Goal: Task Accomplishment & Management: Complete application form

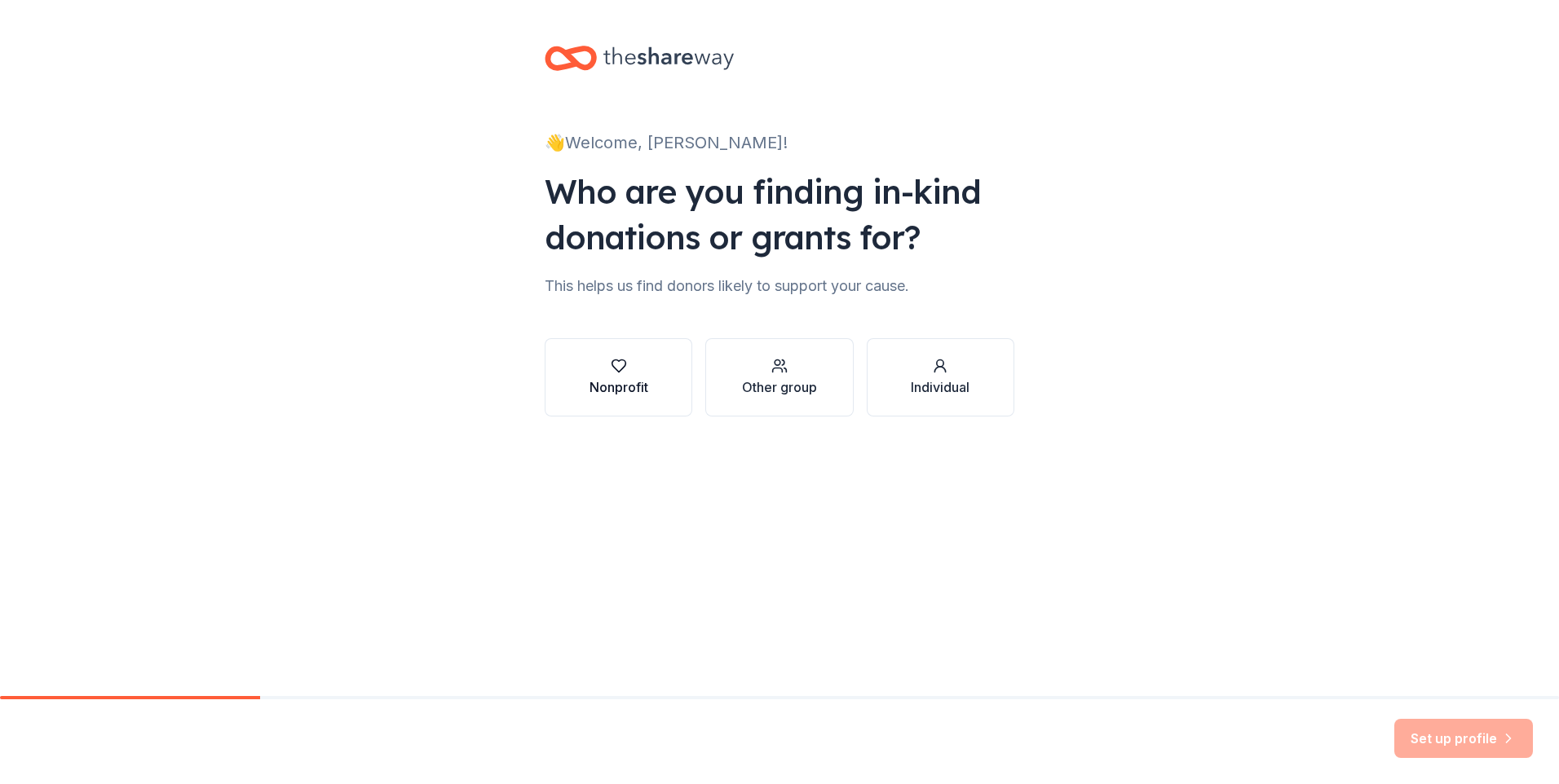
click at [623, 385] on div "Nonprofit" at bounding box center [619, 386] width 59 height 20
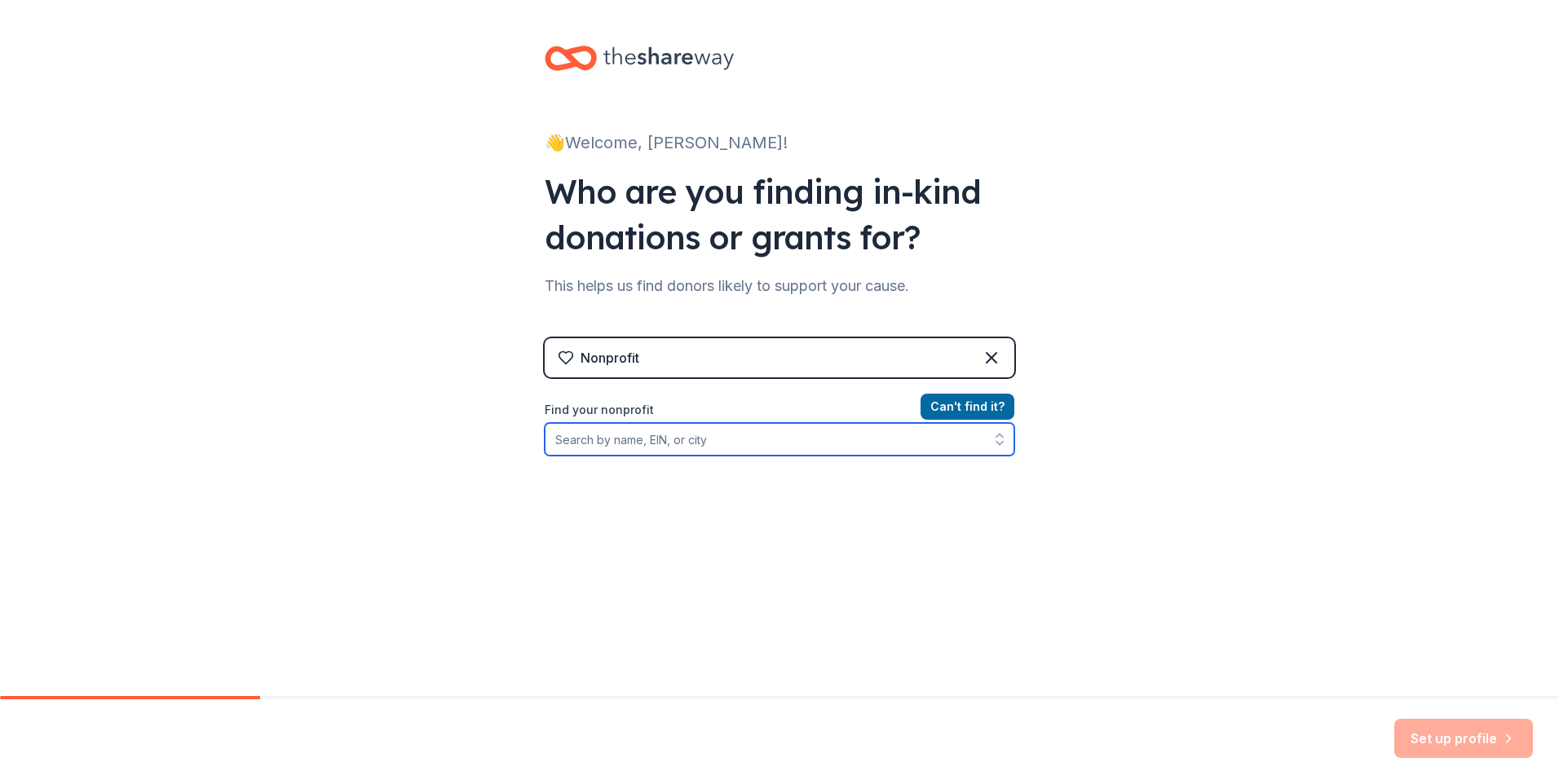
click at [589, 446] on input "Find your nonprofit" at bounding box center [780, 439] width 470 height 33
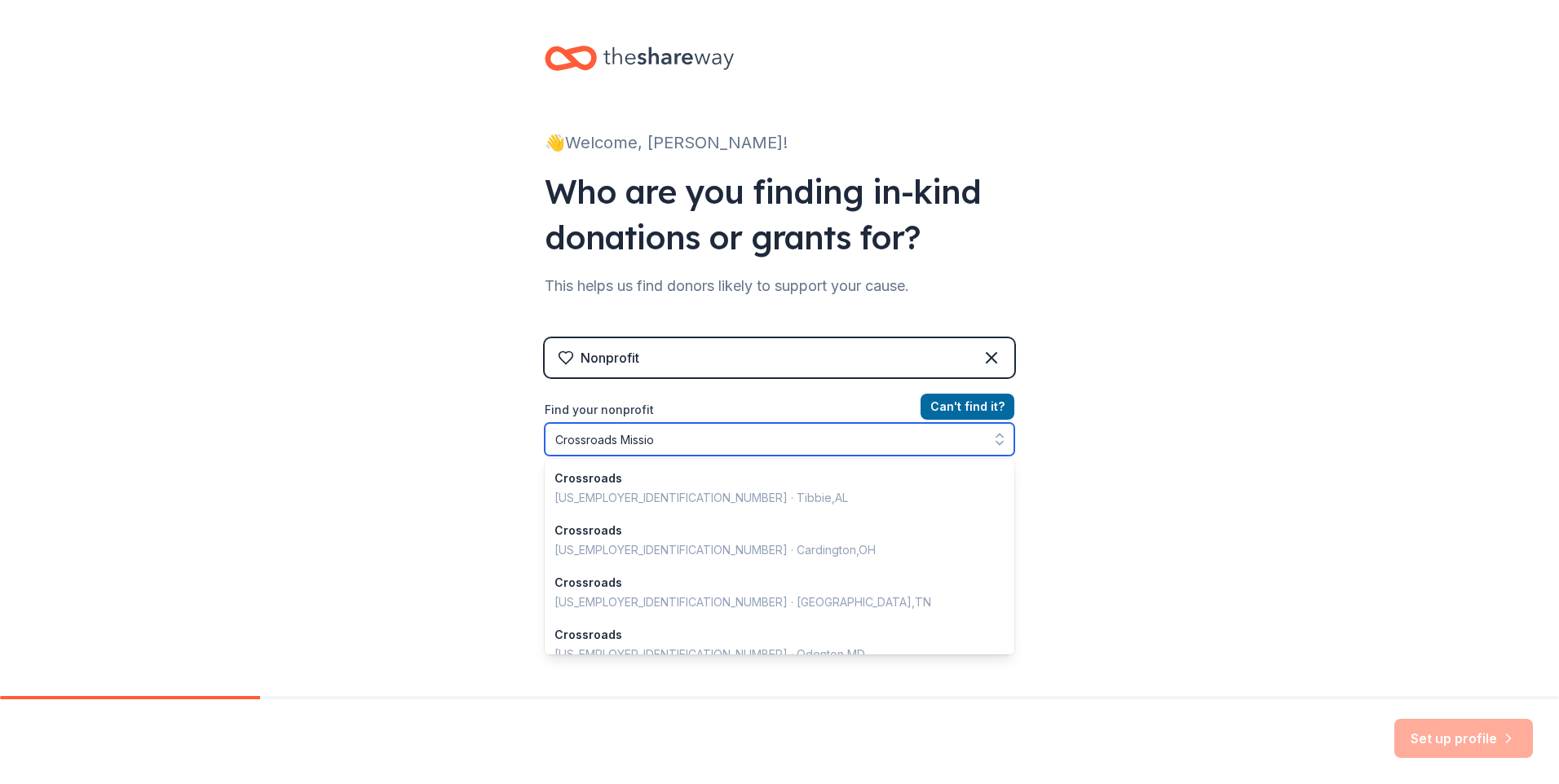
type input "Crossroads Mission"
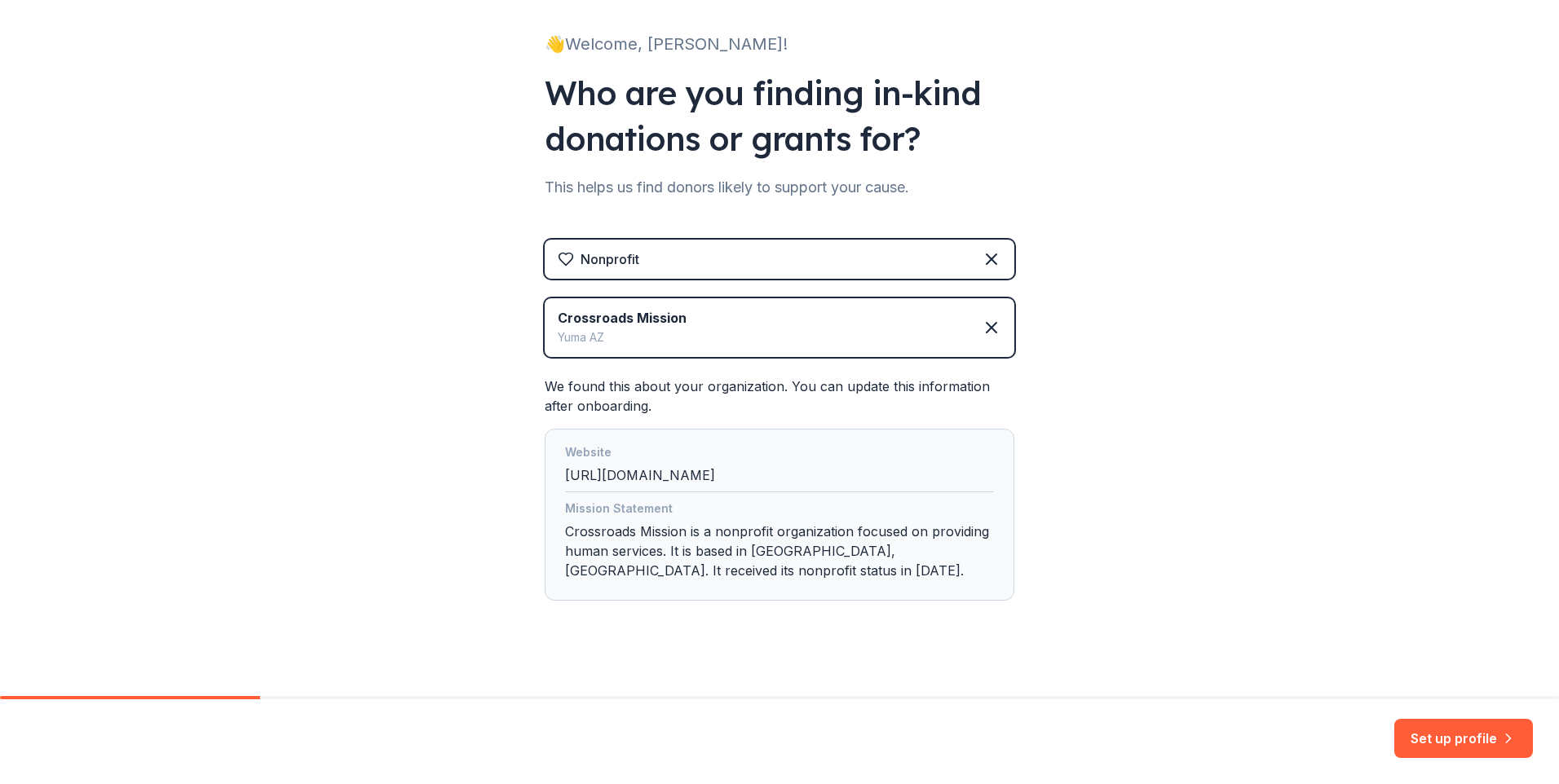
scroll to position [114, 0]
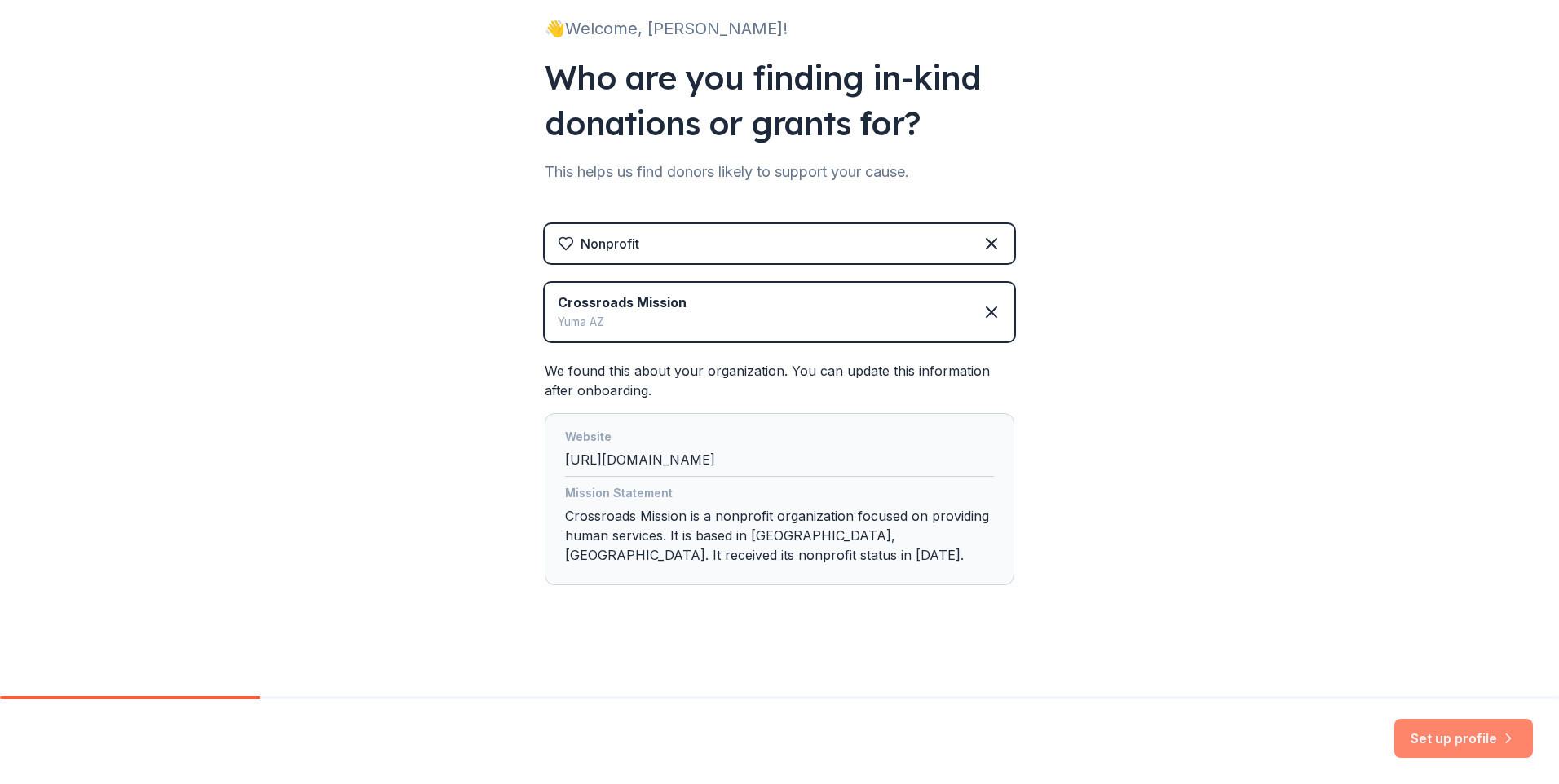
click at [1451, 741] on button "Set up profile" at bounding box center [1464, 738] width 139 height 39
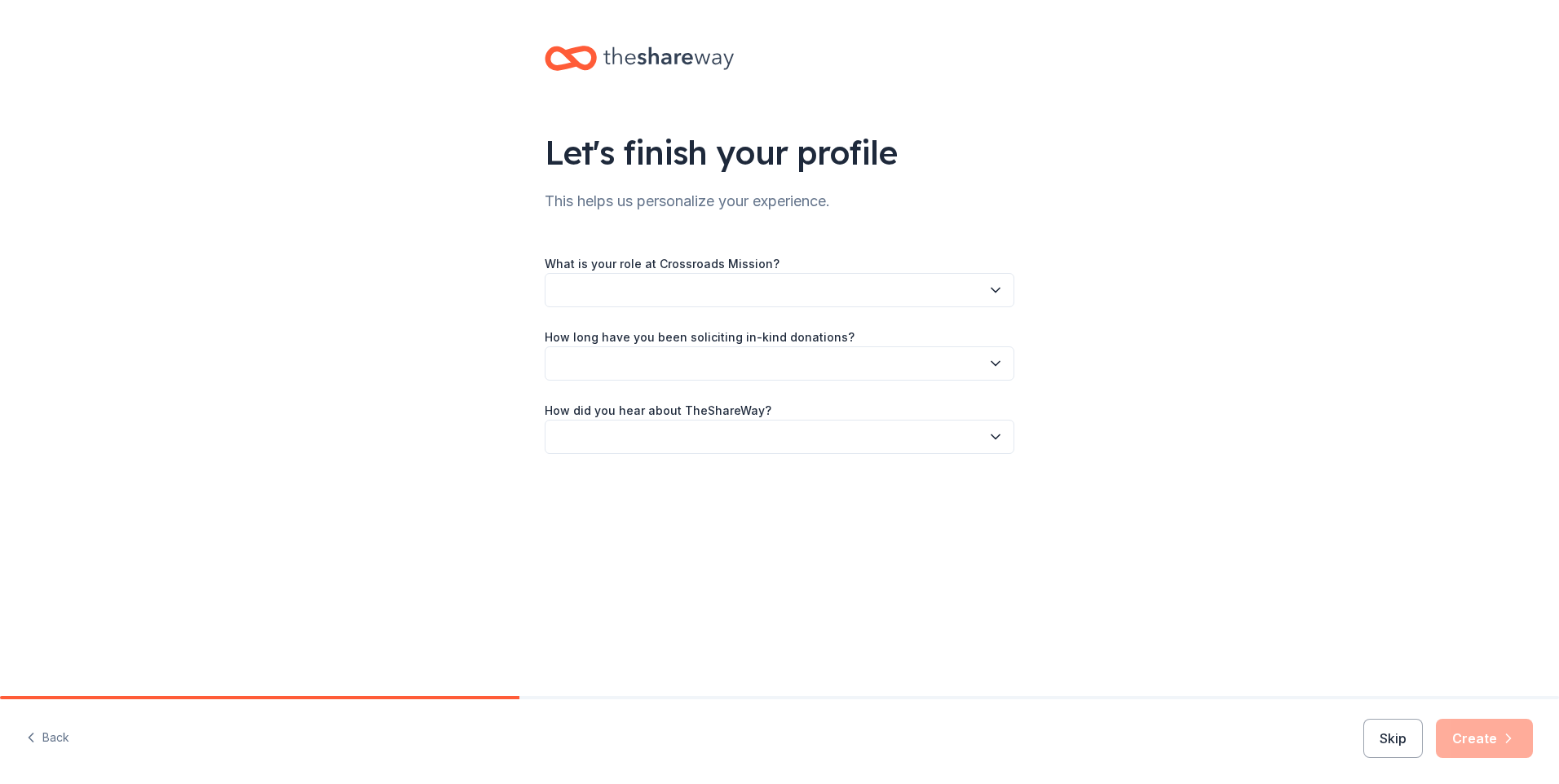
click at [904, 297] on button "button" at bounding box center [780, 290] width 470 height 35
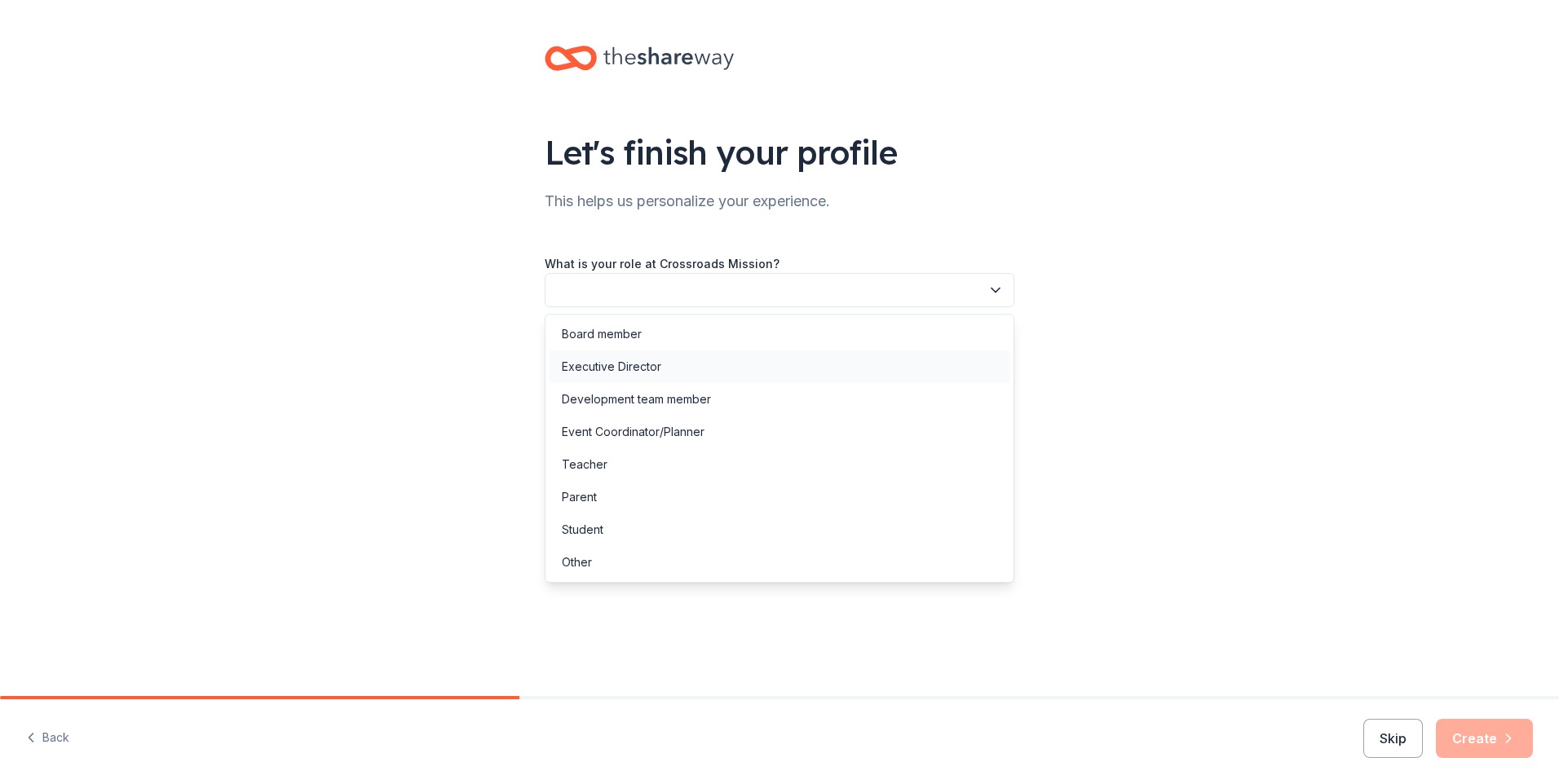
click at [771, 364] on div "Executive Director" at bounding box center [780, 367] width 461 height 33
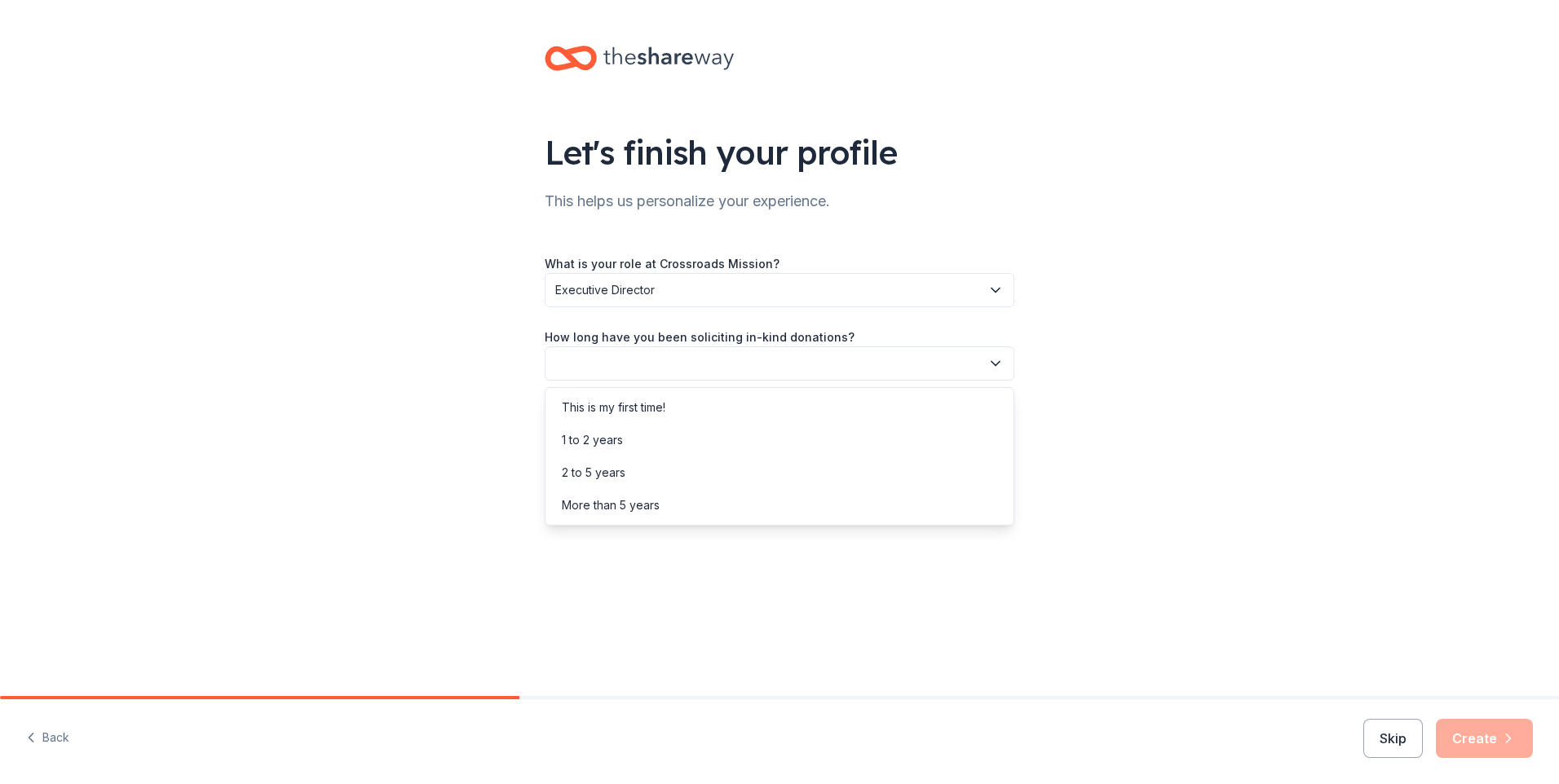
click at [728, 365] on button "button" at bounding box center [780, 363] width 470 height 35
click at [715, 442] on div "1 to 2 years" at bounding box center [780, 440] width 461 height 33
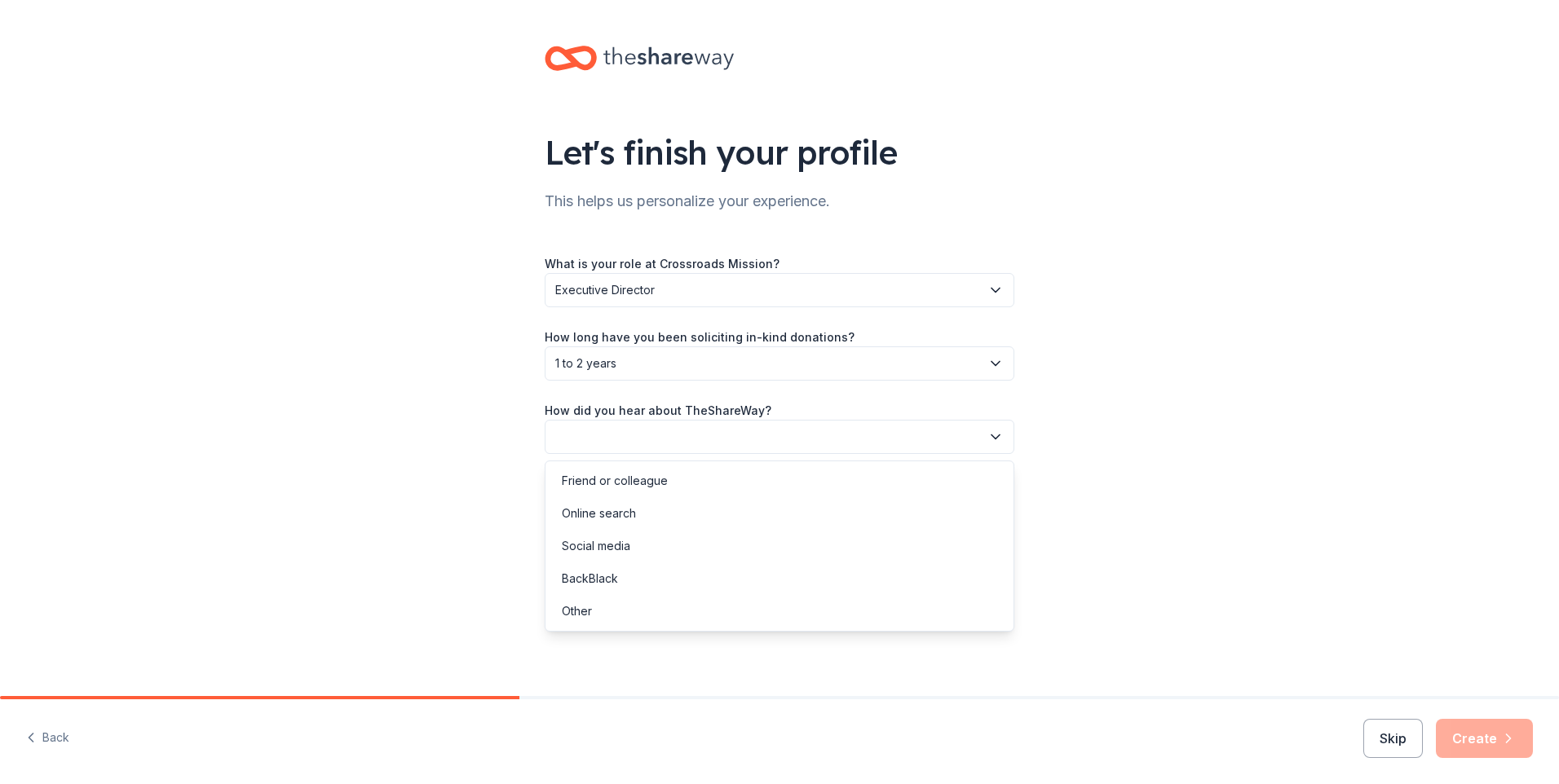
click at [685, 434] on button "button" at bounding box center [780, 437] width 470 height 35
click at [669, 493] on div "Friend or colleague" at bounding box center [780, 481] width 461 height 33
click at [1462, 729] on button "Create" at bounding box center [1484, 738] width 97 height 39
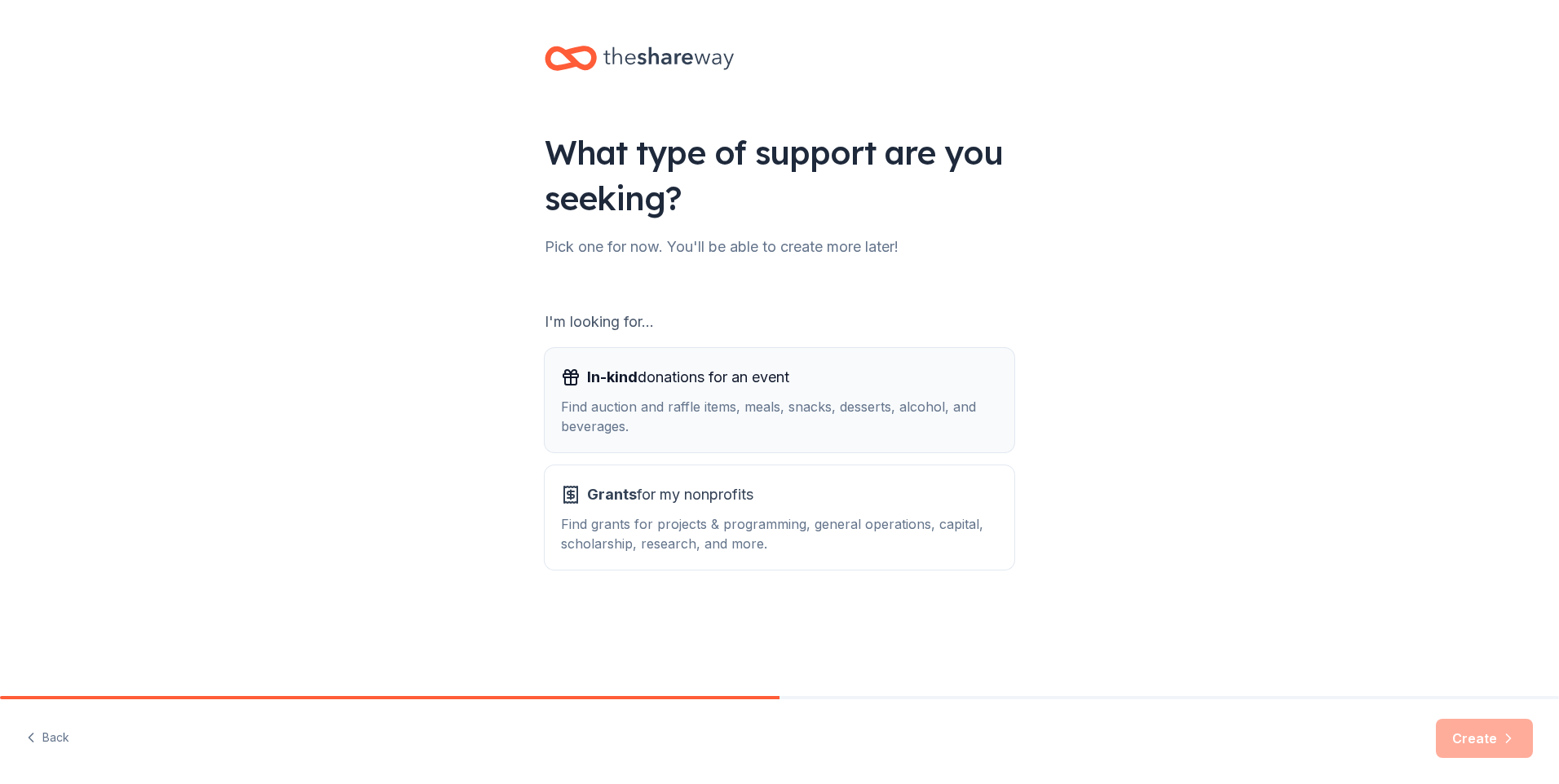
click at [749, 416] on div "Find auction and raffle items, meals, snacks, desserts, alcohol, and beverages." at bounding box center [780, 416] width 437 height 39
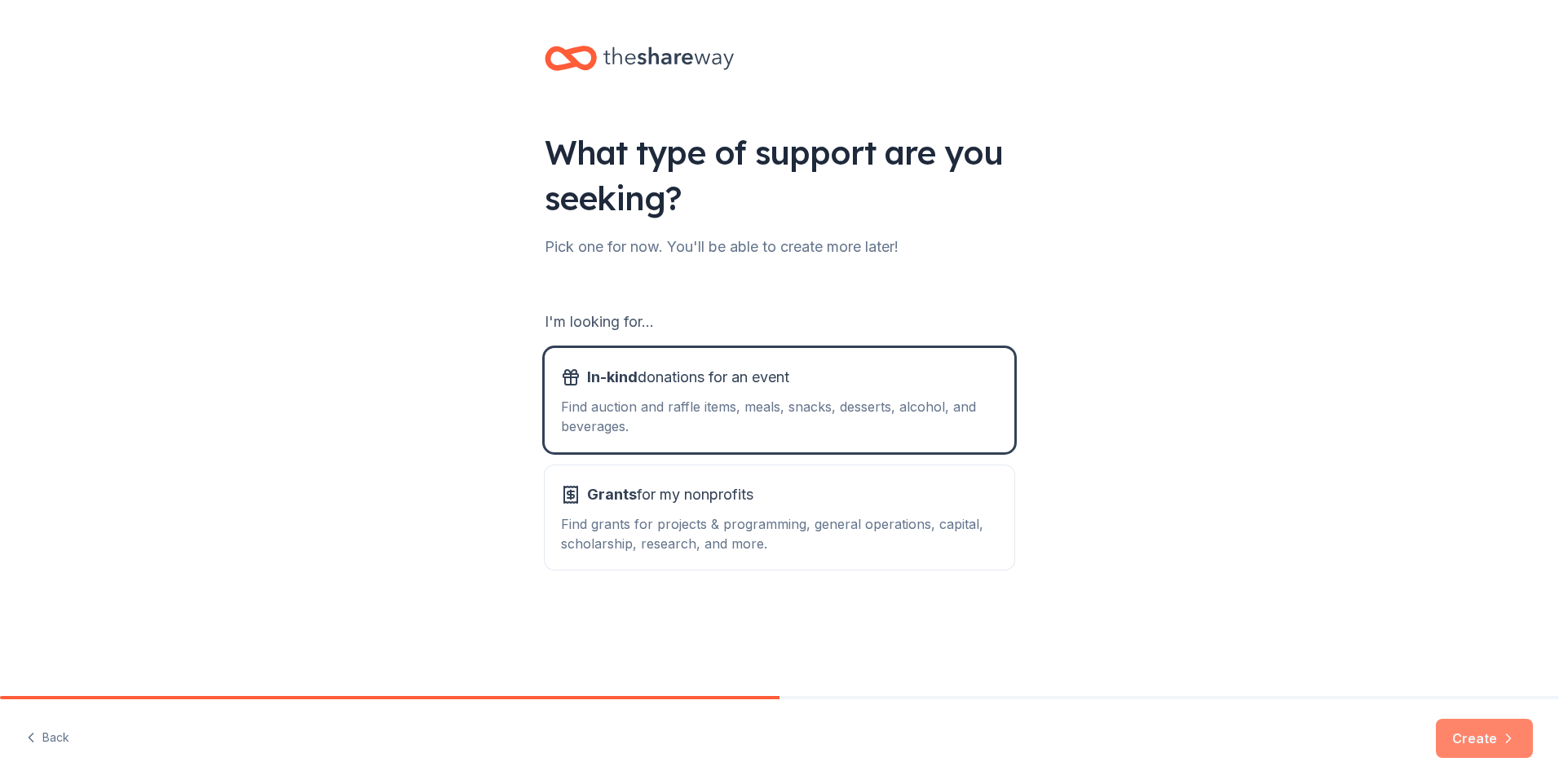
click at [1481, 740] on button "Create" at bounding box center [1484, 738] width 97 height 39
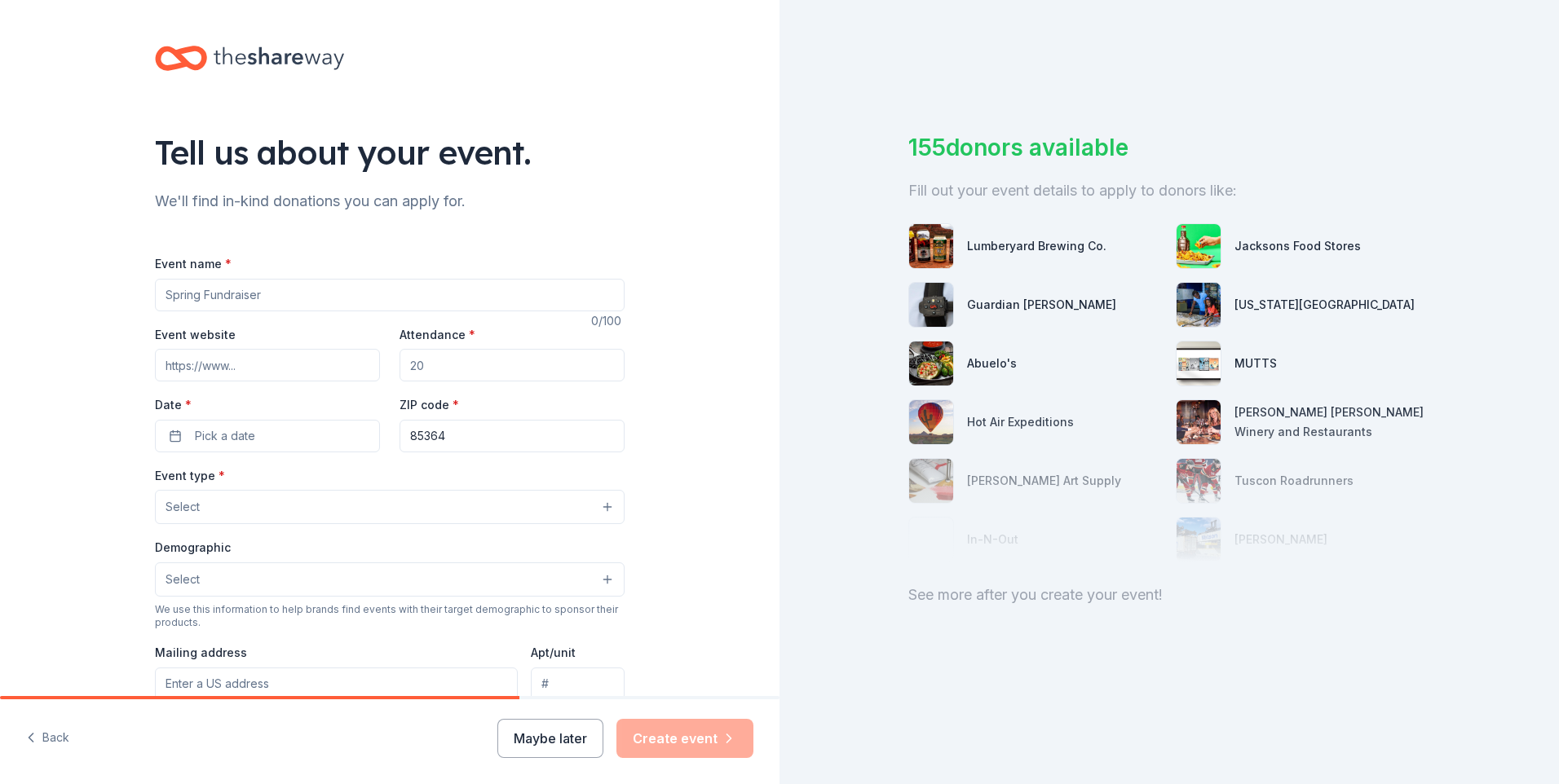
click at [195, 293] on input "Event name *" at bounding box center [389, 295] width 470 height 33
type input "Crossroads Mission Jubilee"
click at [242, 361] on input "Event website" at bounding box center [267, 365] width 225 height 33
type input "www.crossroadsmission.org"
click at [448, 371] on input "Attendance *" at bounding box center [512, 365] width 225 height 33
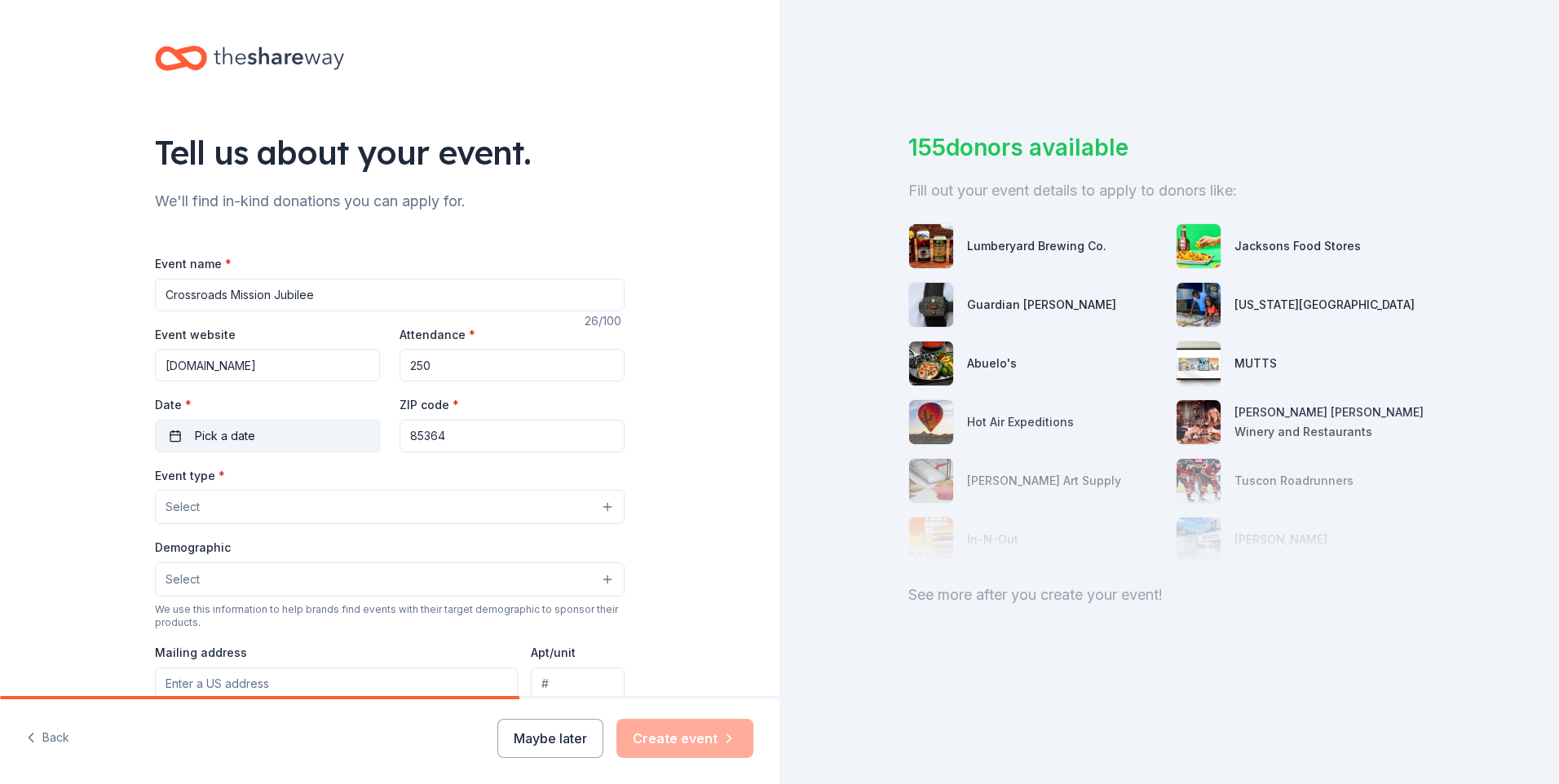
type input "250"
click at [170, 435] on button "Pick a date" at bounding box center [267, 436] width 225 height 33
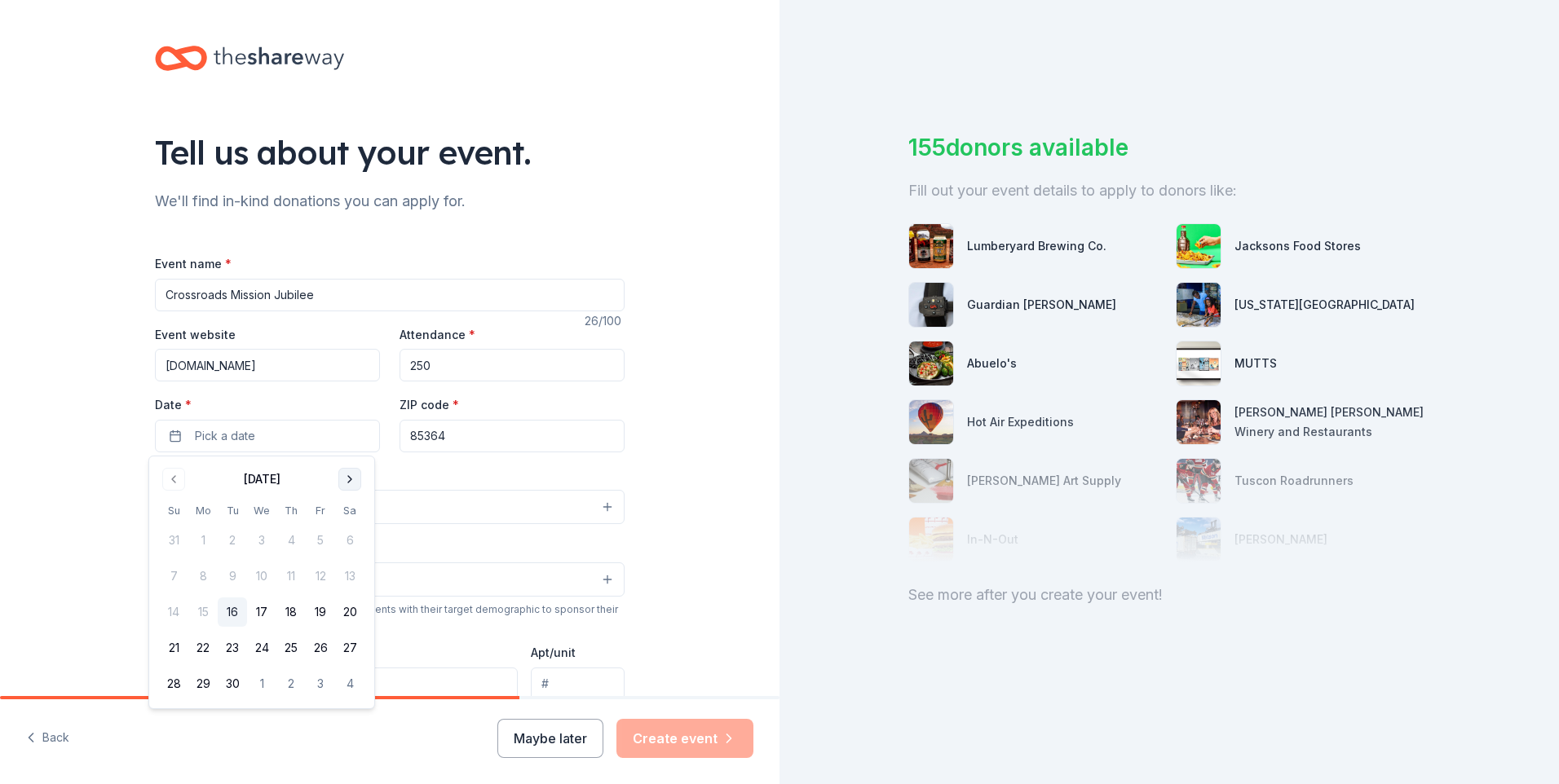
click at [344, 484] on button "Go to next month" at bounding box center [350, 479] width 22 height 22
click at [352, 536] on button "4" at bounding box center [349, 539] width 29 height 29
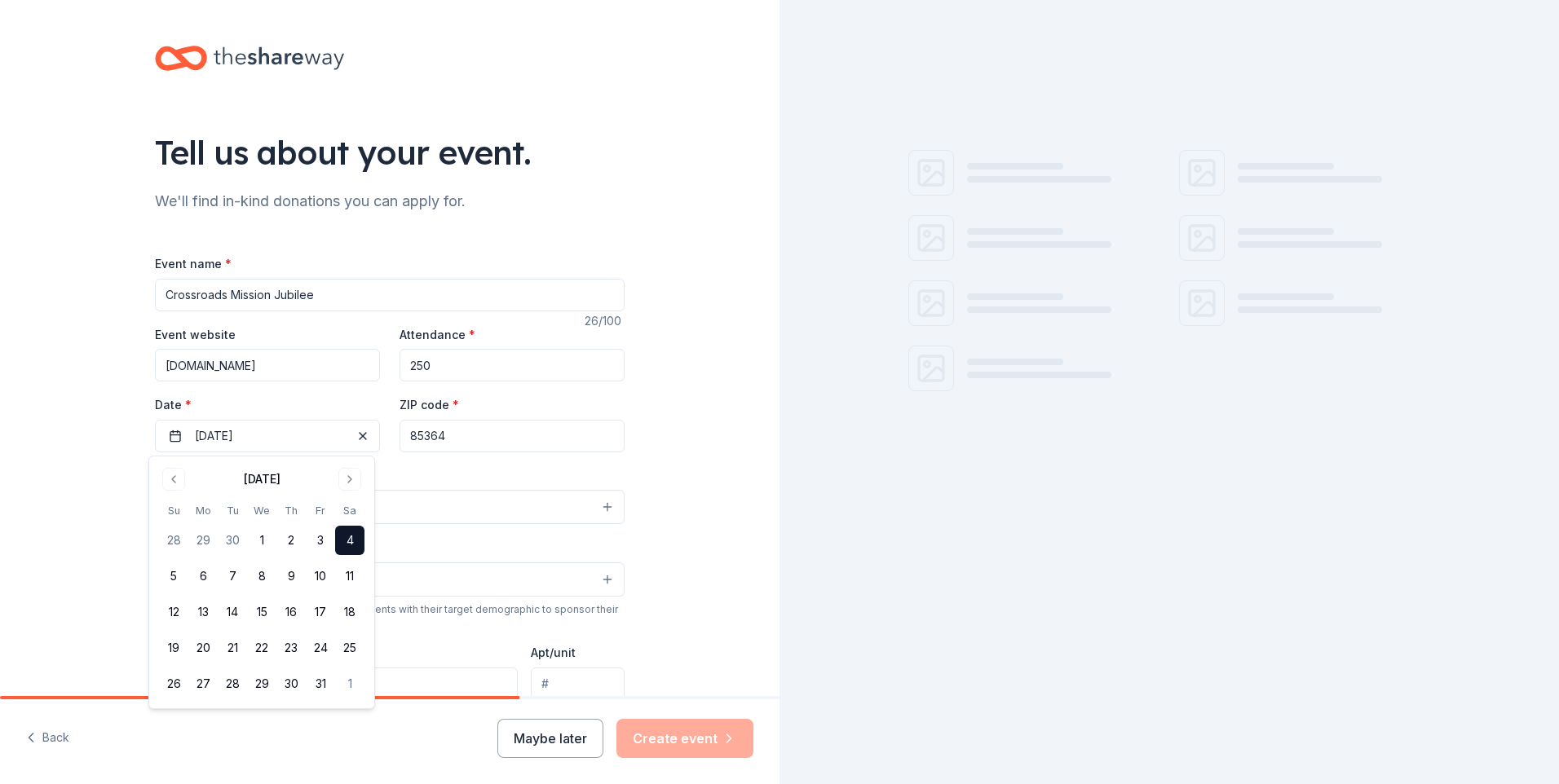
click at [694, 468] on div "Tell us about your event. We'll find in-kind donations you can apply for. Event…" at bounding box center [389, 542] width 780 height 1085
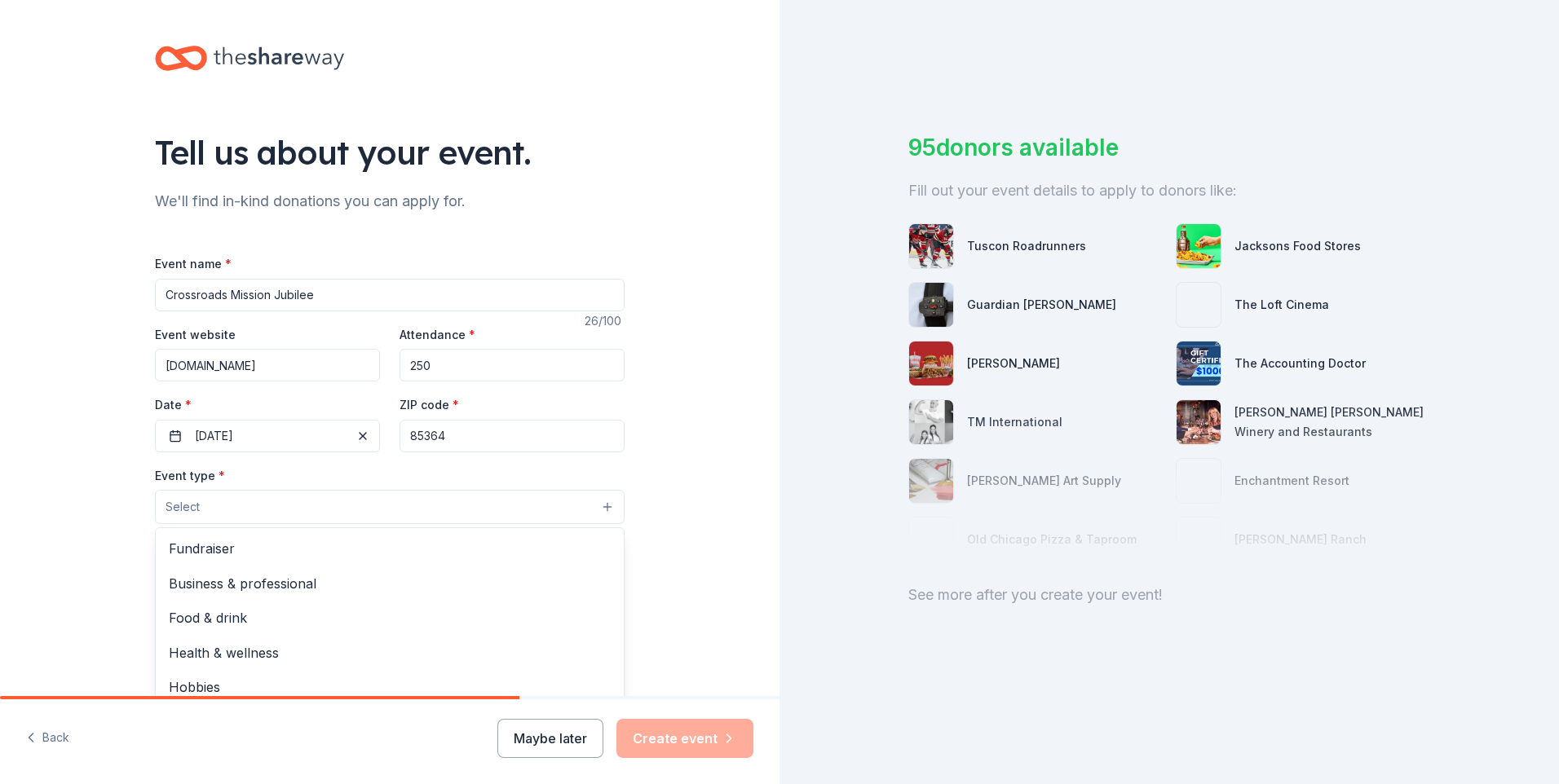
click at [217, 512] on button "Select" at bounding box center [389, 507] width 470 height 35
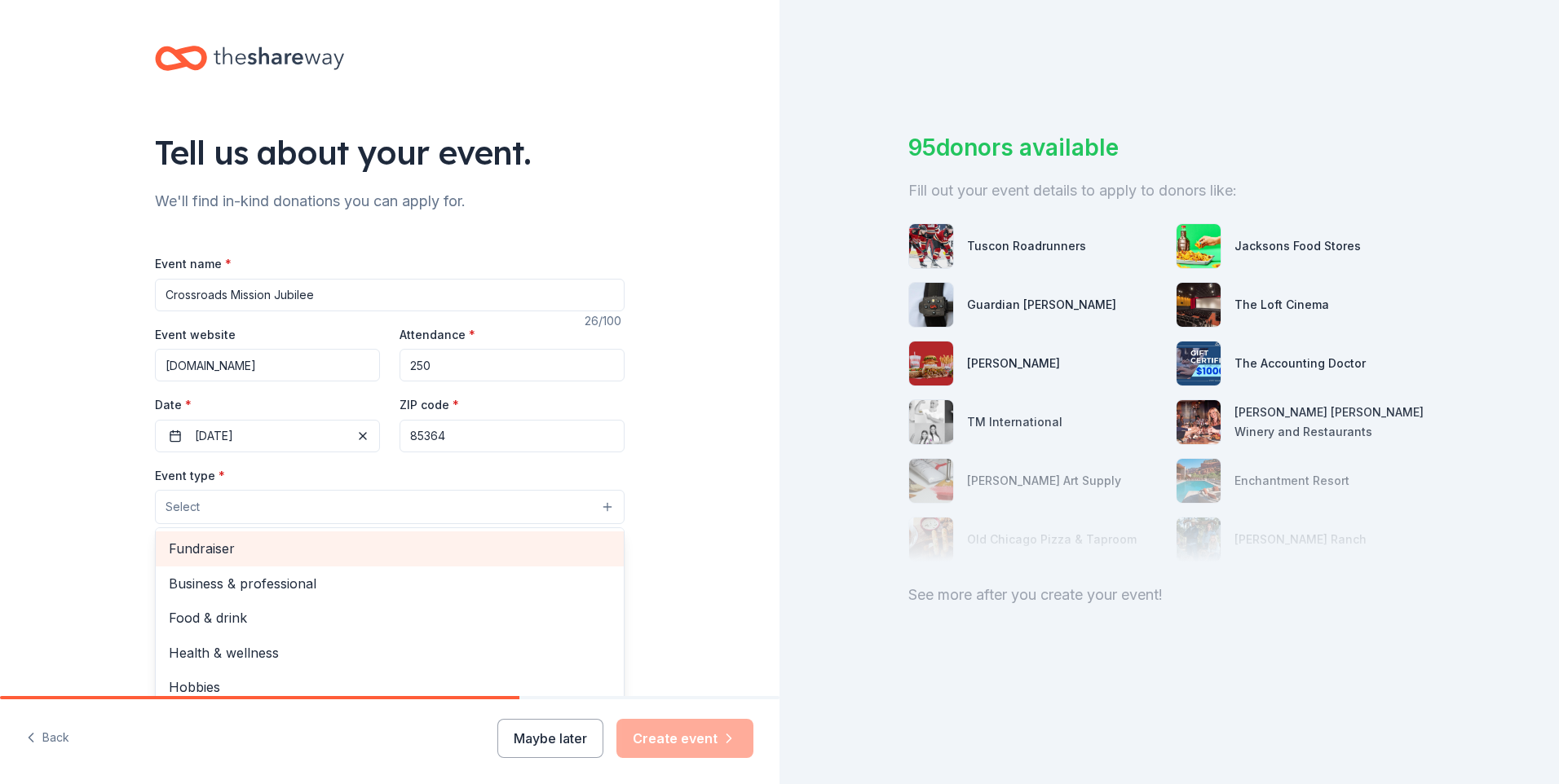
click at [274, 557] on span "Fundraiser" at bounding box center [389, 549] width 442 height 21
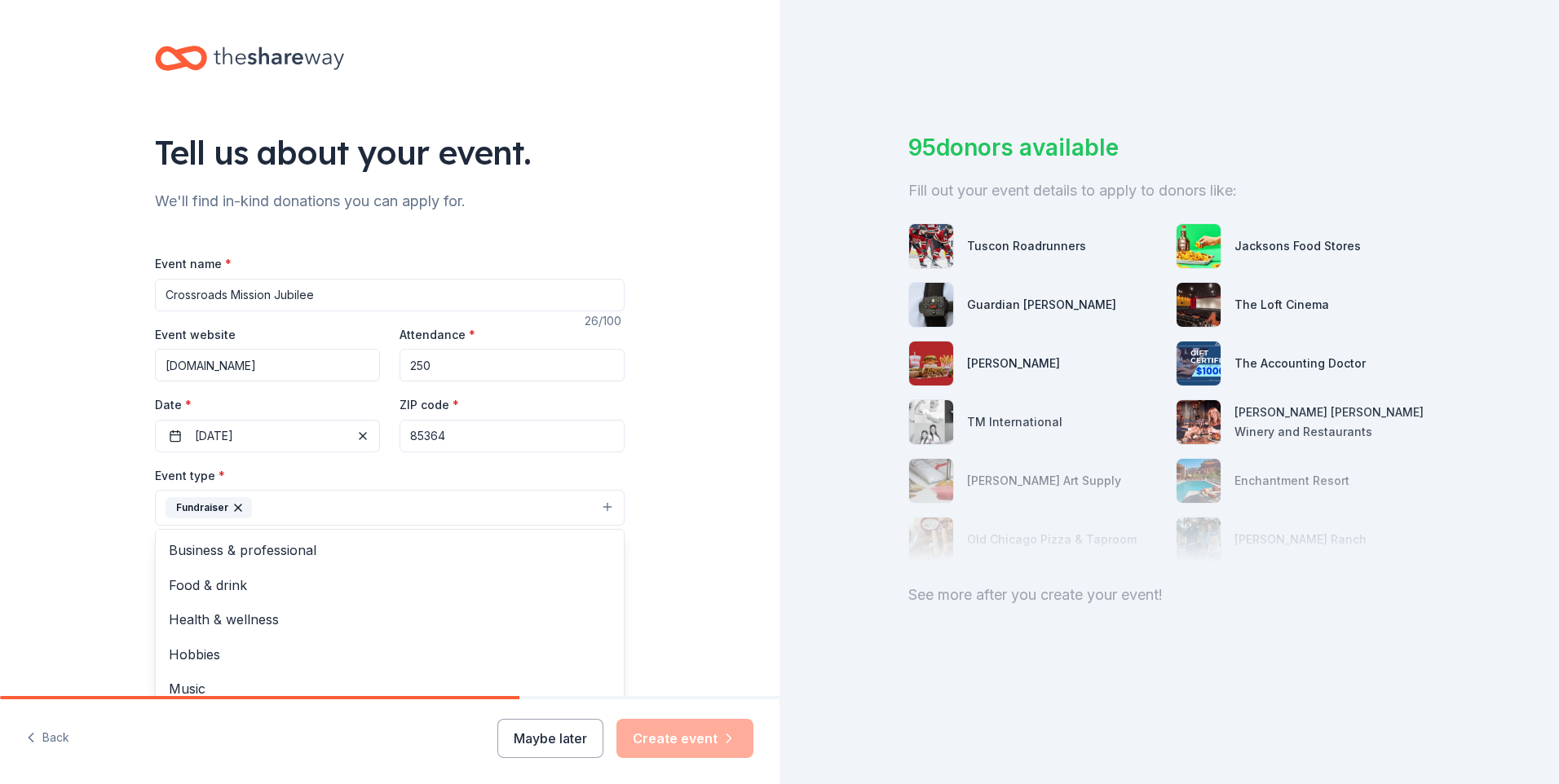
click at [670, 523] on div "Tell us about your event. We'll find in-kind donations you can apply for. Event…" at bounding box center [389, 543] width 780 height 1086
click at [314, 584] on button "Select" at bounding box center [389, 581] width 470 height 35
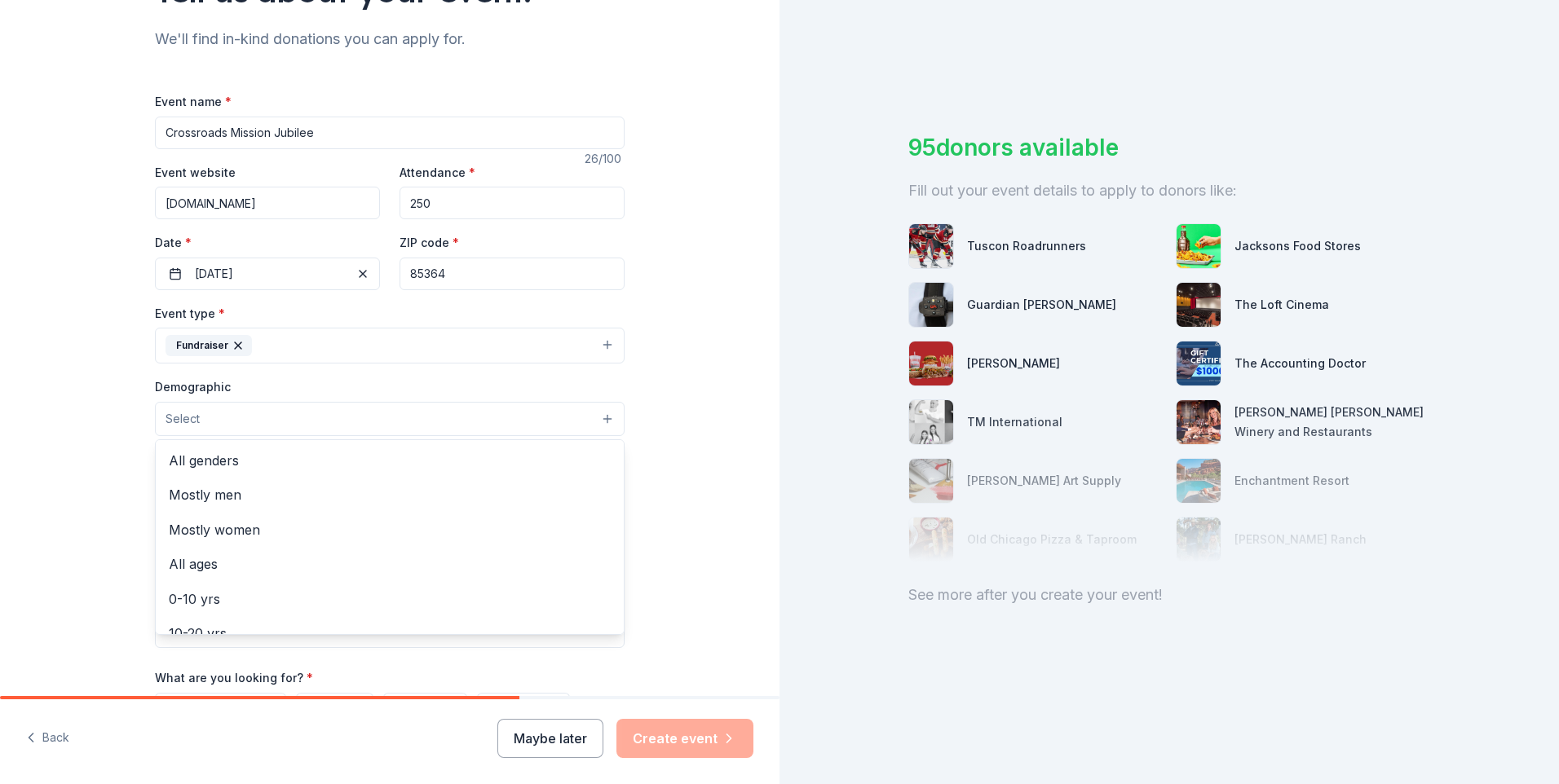
scroll to position [163, 0]
click at [232, 450] on span "All genders" at bounding box center [389, 459] width 442 height 21
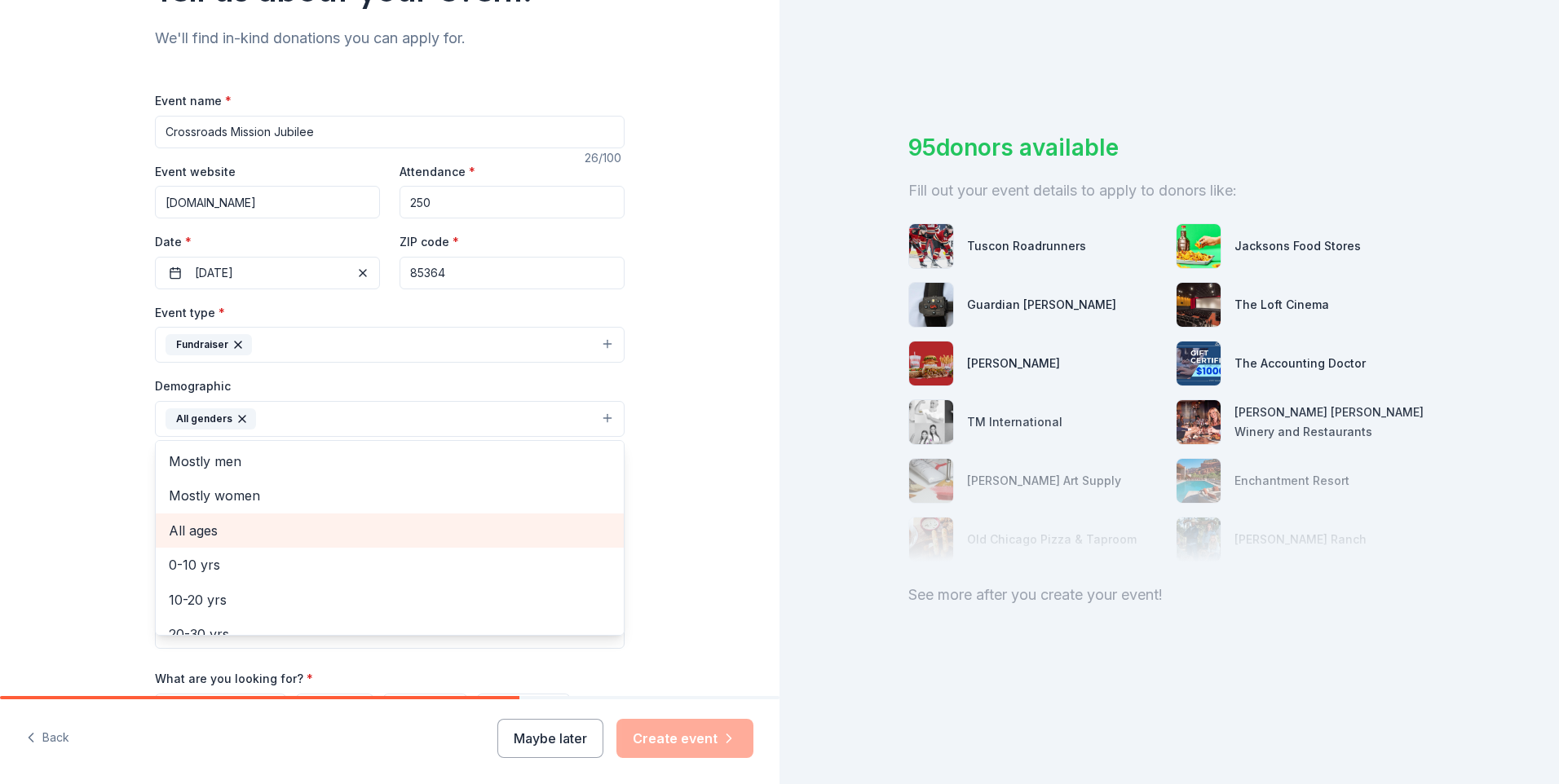
click at [271, 539] on span "All ages" at bounding box center [389, 530] width 442 height 21
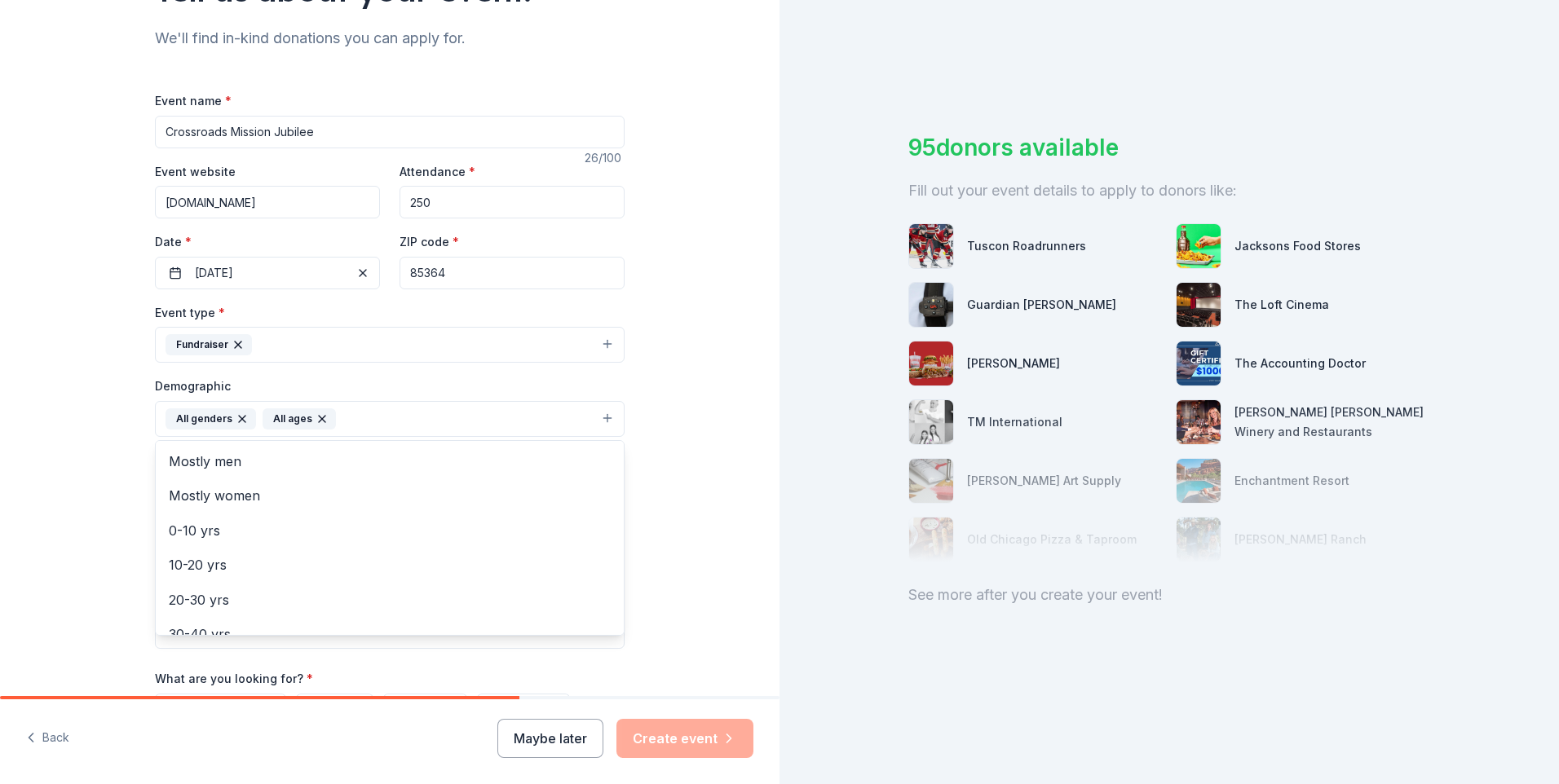
click at [691, 475] on div "Tell us about your event. We'll find in-kind donations you can apply for. Event…" at bounding box center [389, 381] width 780 height 1088
click at [238, 531] on input "Mailing address" at bounding box center [336, 524] width 363 height 33
click at [661, 525] on div "Tell us about your event. We'll find in-kind donations you can apply for. Event…" at bounding box center [389, 381] width 780 height 1088
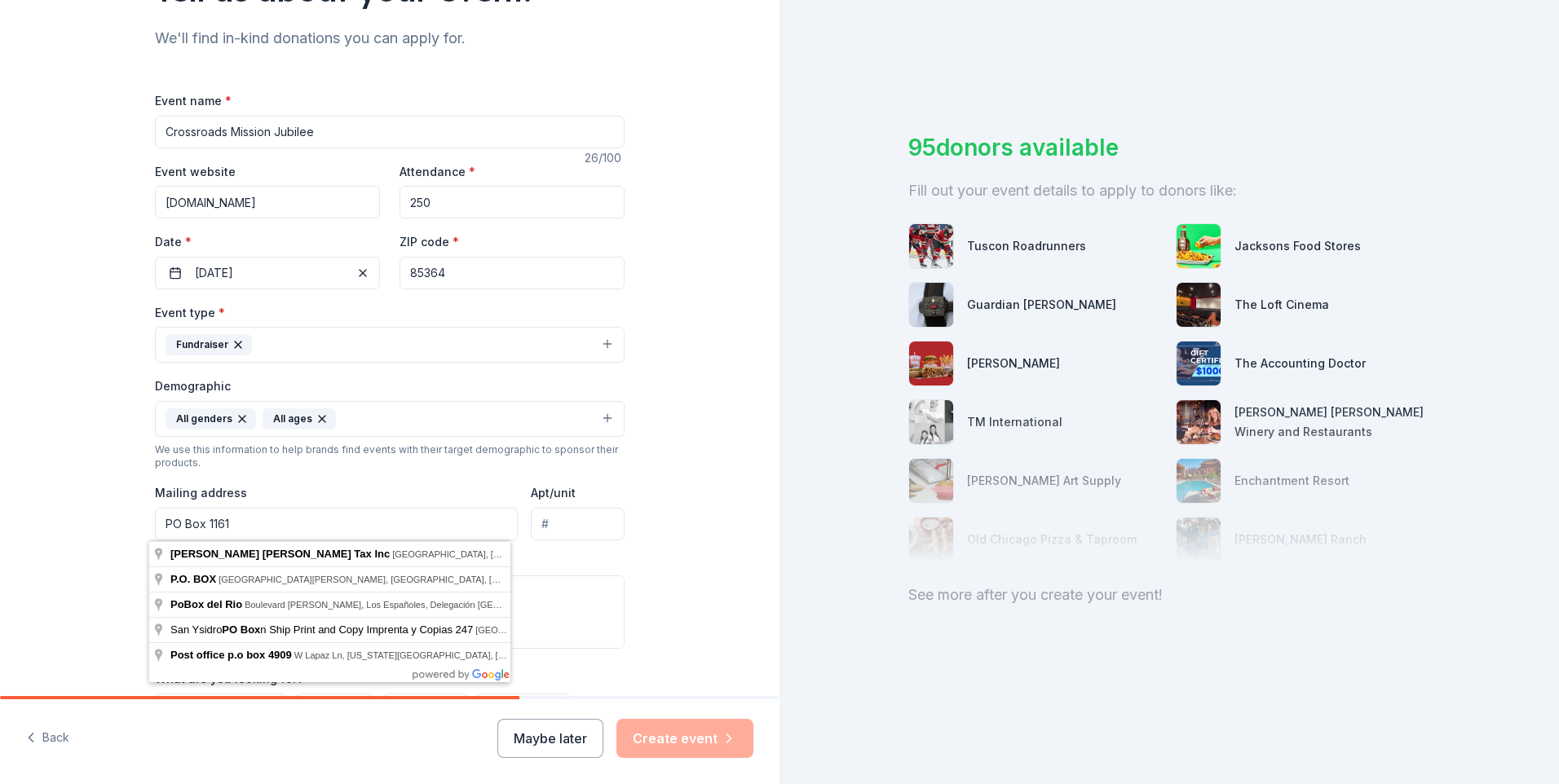
click at [313, 538] on input "PO Box 1161" at bounding box center [336, 524] width 363 height 33
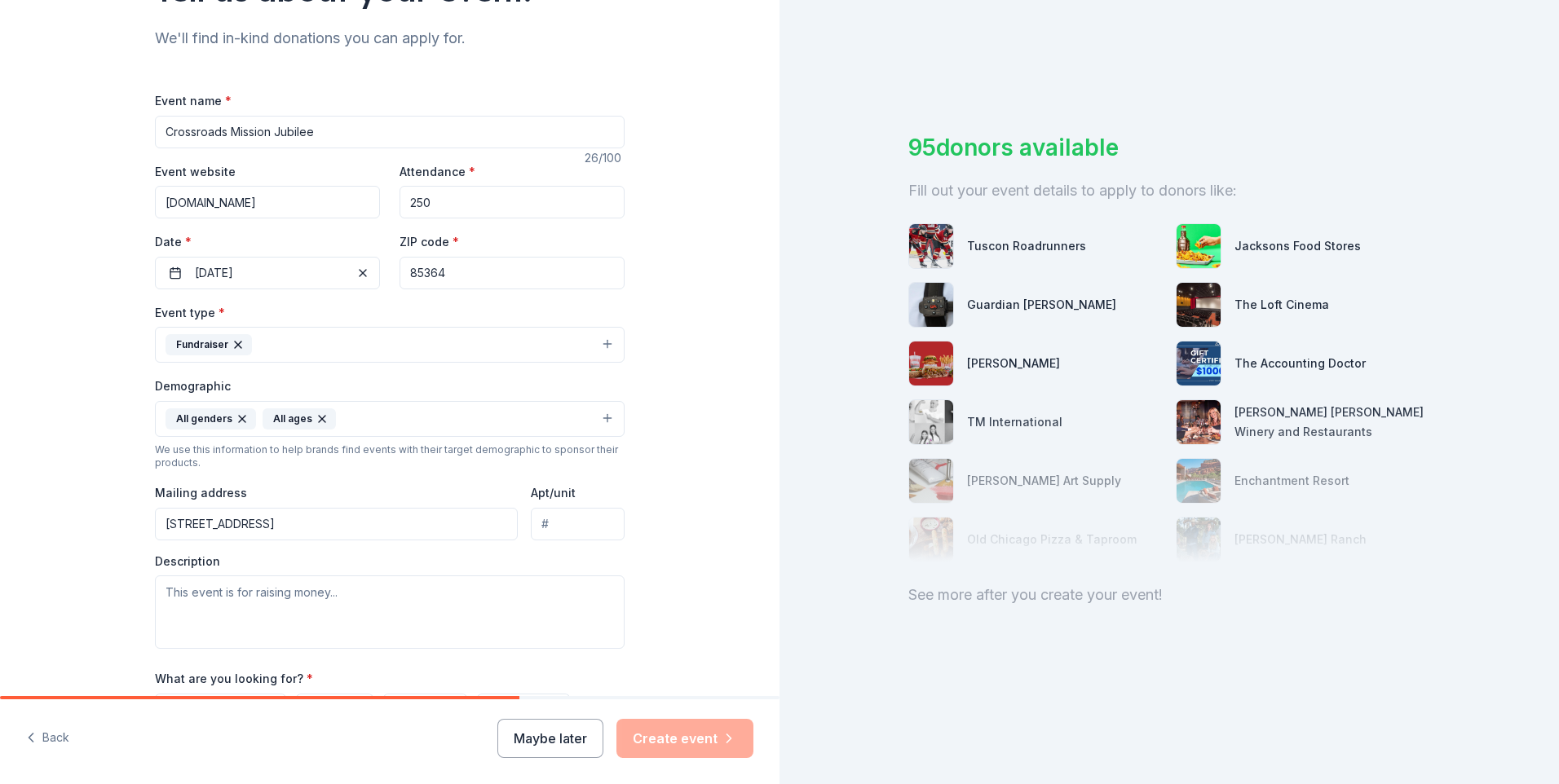
type input "PO Box 1161, Yuma, AZ 85366-1161"
click at [684, 494] on div "Tell us about your event. We'll find in-kind donations you can apply for. Event…" at bounding box center [389, 381] width 780 height 1088
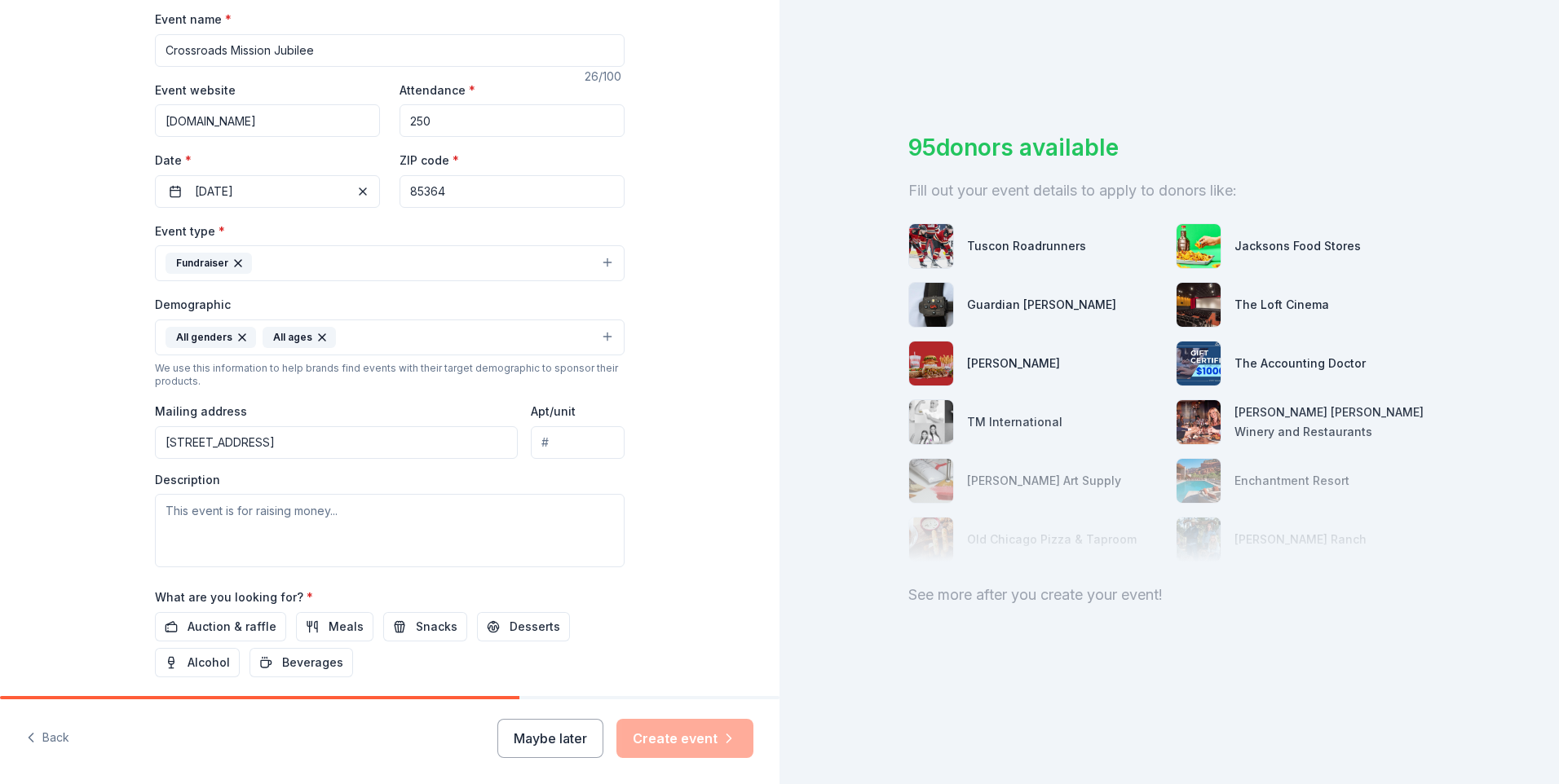
scroll to position [326, 0]
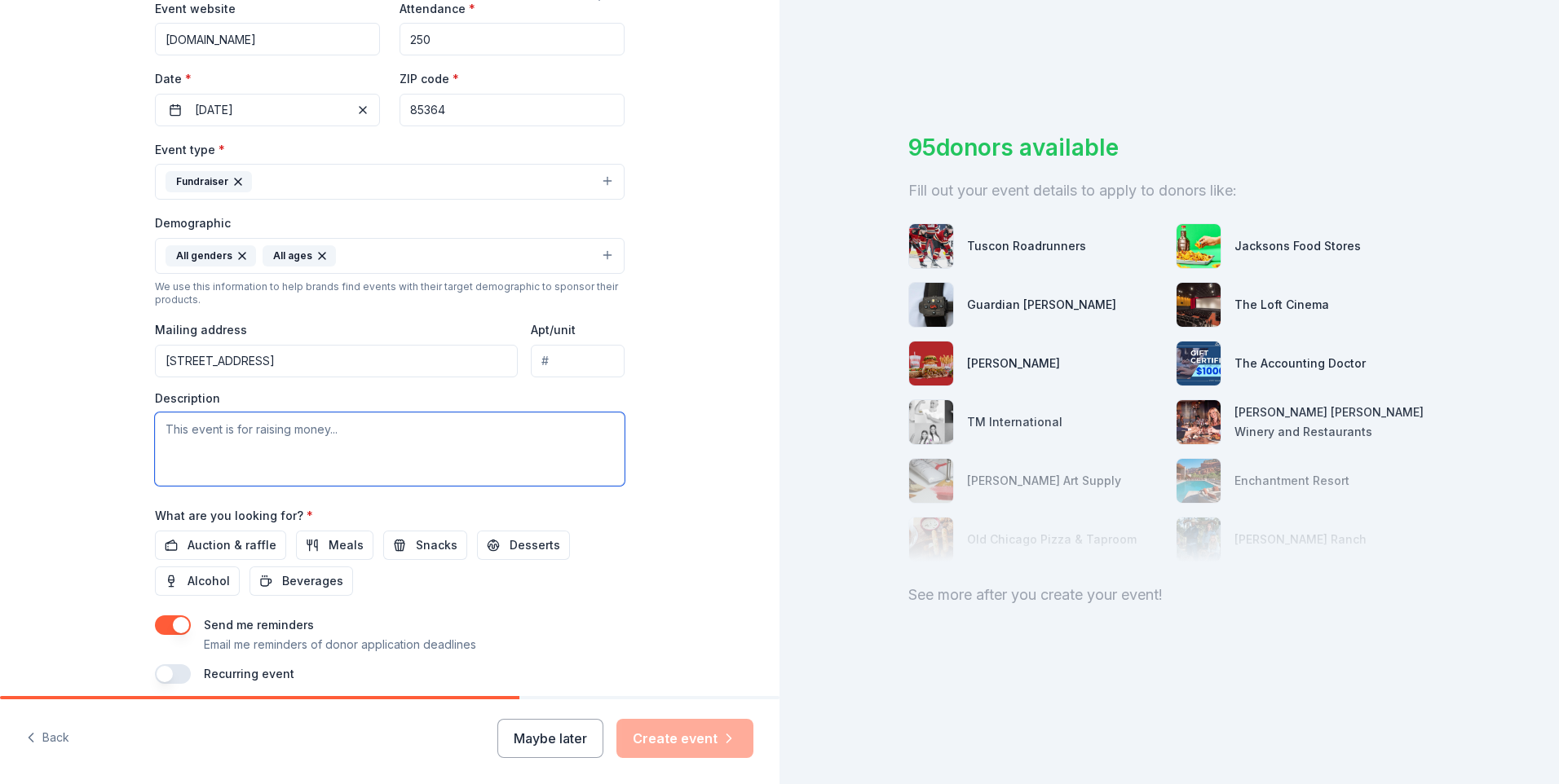
click at [281, 444] on textarea at bounding box center [389, 449] width 470 height 74
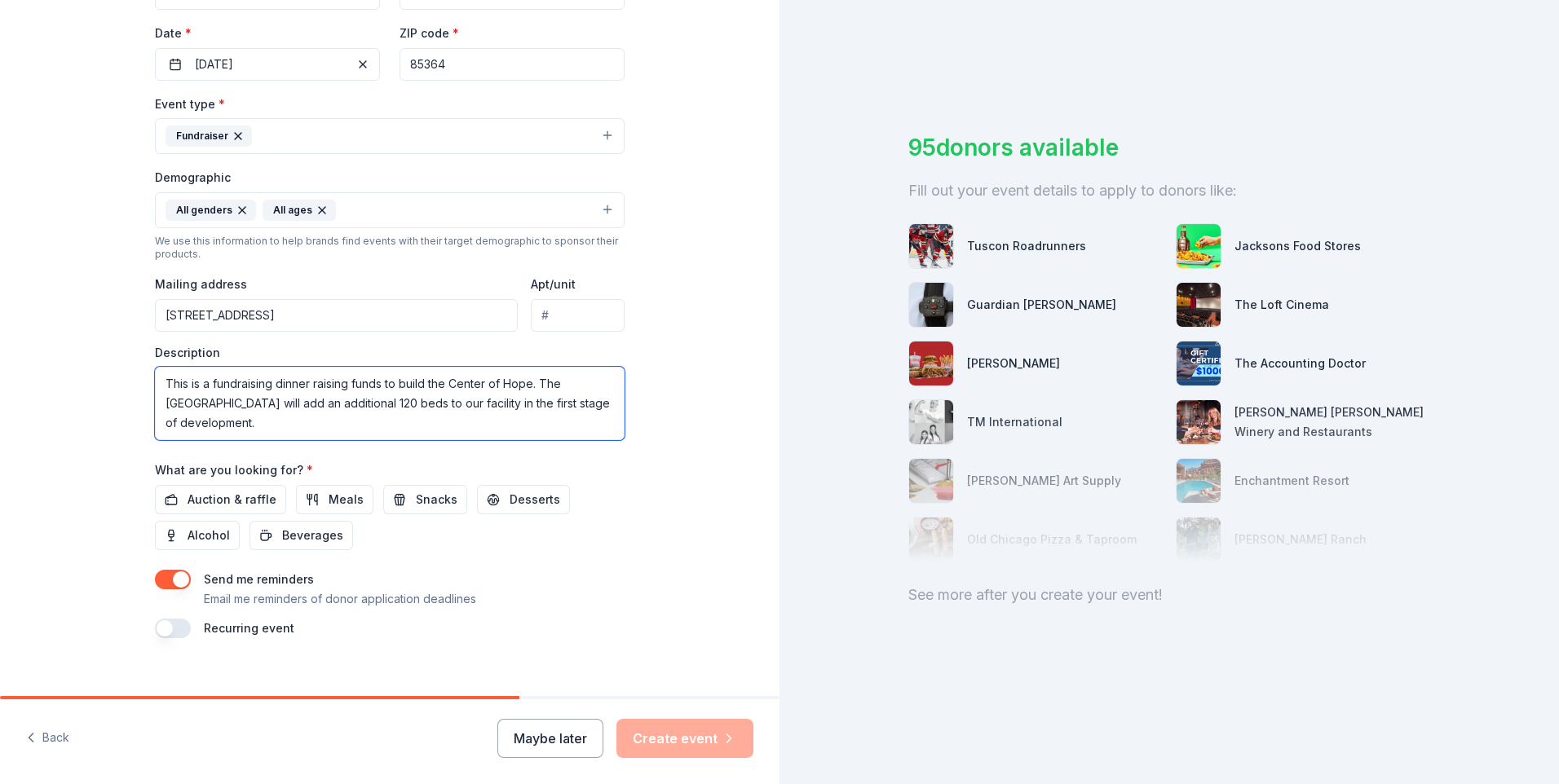
scroll to position [392, 0]
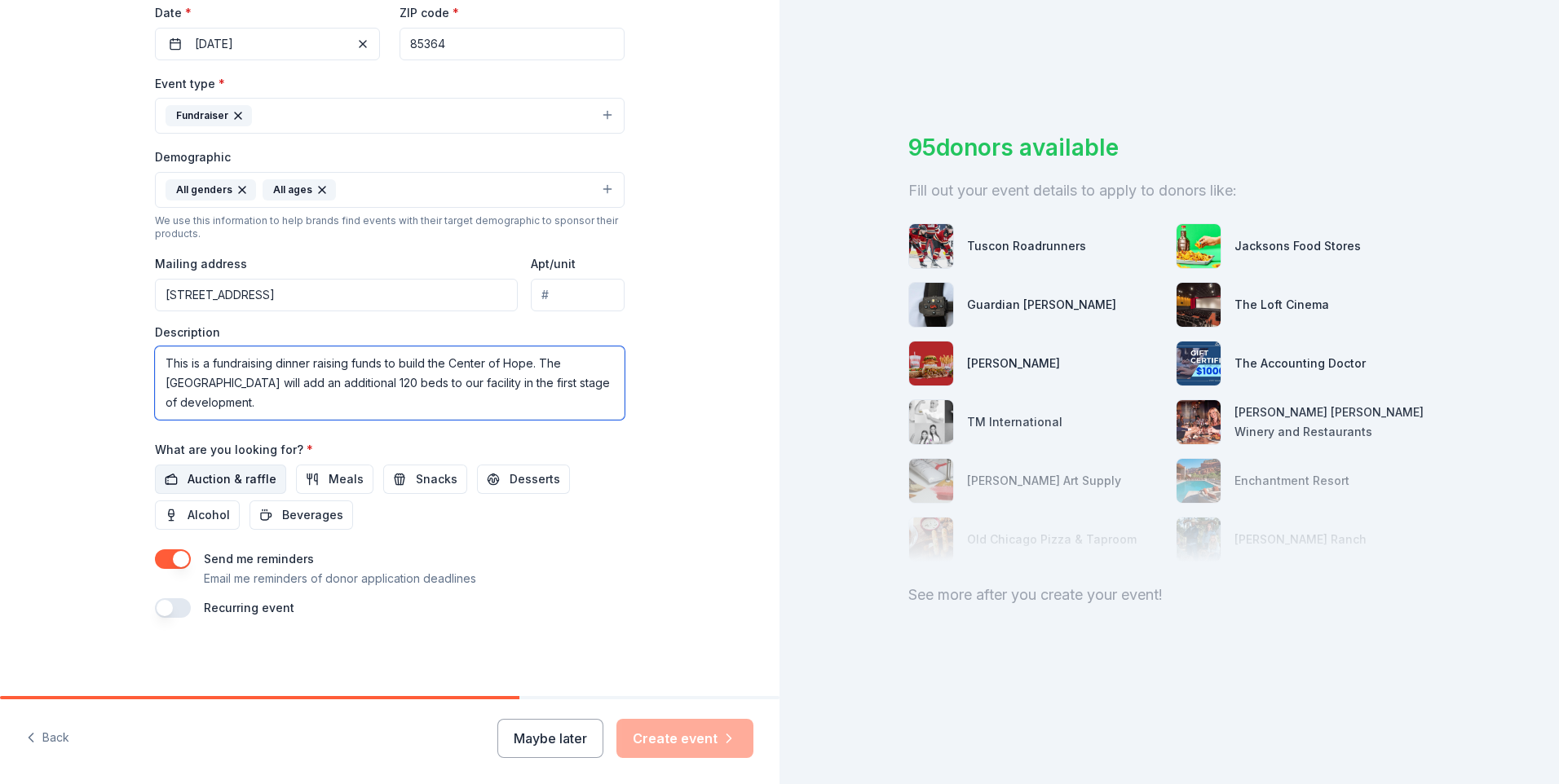
type textarea "This is a fundraising dinner raising funds to build the Center of Hope. The [GE…"
click at [219, 481] on span "Auction & raffle" at bounding box center [232, 479] width 89 height 20
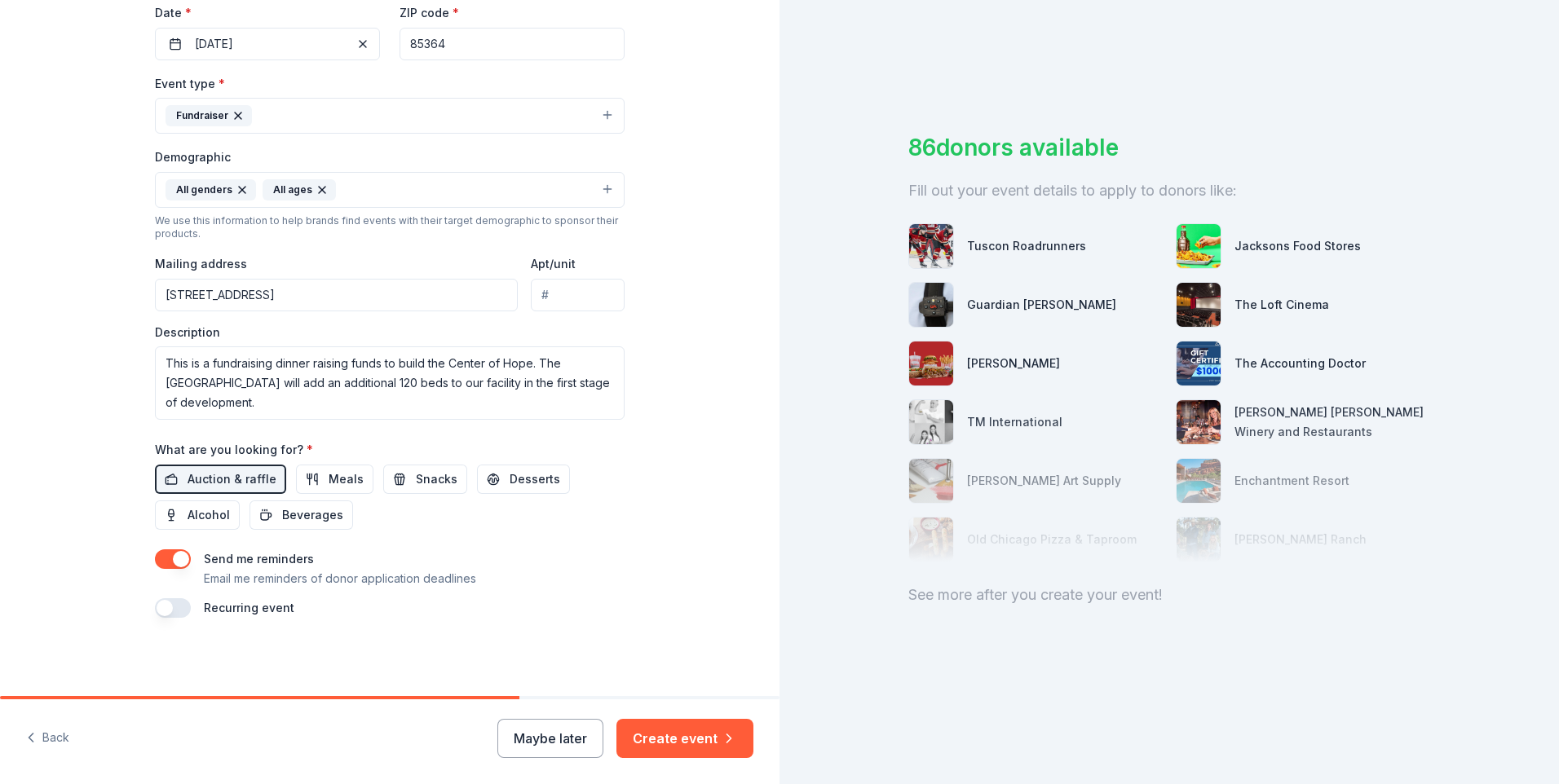
click at [171, 606] on button "button" at bounding box center [173, 608] width 35 height 20
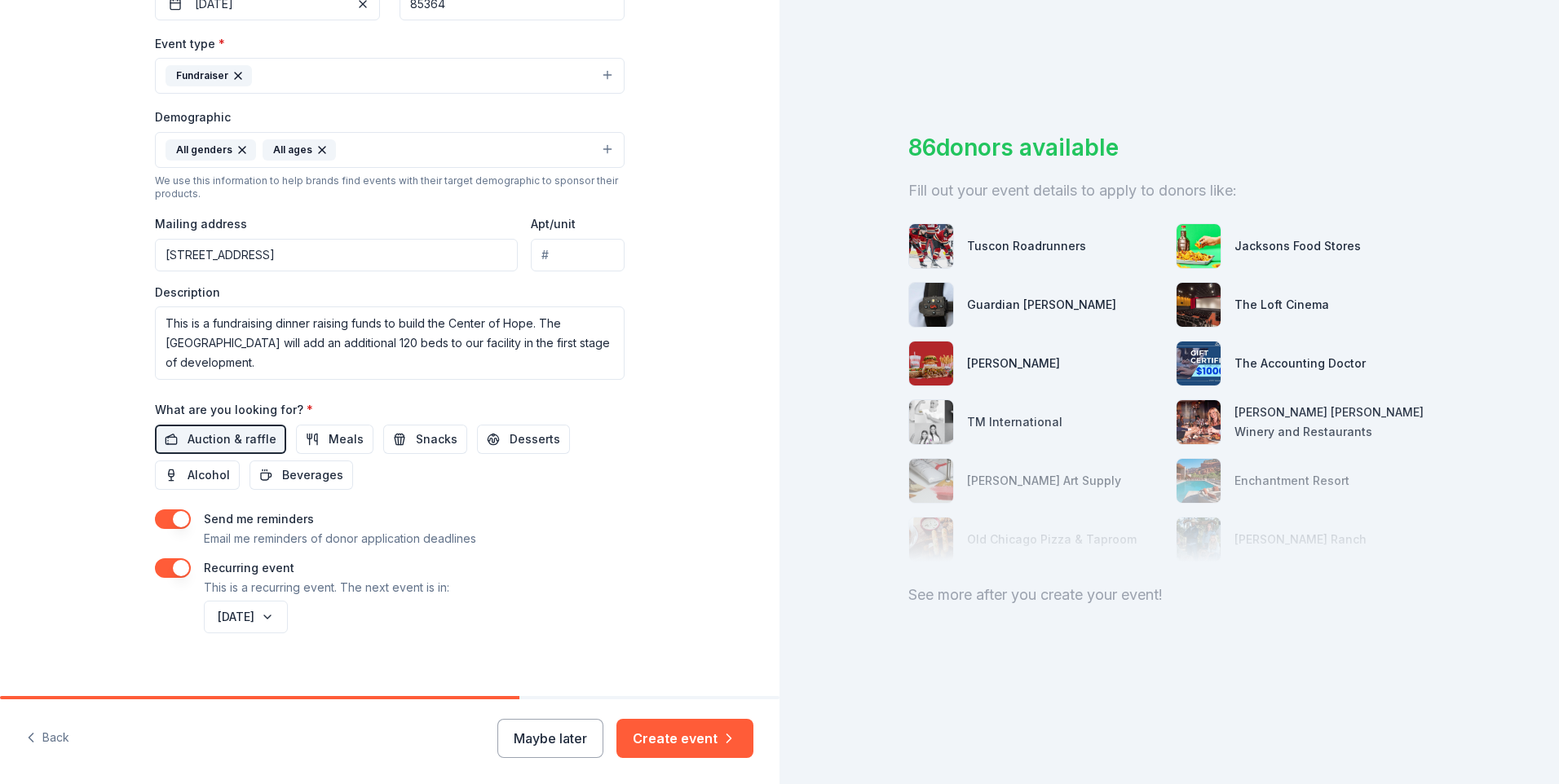
scroll to position [451, 0]
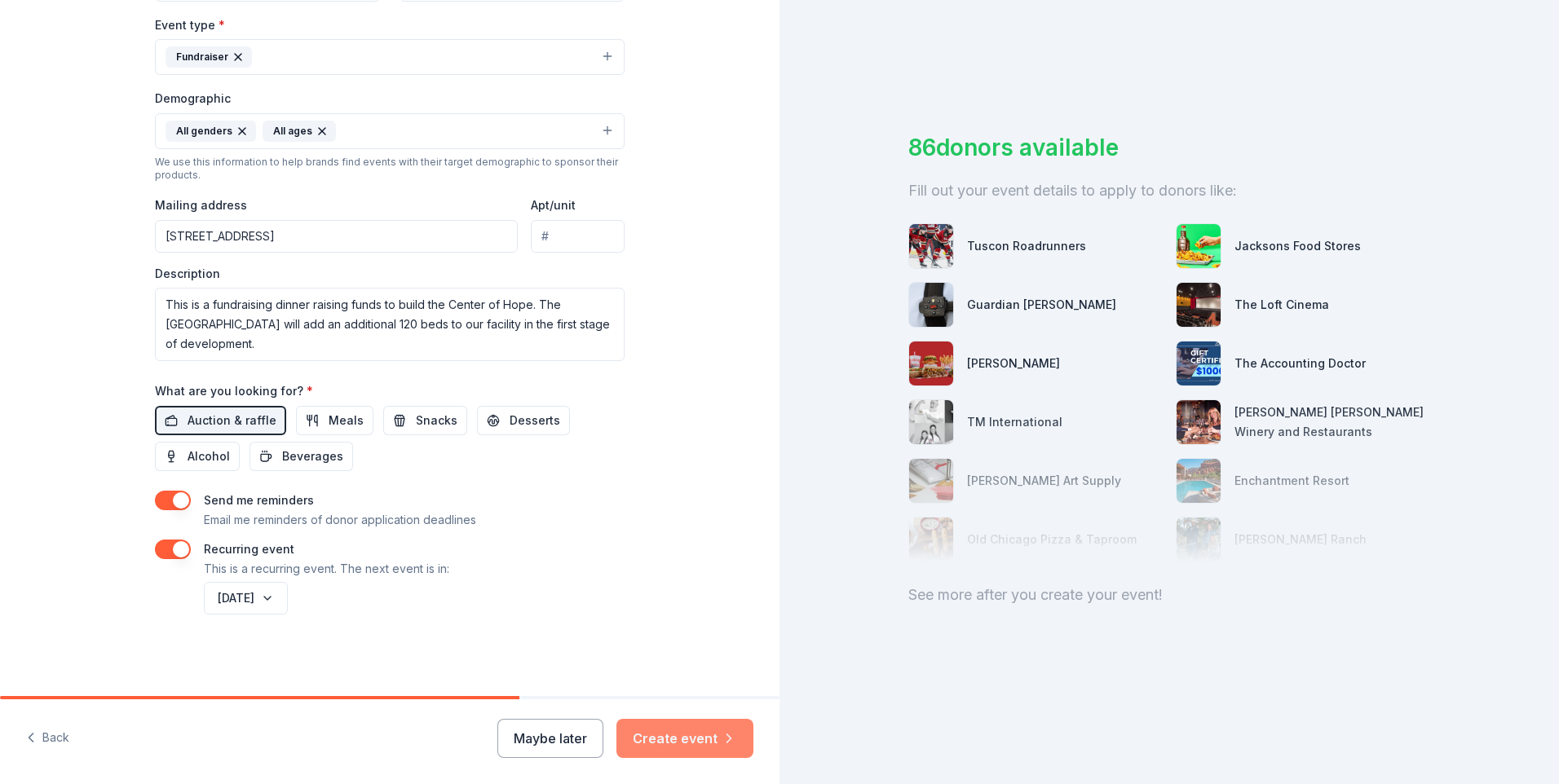
click at [707, 730] on button "Create event" at bounding box center [684, 738] width 137 height 39
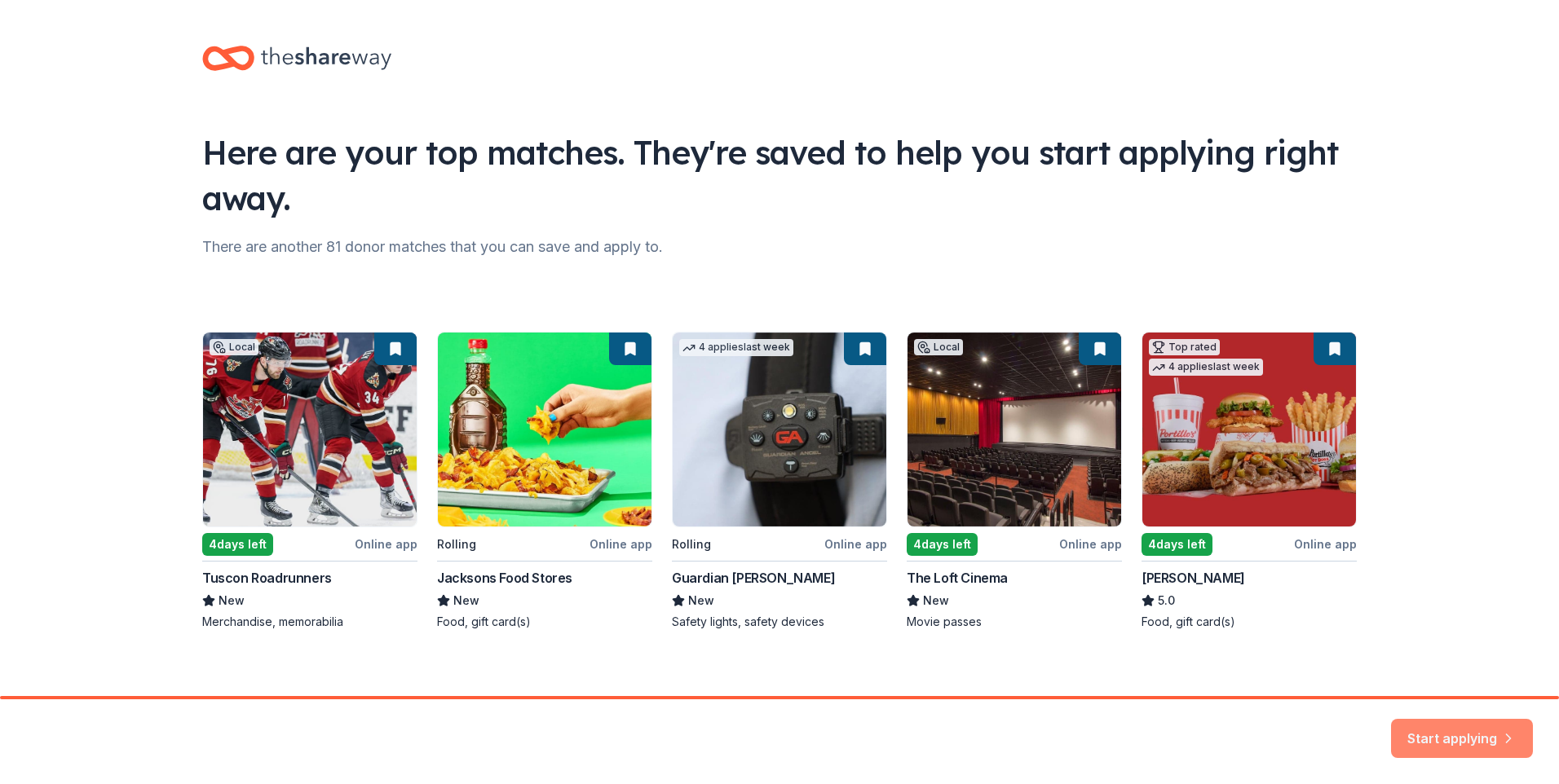
click at [1468, 735] on button "Start applying" at bounding box center [1462, 729] width 142 height 39
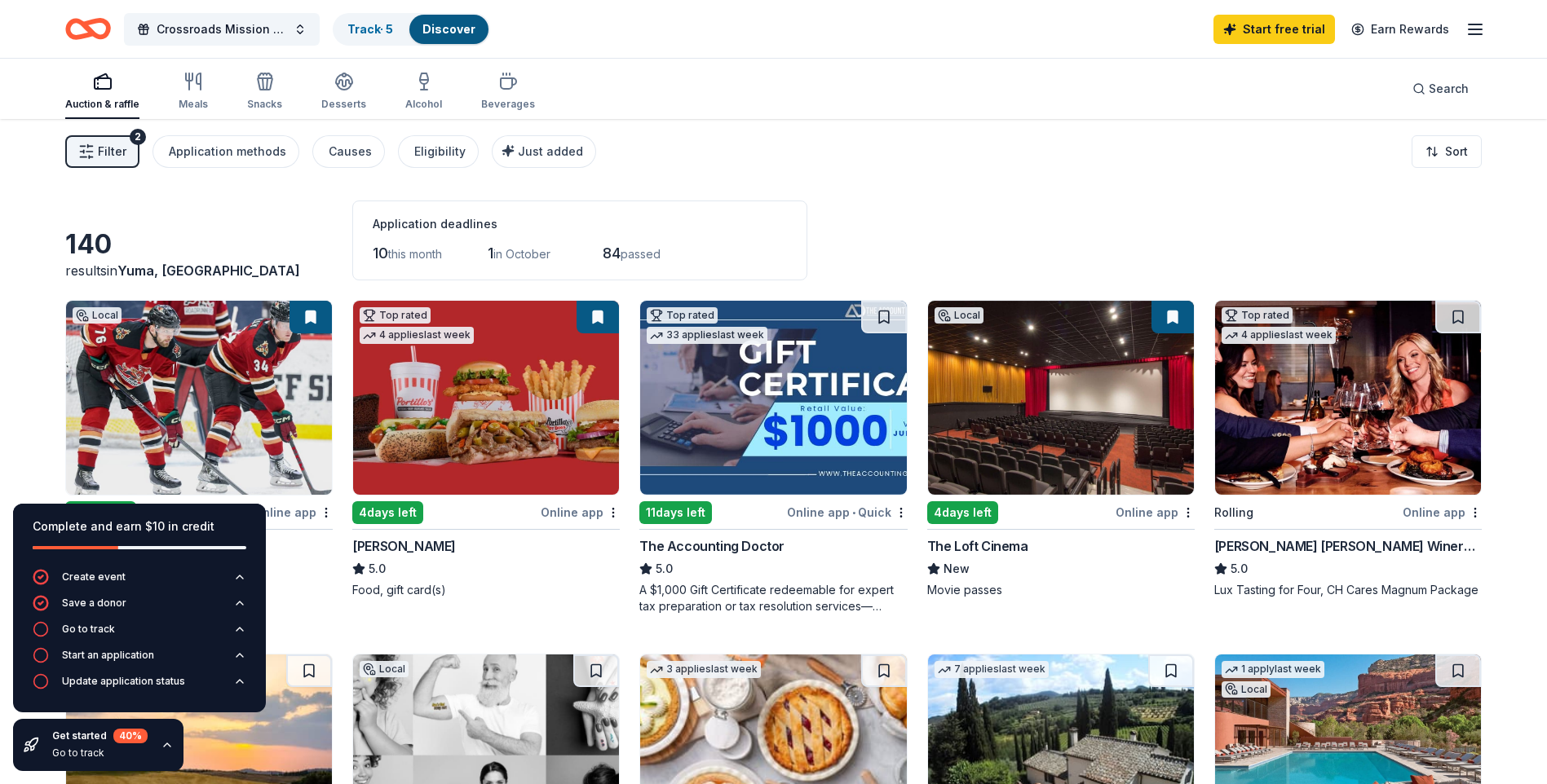
click at [724, 140] on div "Filter 2 Application methods Causes Eligibility Just added Sort" at bounding box center [773, 152] width 1547 height 65
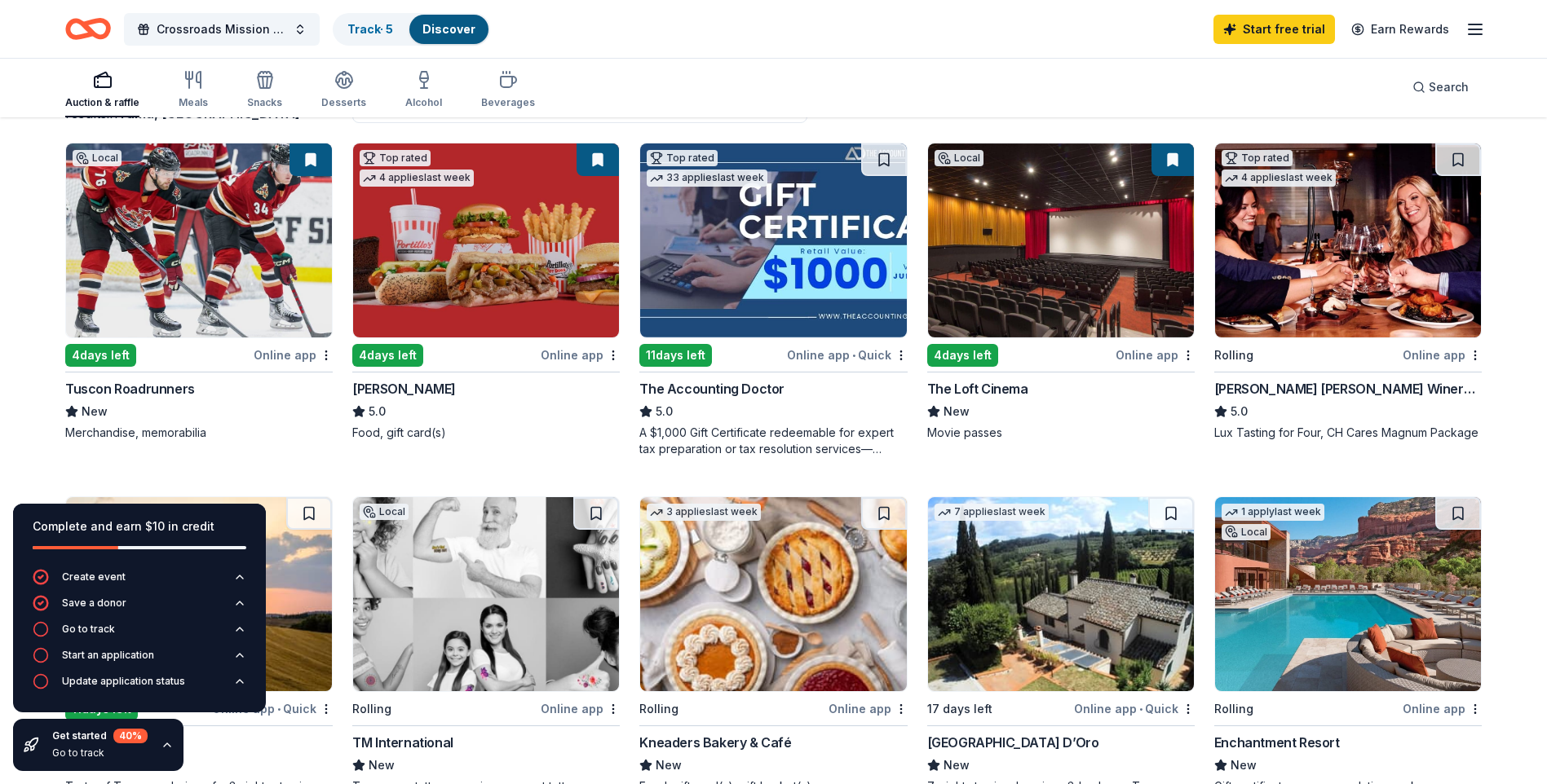
scroll to position [163, 0]
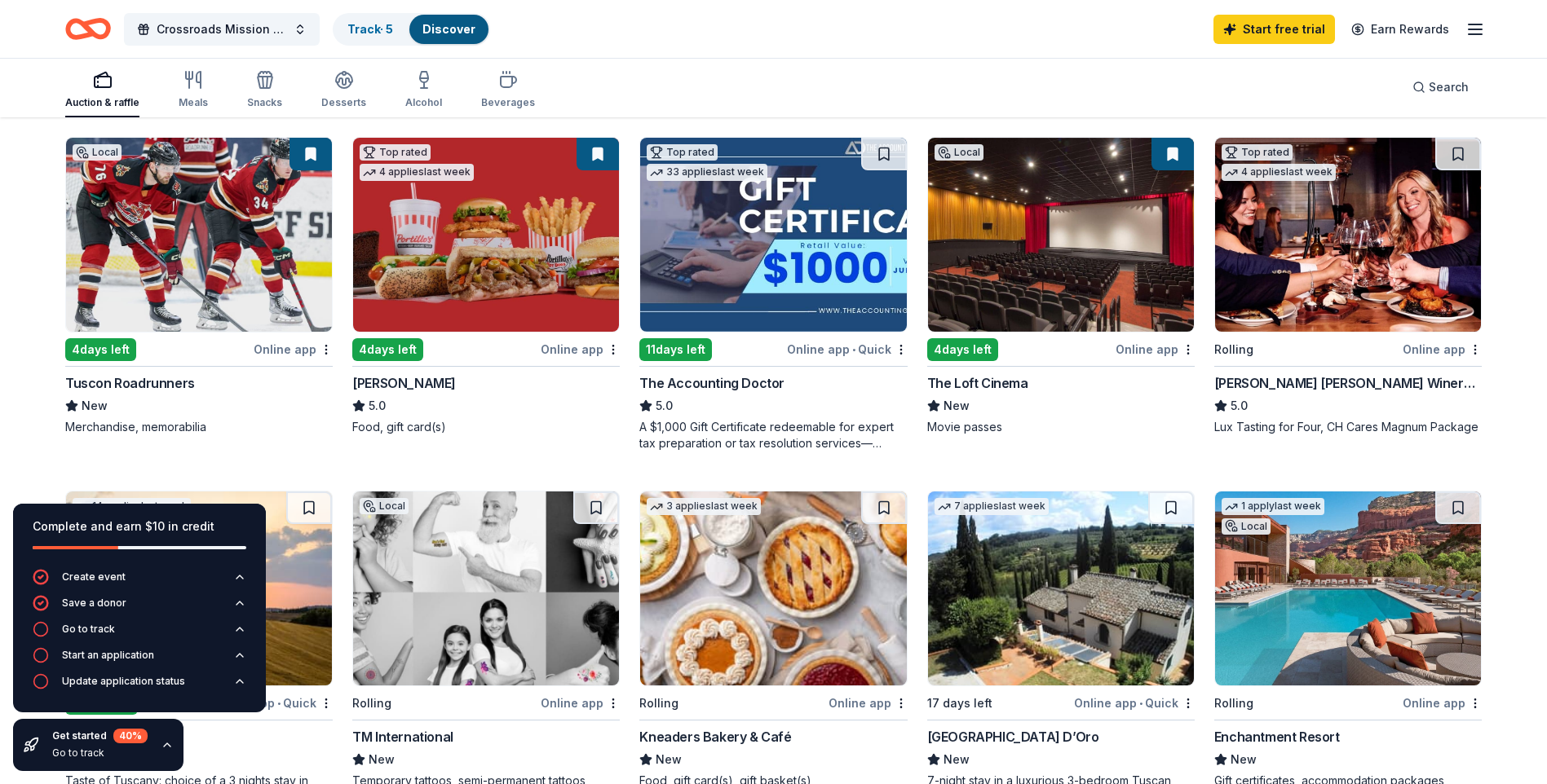
click at [293, 351] on div "Online app" at bounding box center [293, 349] width 79 height 21
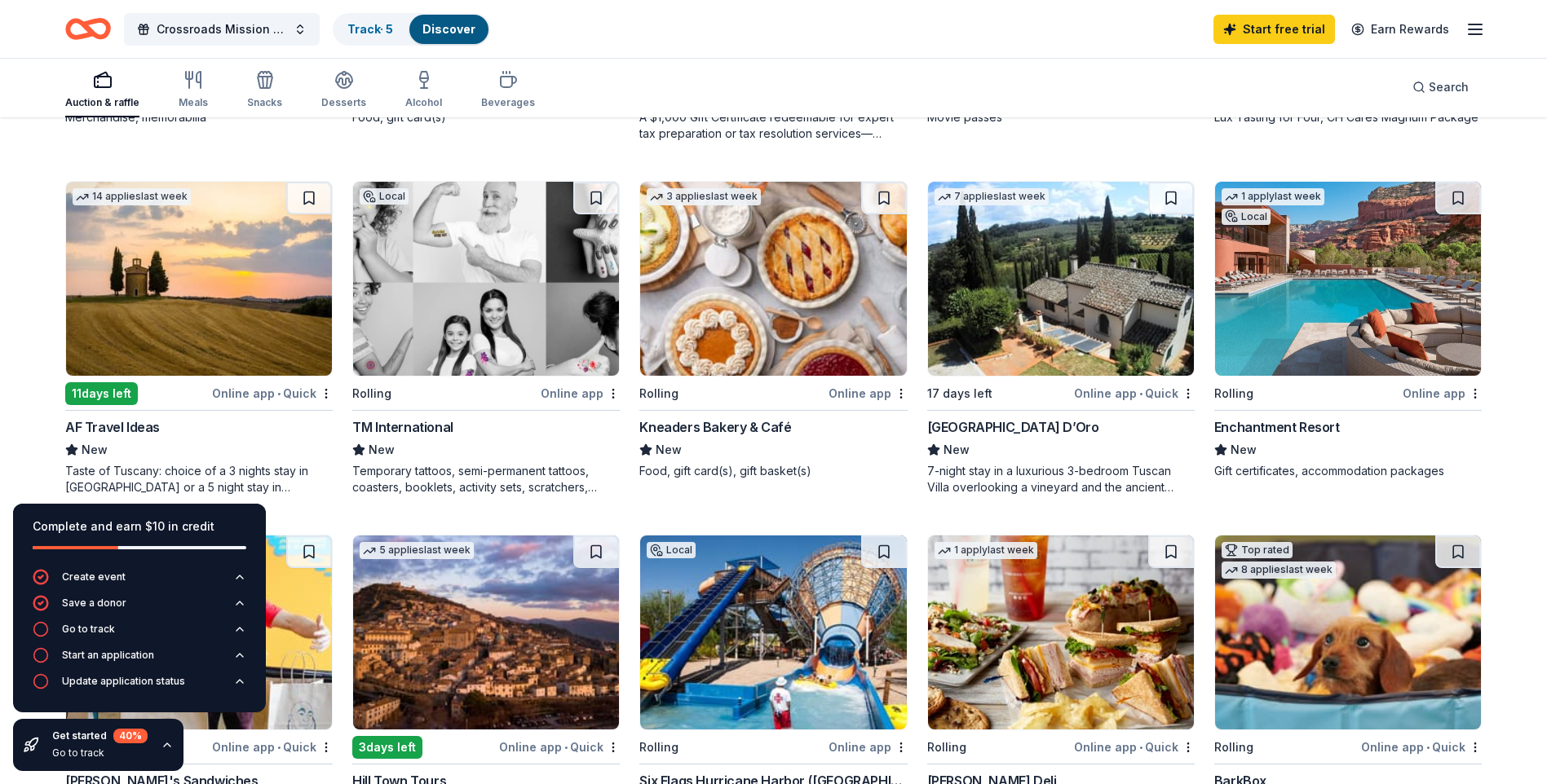
scroll to position [489, 0]
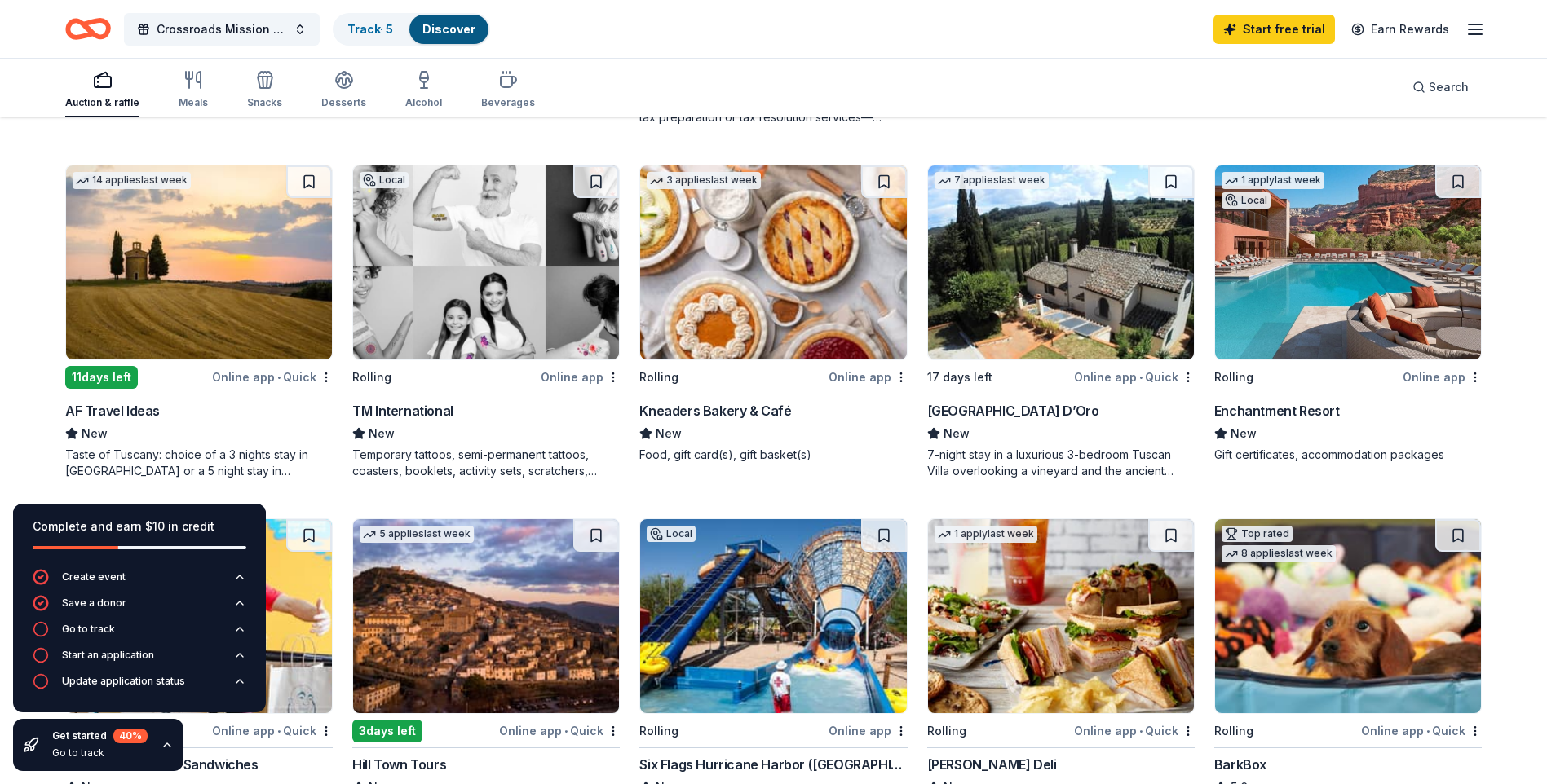
click at [853, 372] on div "Online app" at bounding box center [868, 377] width 79 height 21
click at [1435, 373] on div "Online app" at bounding box center [1442, 377] width 79 height 21
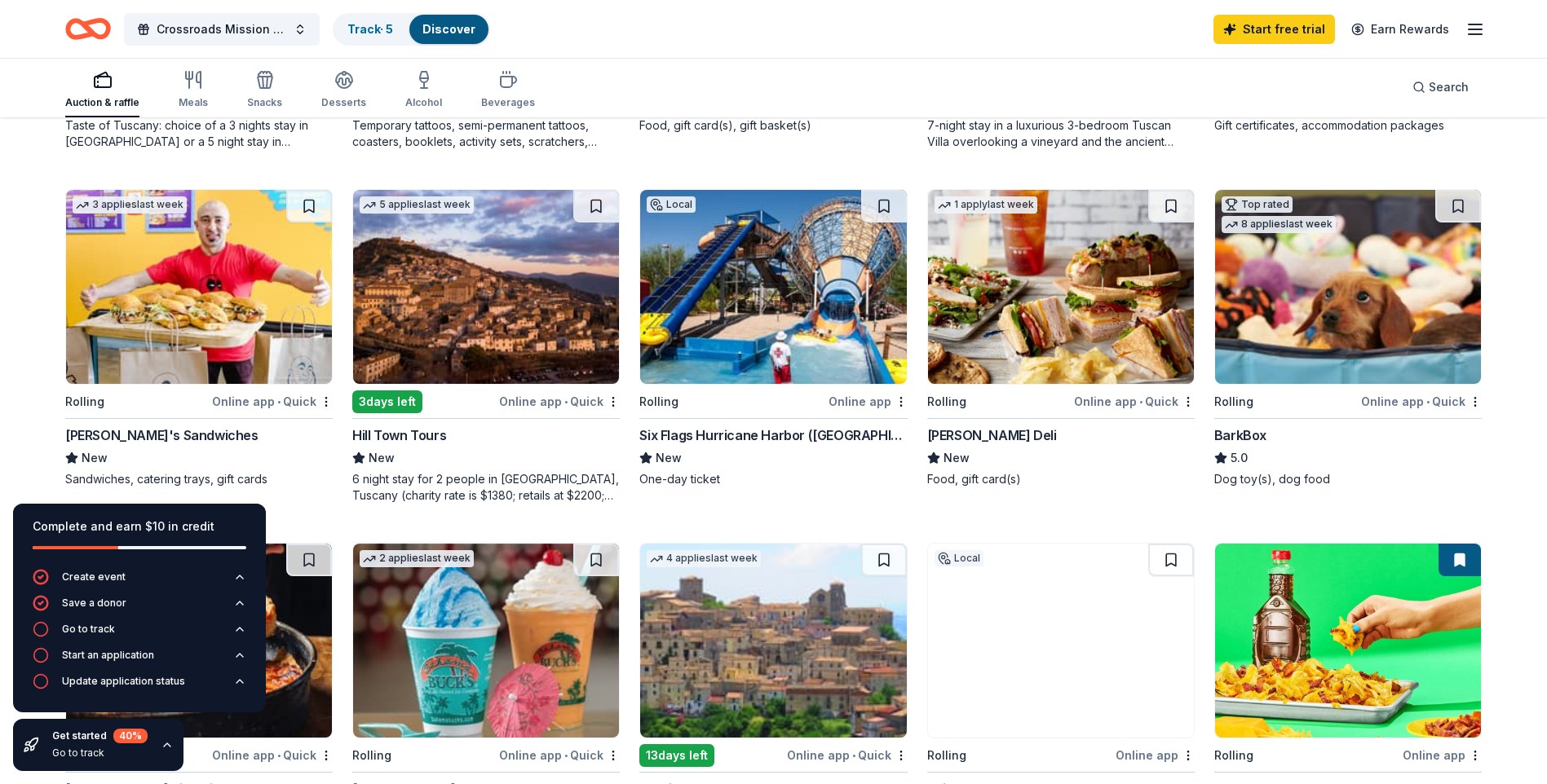
scroll to position [816, 0]
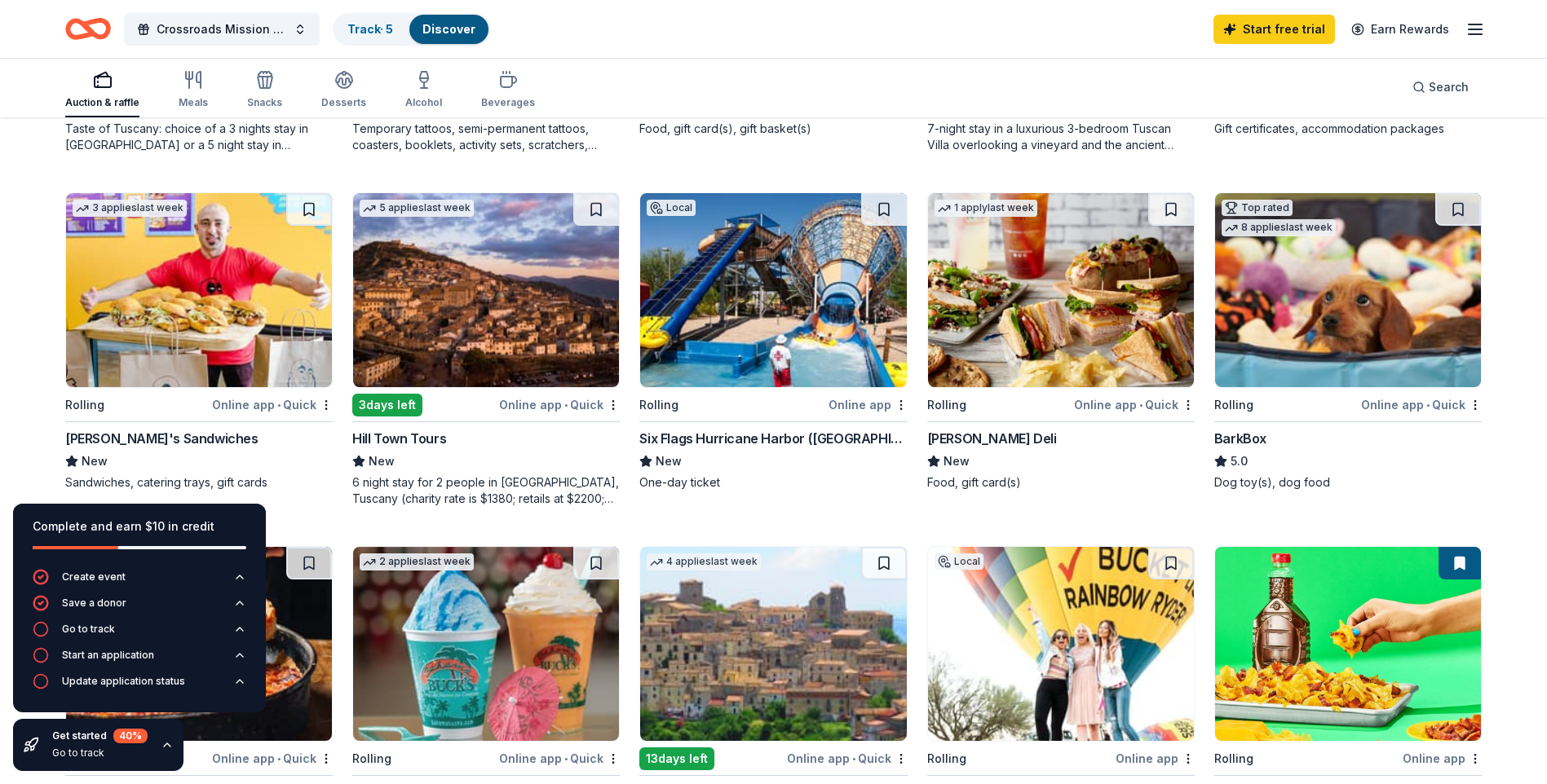
click at [859, 407] on div "Online app" at bounding box center [868, 405] width 79 height 21
click at [1478, 30] on icon "button" at bounding box center [1475, 29] width 20 height 20
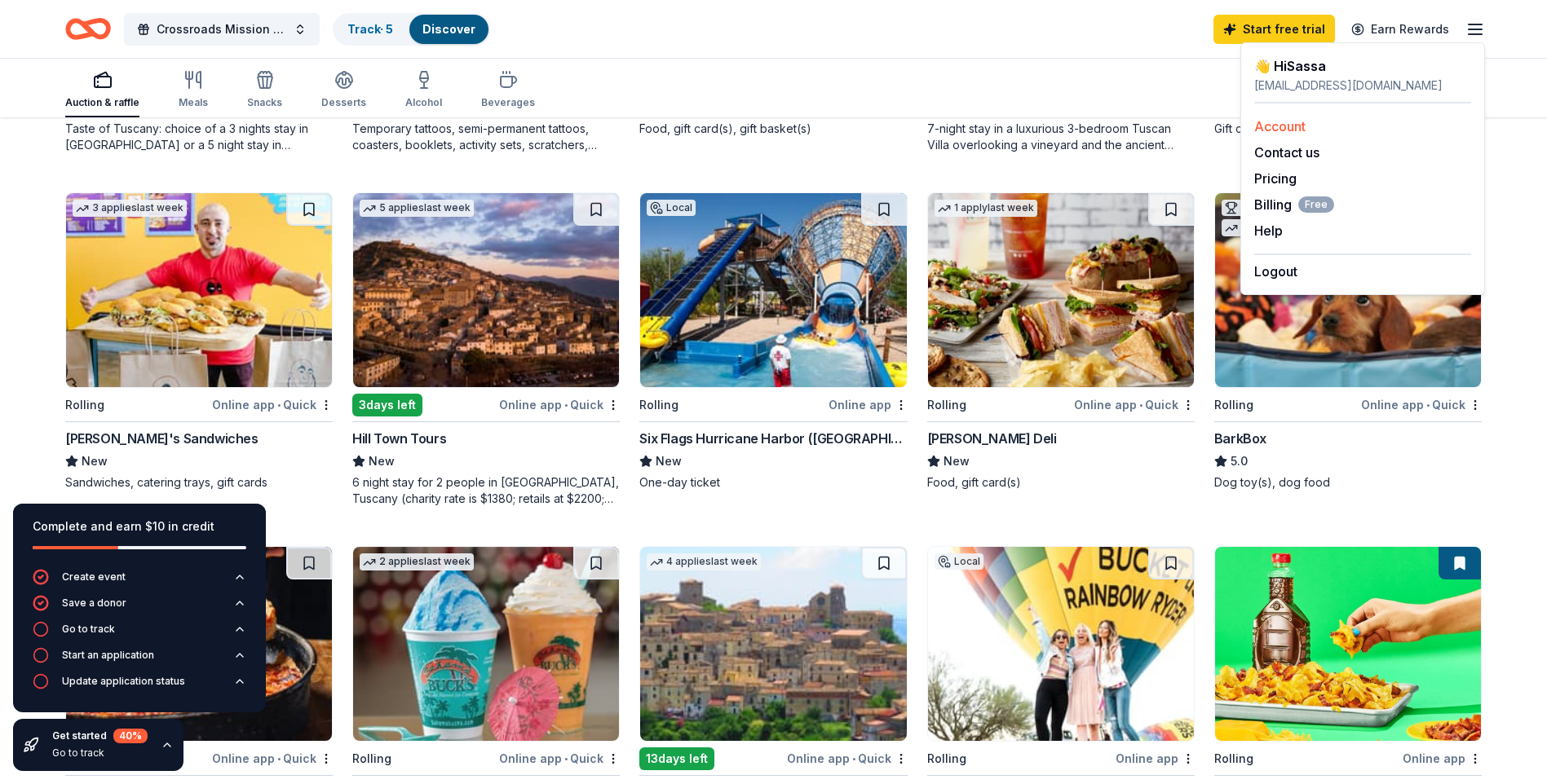
click at [1292, 123] on link "Account" at bounding box center [1280, 126] width 51 height 16
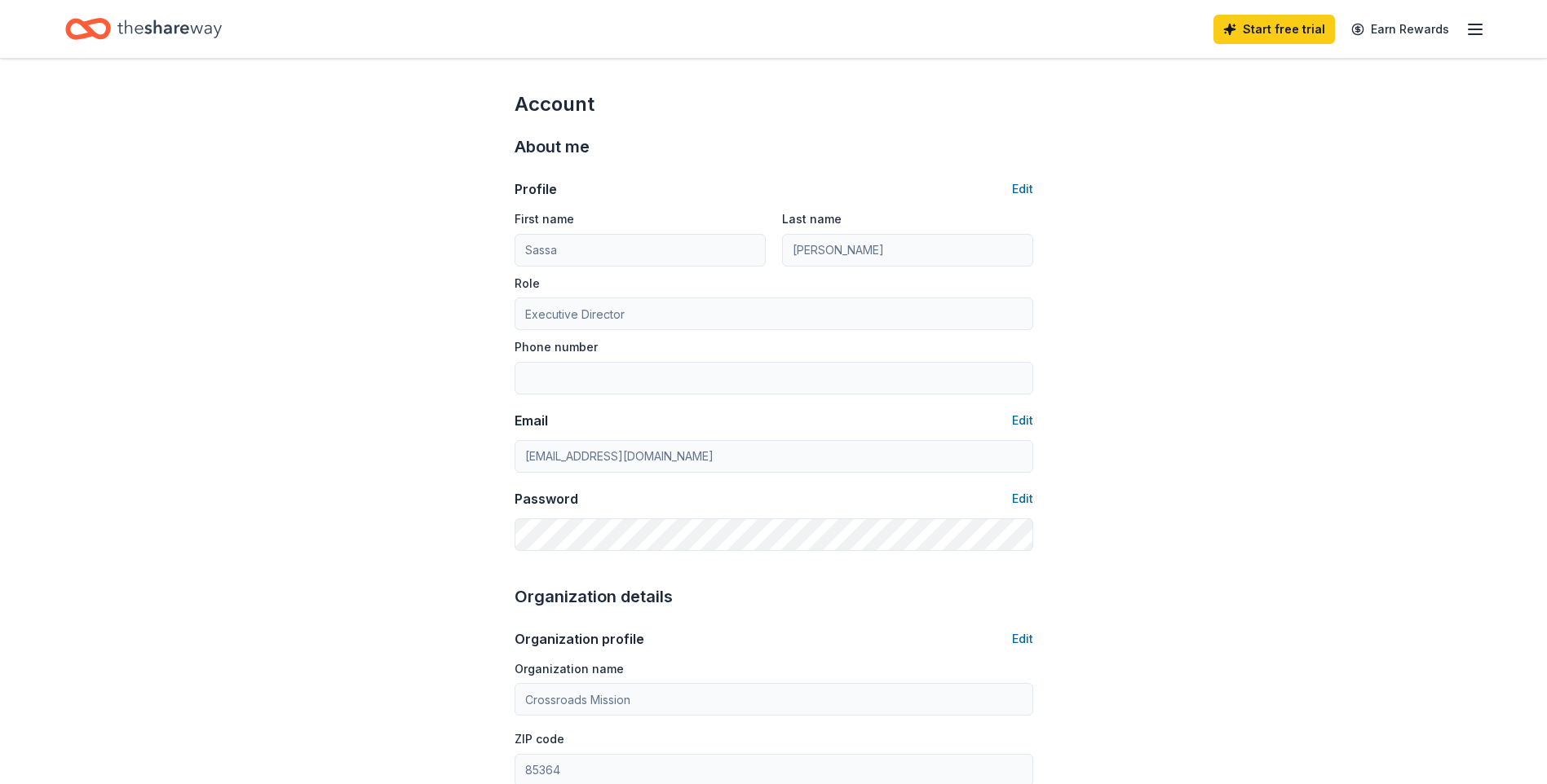
click at [1484, 31] on icon "button" at bounding box center [1475, 29] width 20 height 20
click at [1350, 78] on div "sculver@crossroadsmission.org" at bounding box center [1363, 85] width 217 height 20
click at [1017, 638] on button "Edit" at bounding box center [1022, 638] width 21 height 20
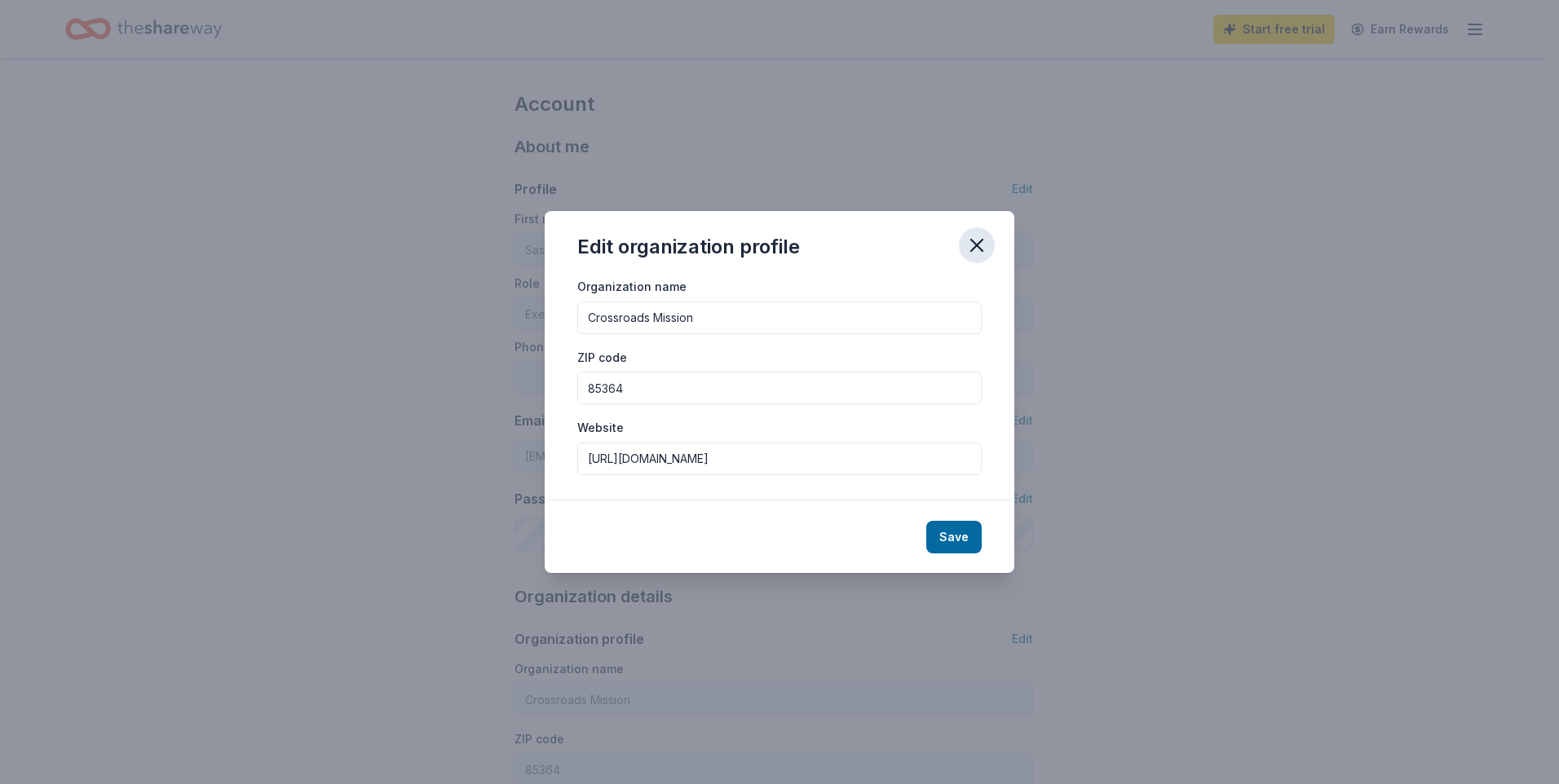
click at [976, 243] on icon "button" at bounding box center [976, 245] width 22 height 22
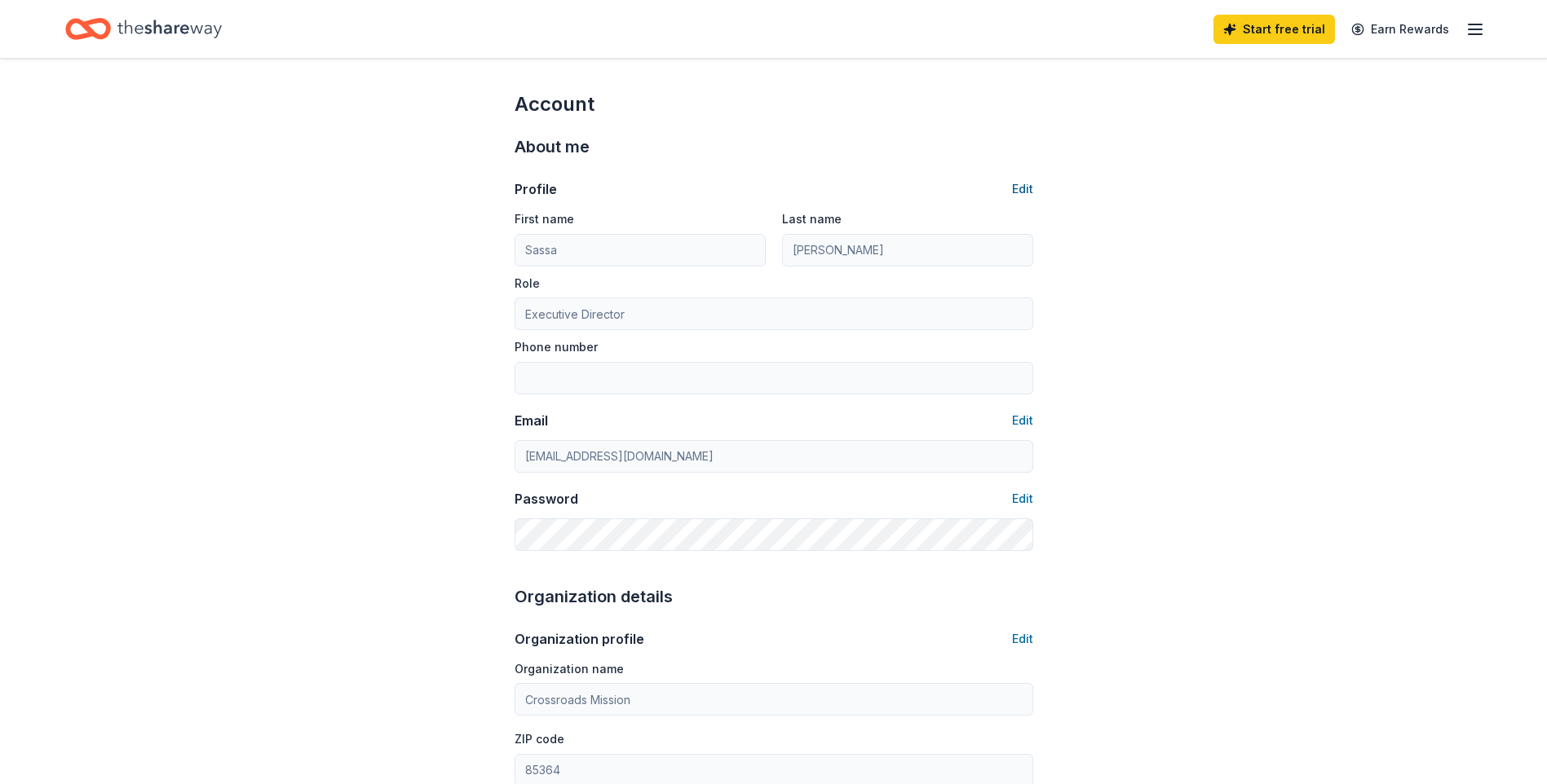
click at [1016, 185] on button "Edit" at bounding box center [1022, 189] width 21 height 20
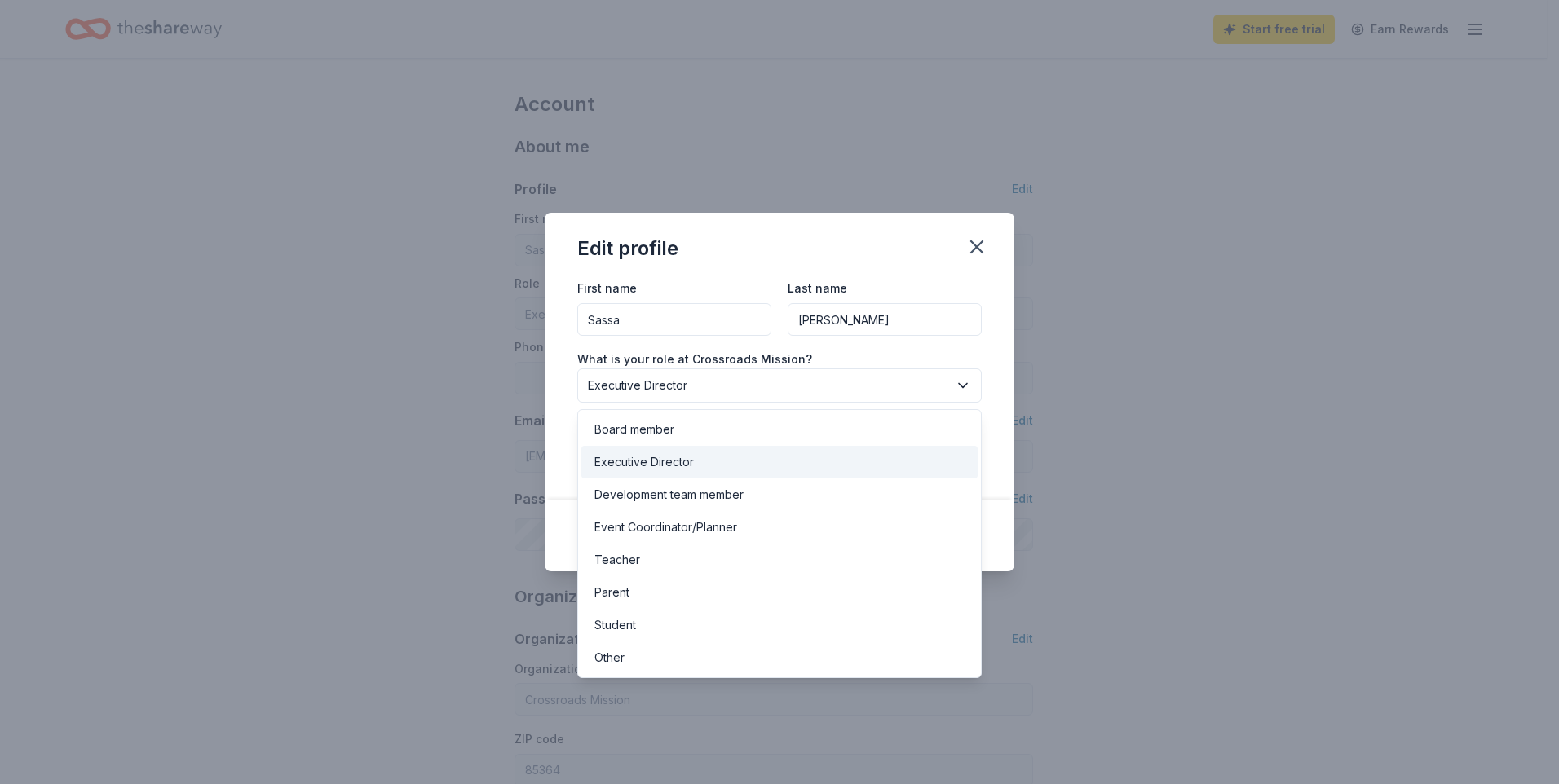
click at [800, 395] on span "Executive Director" at bounding box center [768, 385] width 360 height 20
click at [770, 502] on div "Development team member" at bounding box center [780, 495] width 397 height 33
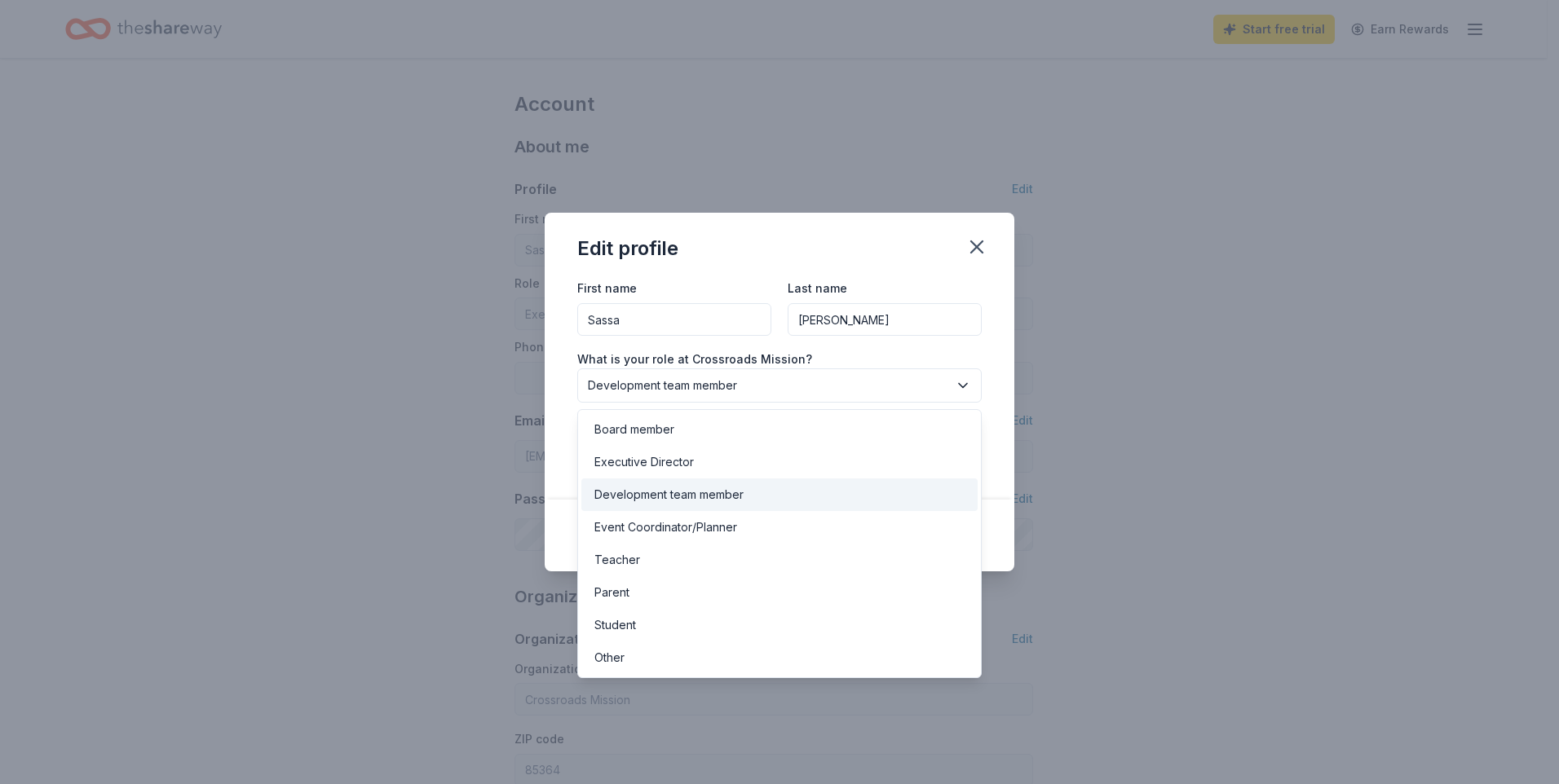
click at [959, 384] on icon "button" at bounding box center [962, 385] width 8 height 4
click at [687, 661] on div "Other" at bounding box center [780, 657] width 397 height 33
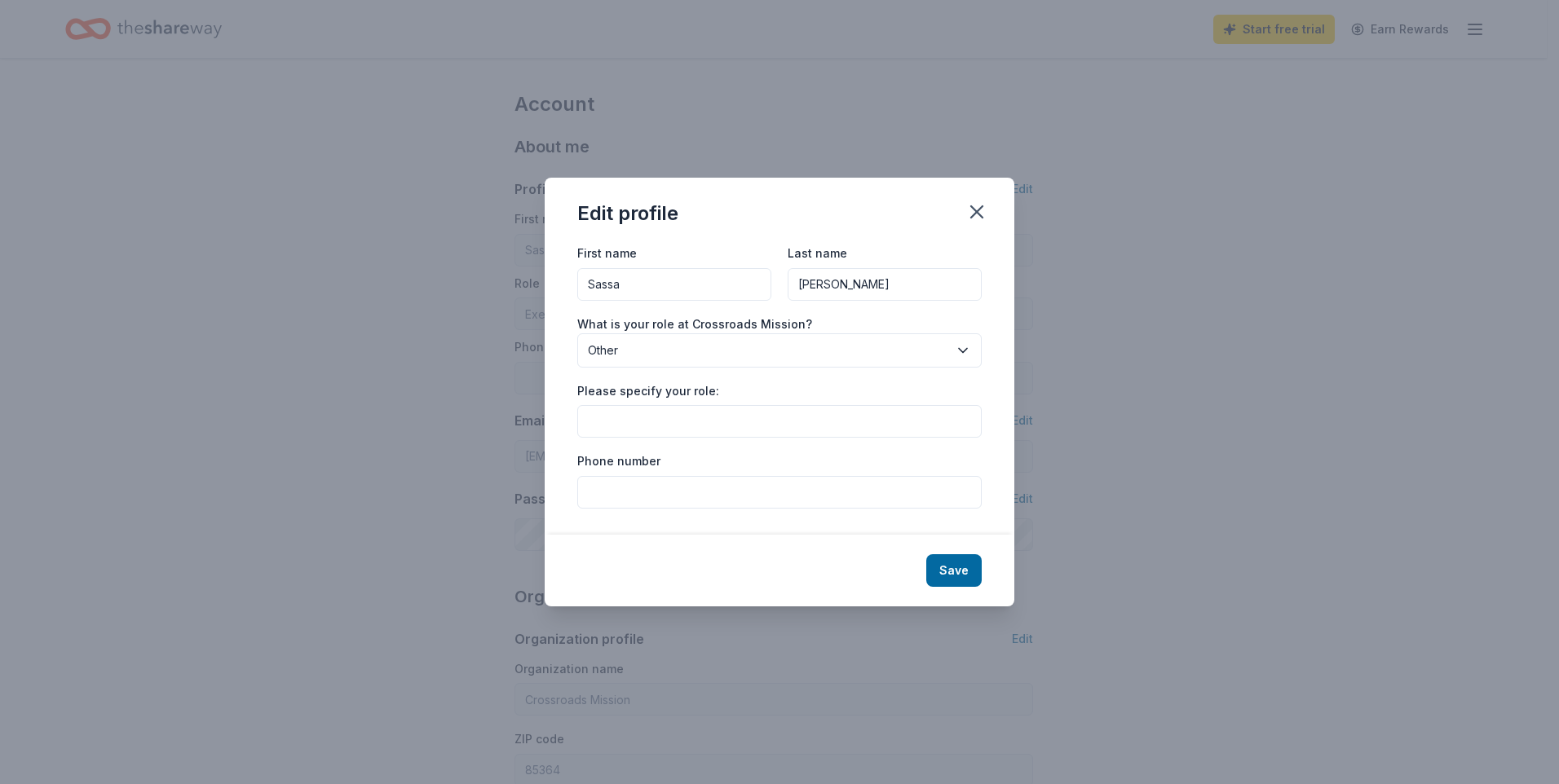
click at [662, 426] on input "Please specify your role:" at bounding box center [779, 421] width 404 height 33
type input "Public Relations Director"
click at [668, 503] on input "Phone number" at bounding box center [779, 492] width 404 height 33
type input "9285804482"
click at [555, 509] on div "First name Sassa Last name Culver What is your role at Crossroads Mission? Othe…" at bounding box center [780, 388] width 470 height 292
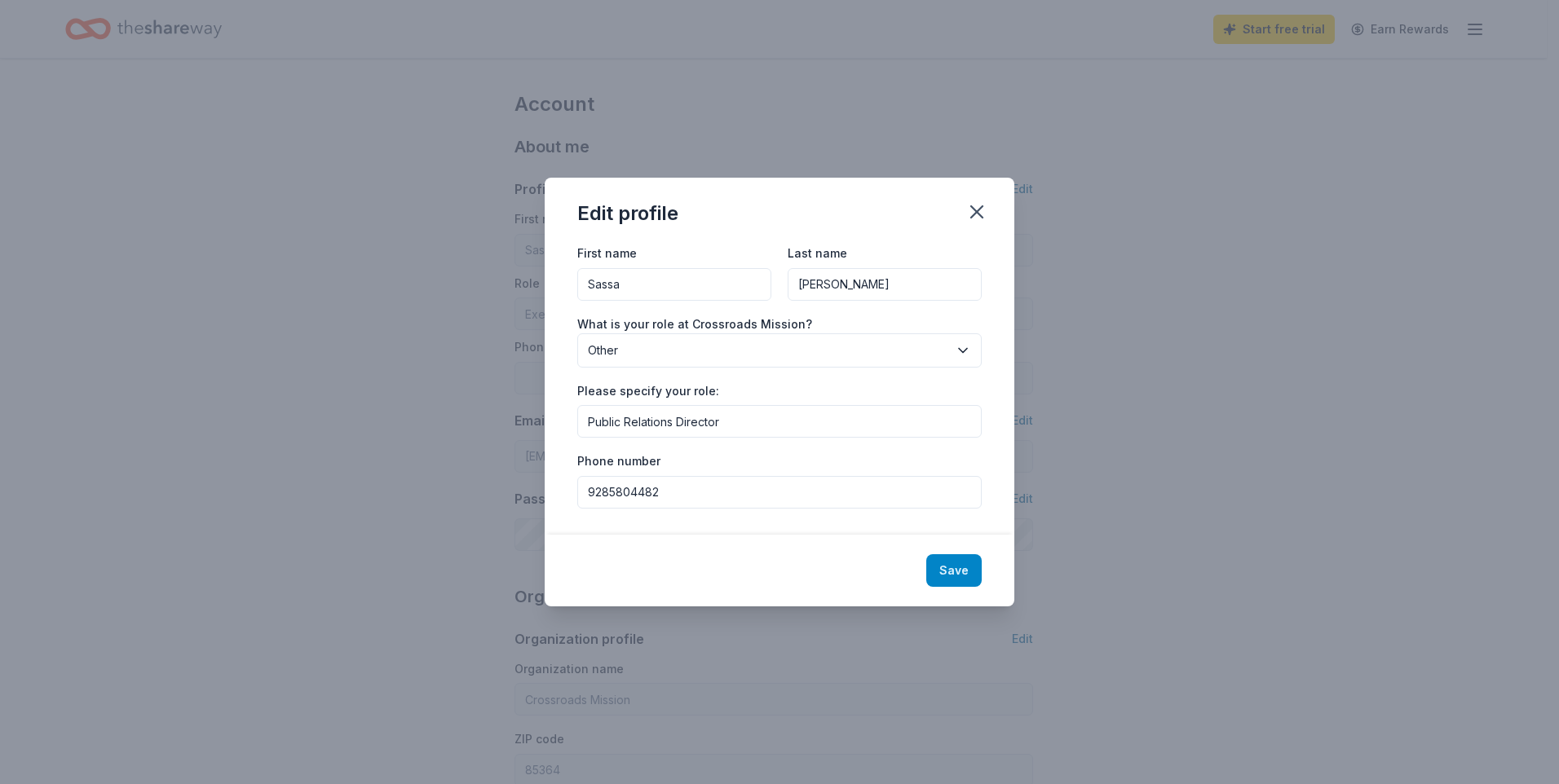
click at [974, 571] on button "Save" at bounding box center [953, 570] width 55 height 33
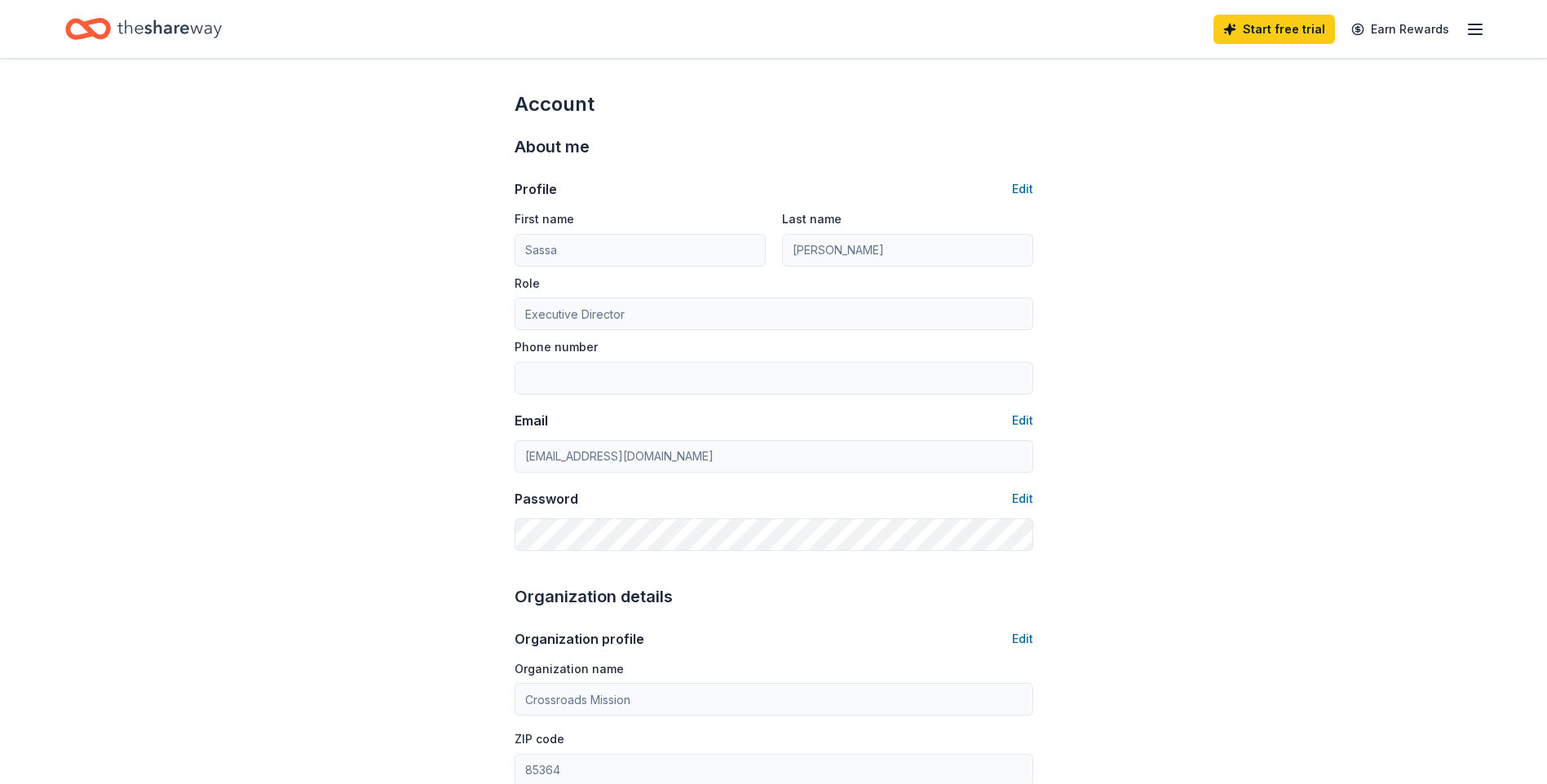
type input "Public Relations Director"
type input "9285804482"
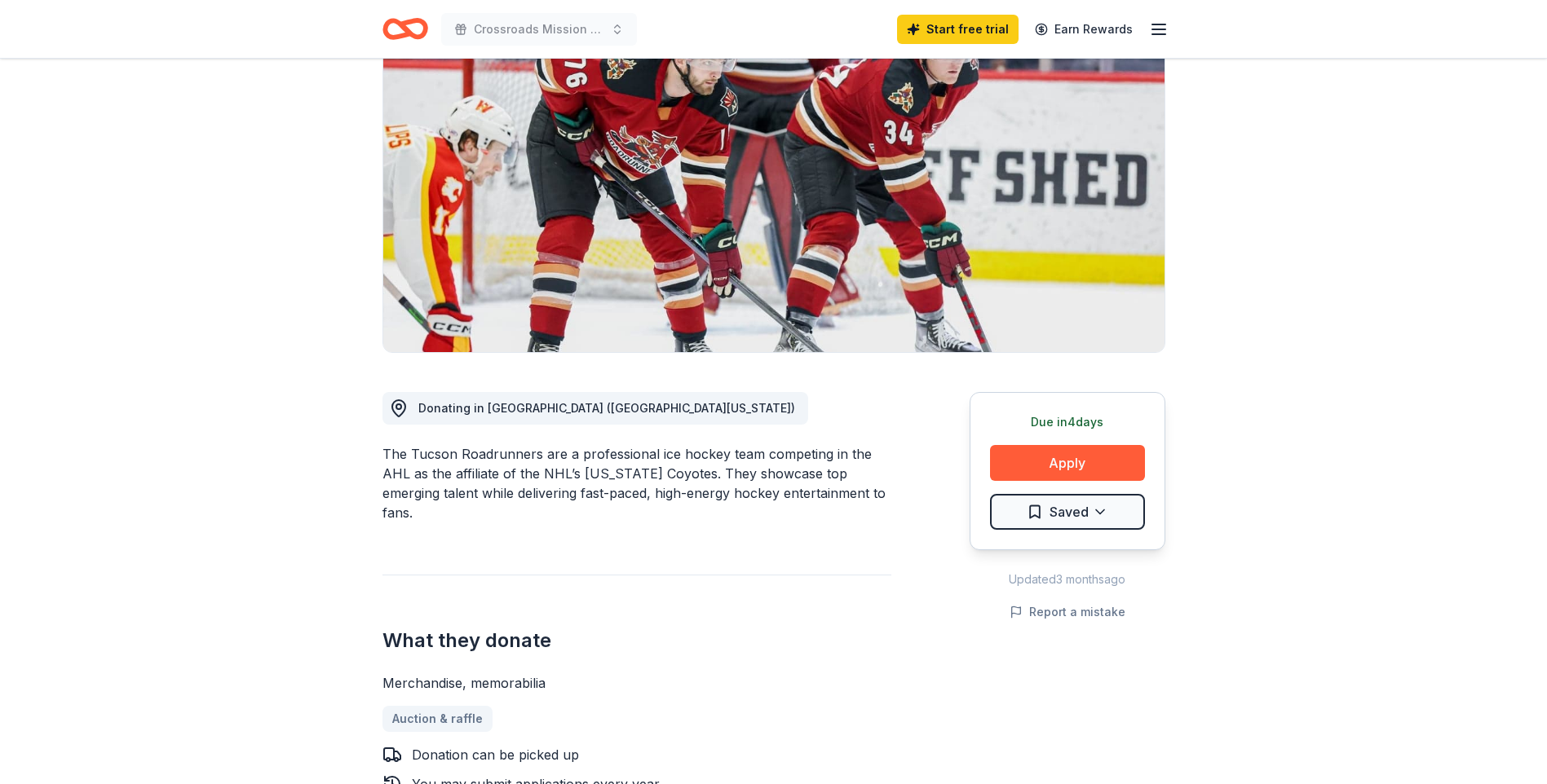
scroll to position [163, 0]
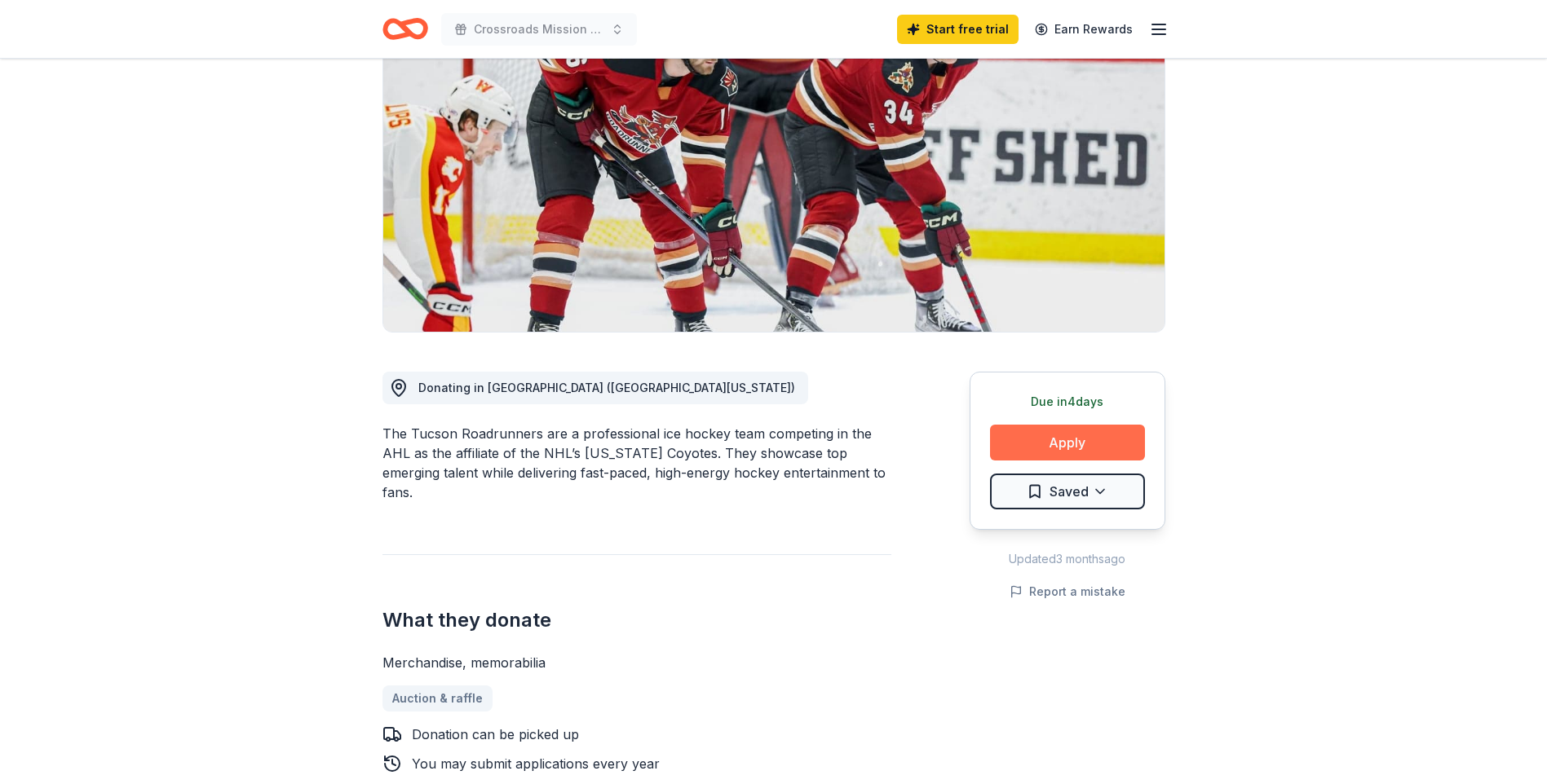
click at [1045, 439] on button "Apply" at bounding box center [1067, 442] width 155 height 35
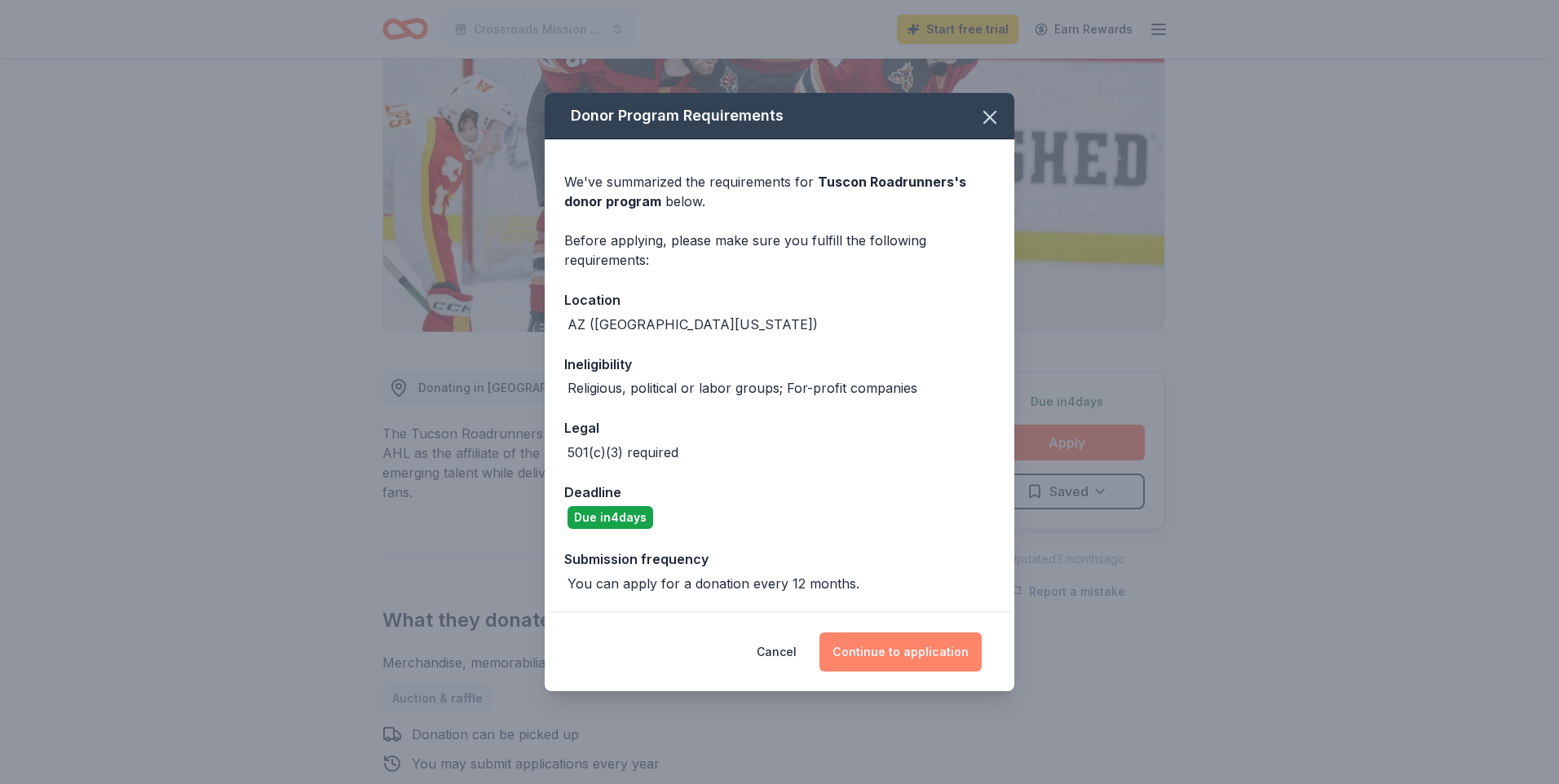
click at [863, 655] on button "Continue to application" at bounding box center [901, 652] width 162 height 39
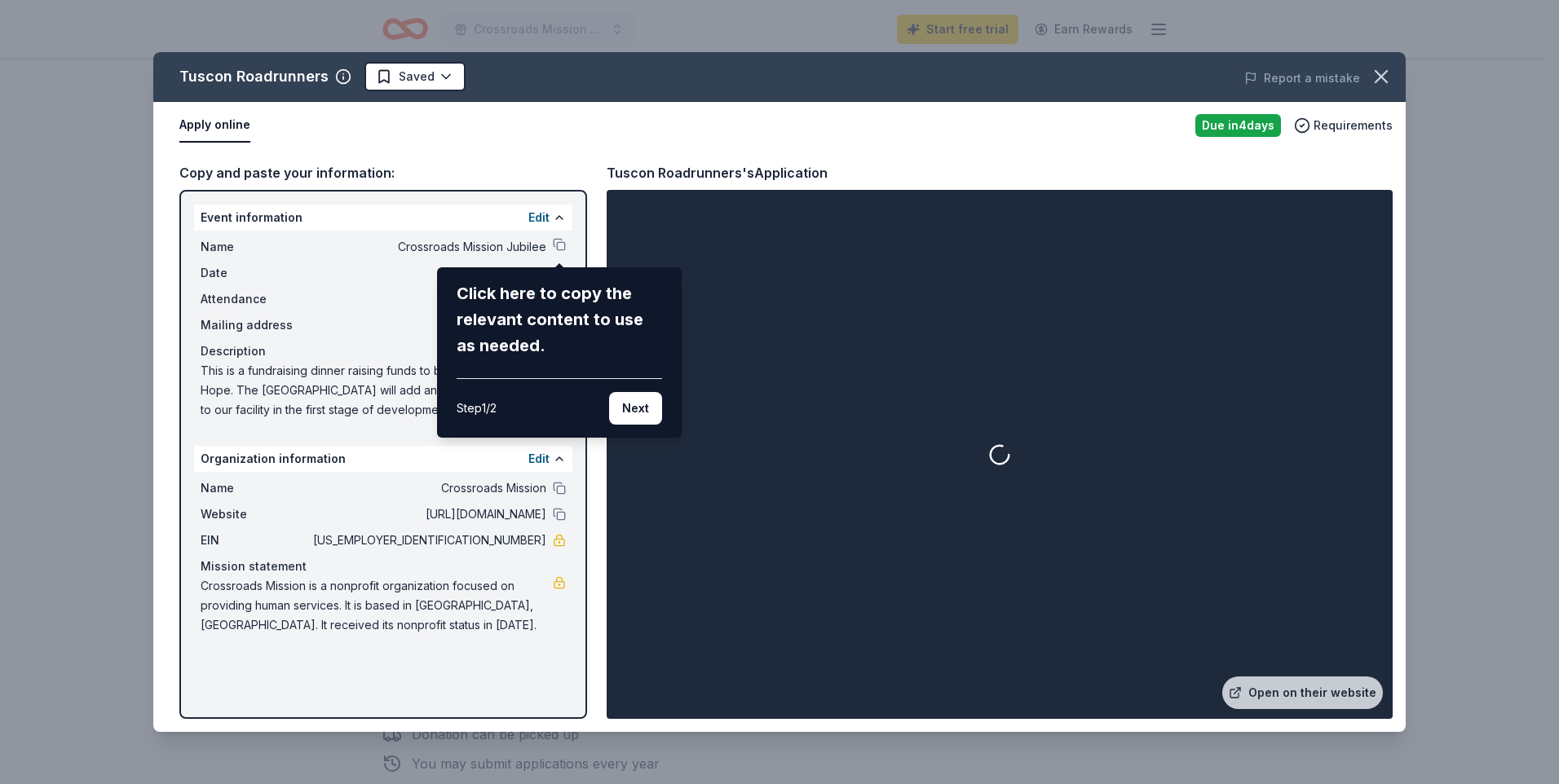
click at [561, 238] on div "Tuscon Roadrunners Saved Report a mistake Apply online Due in 4 days Requiremen…" at bounding box center [780, 392] width 1253 height 680
click at [563, 244] on div "Tuscon Roadrunners Saved Report a mistake Apply online Due in 4 days Requiremen…" at bounding box center [780, 392] width 1253 height 680
click at [647, 408] on button "Next" at bounding box center [636, 408] width 53 height 33
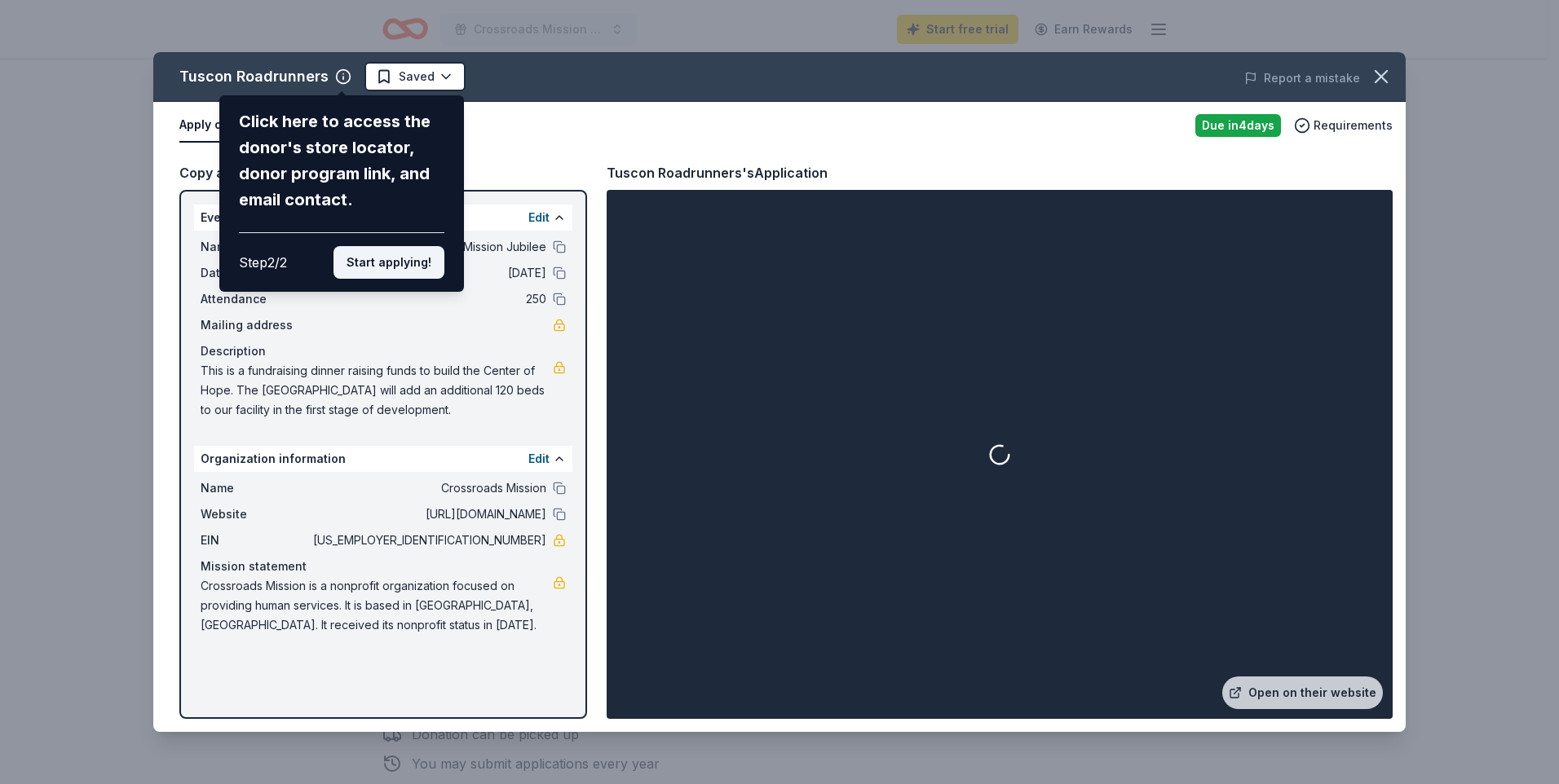
click at [370, 261] on button "Start applying!" at bounding box center [388, 262] width 111 height 33
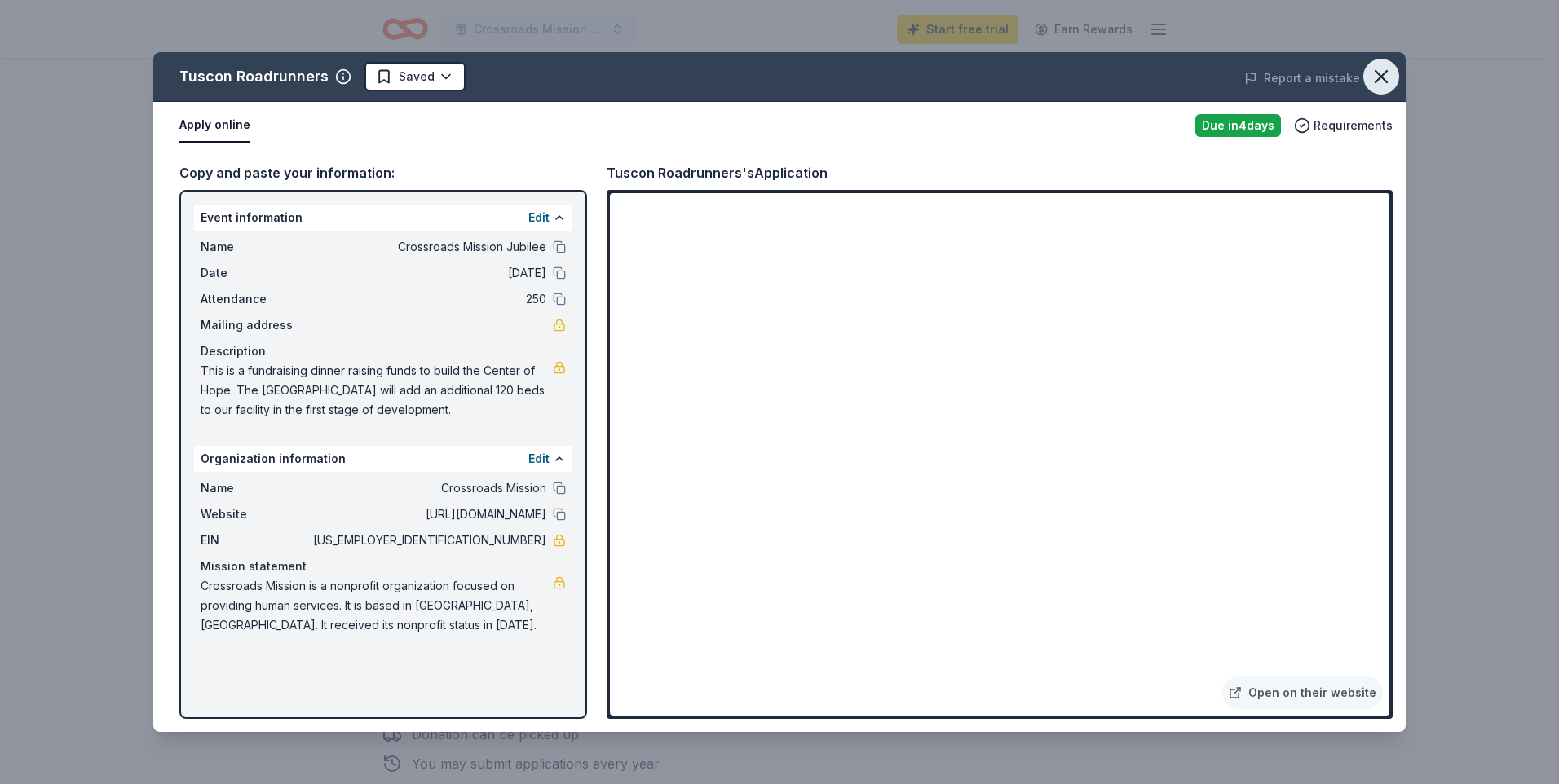
click at [1375, 66] on icon "button" at bounding box center [1382, 77] width 22 height 22
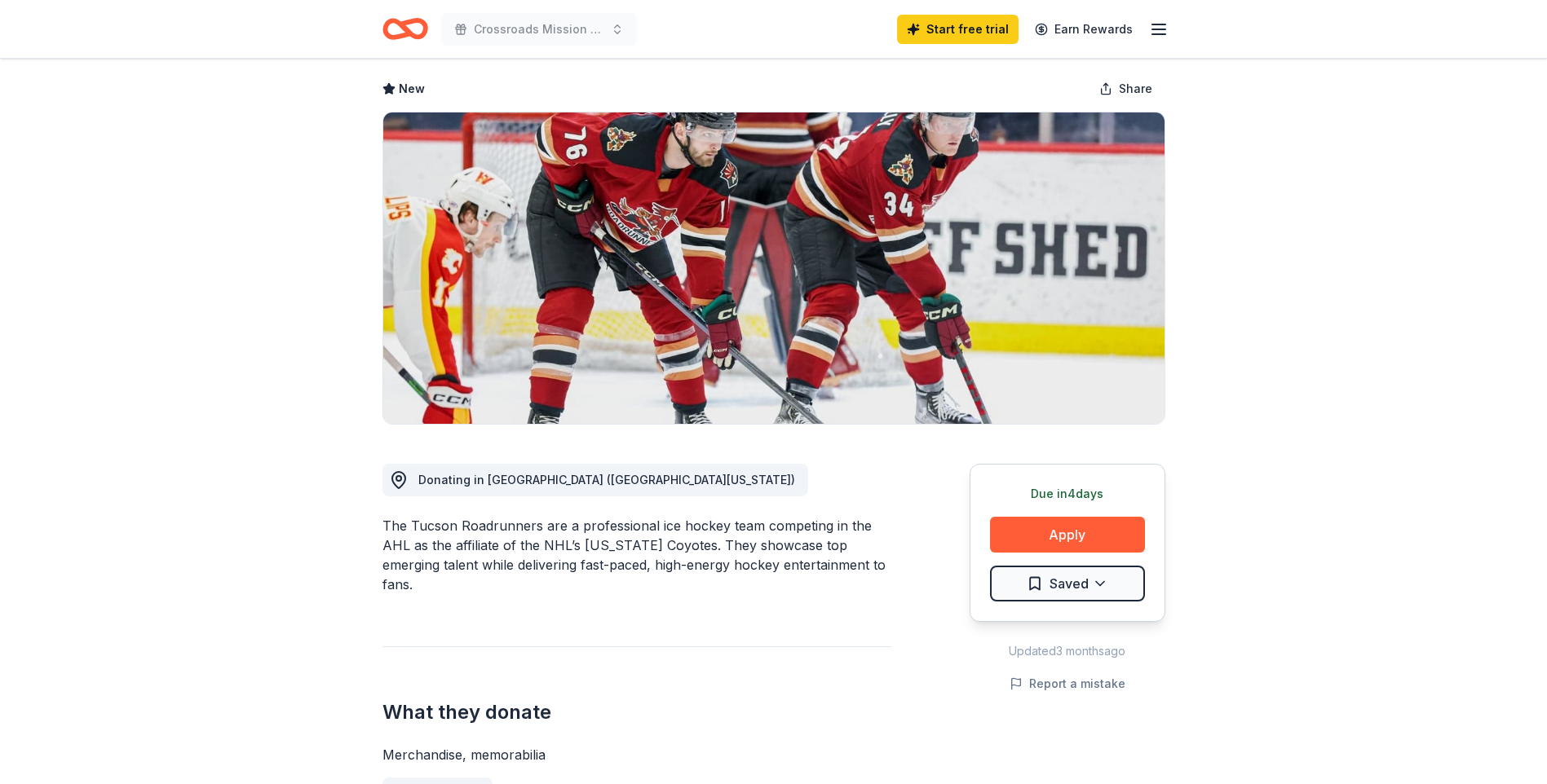
scroll to position [0, 0]
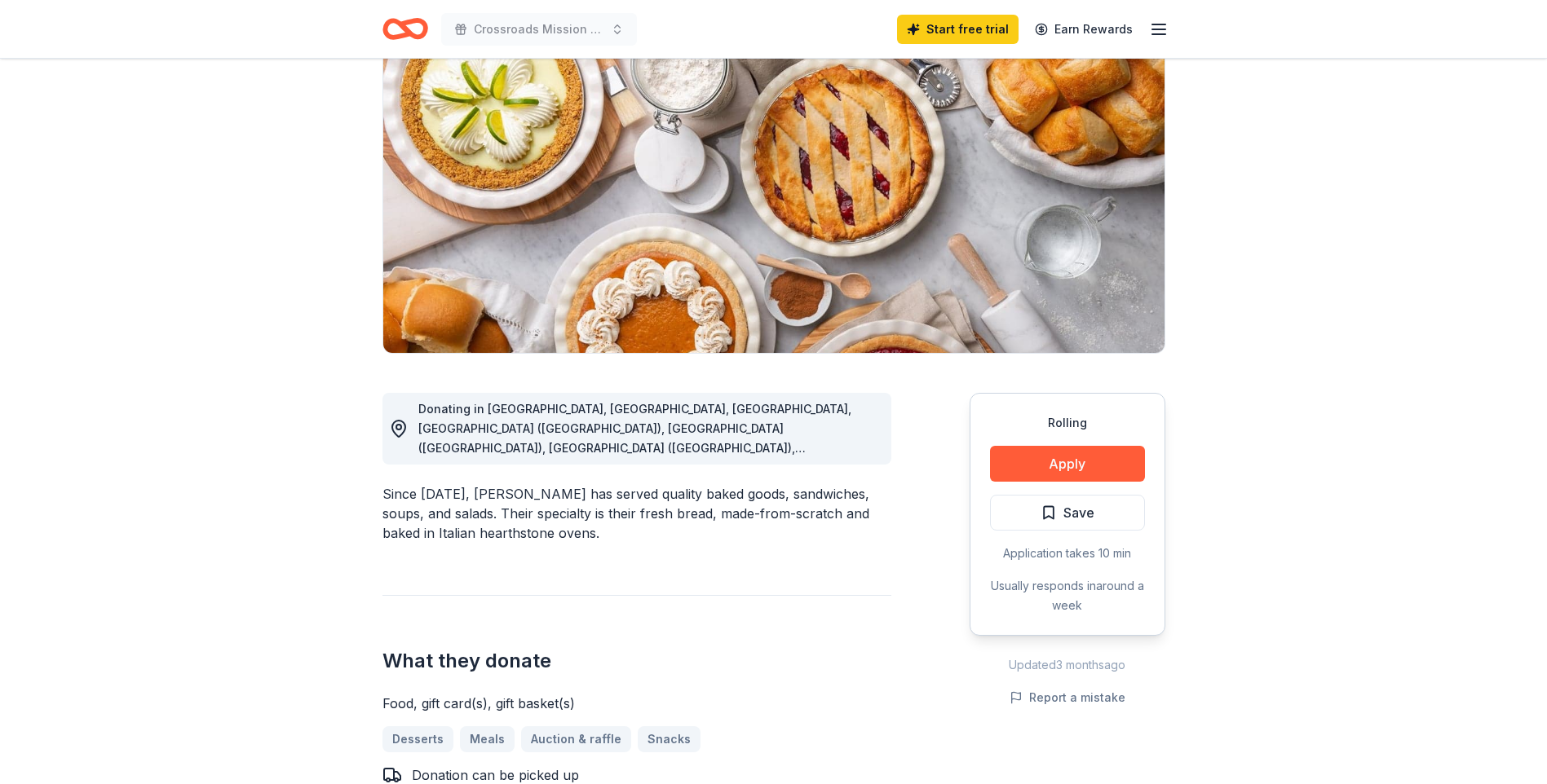
scroll to position [163, 0]
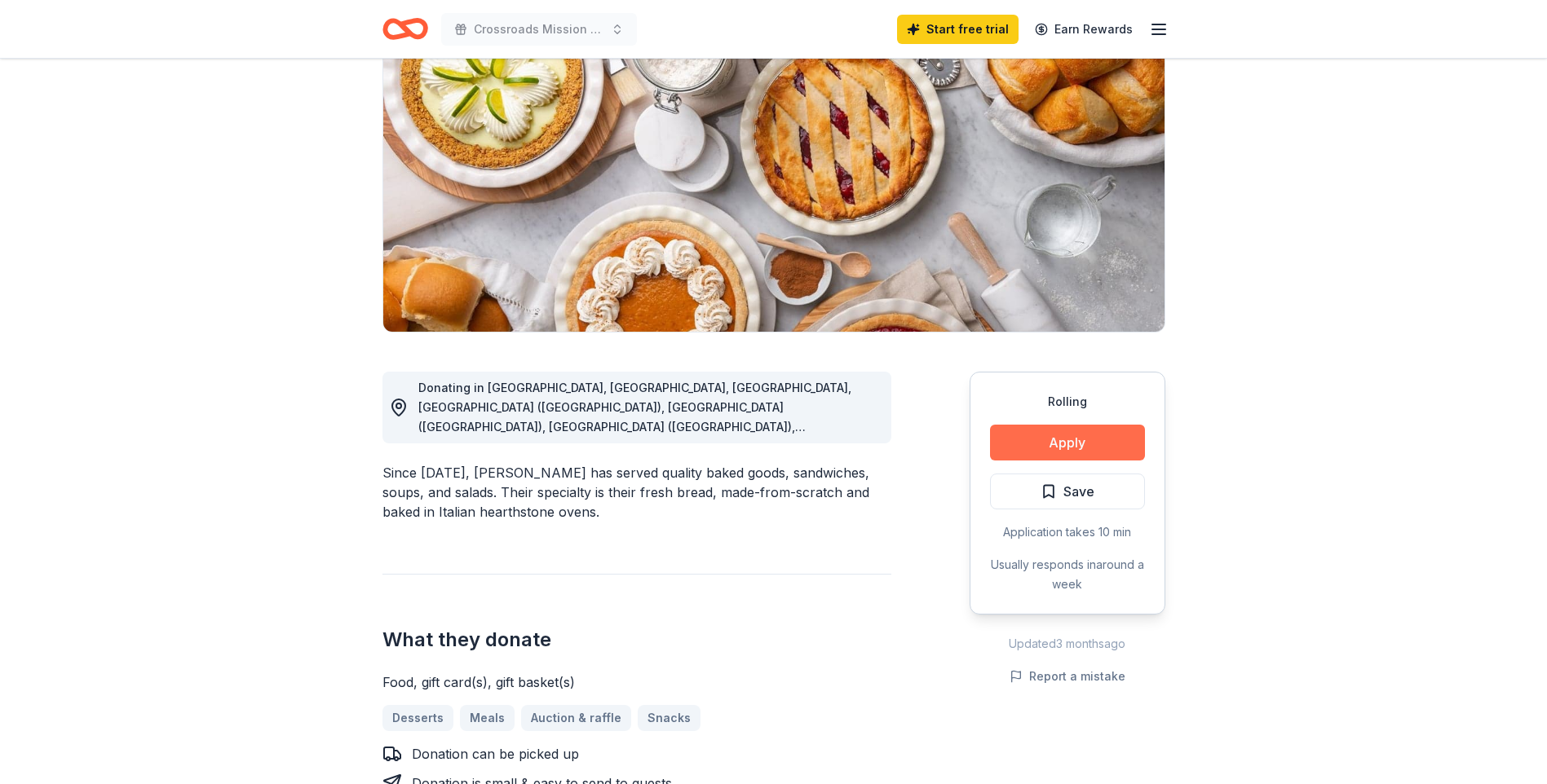
click at [1050, 448] on button "Apply" at bounding box center [1067, 442] width 155 height 35
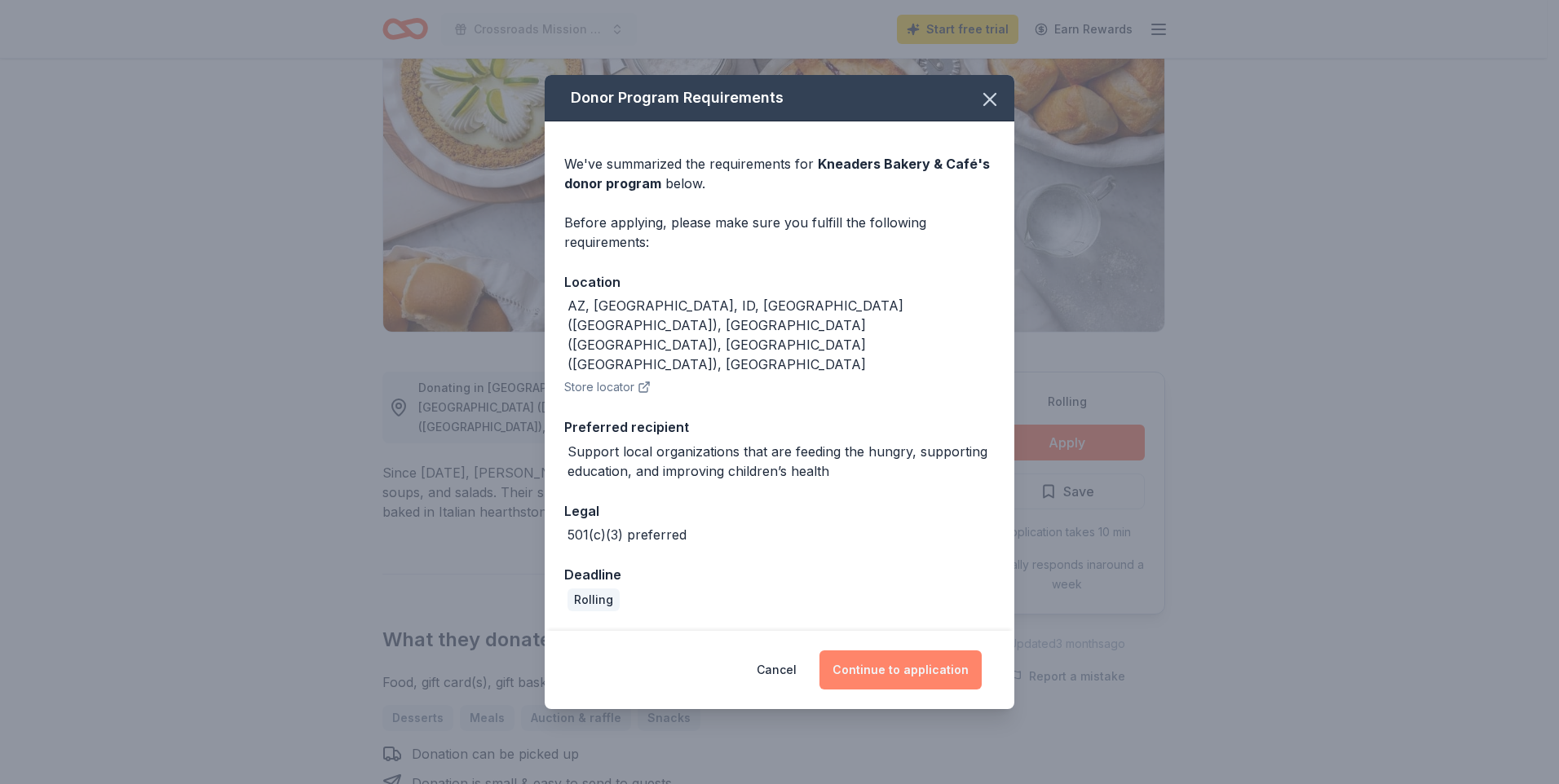
click at [885, 651] on button "Continue to application" at bounding box center [901, 670] width 162 height 39
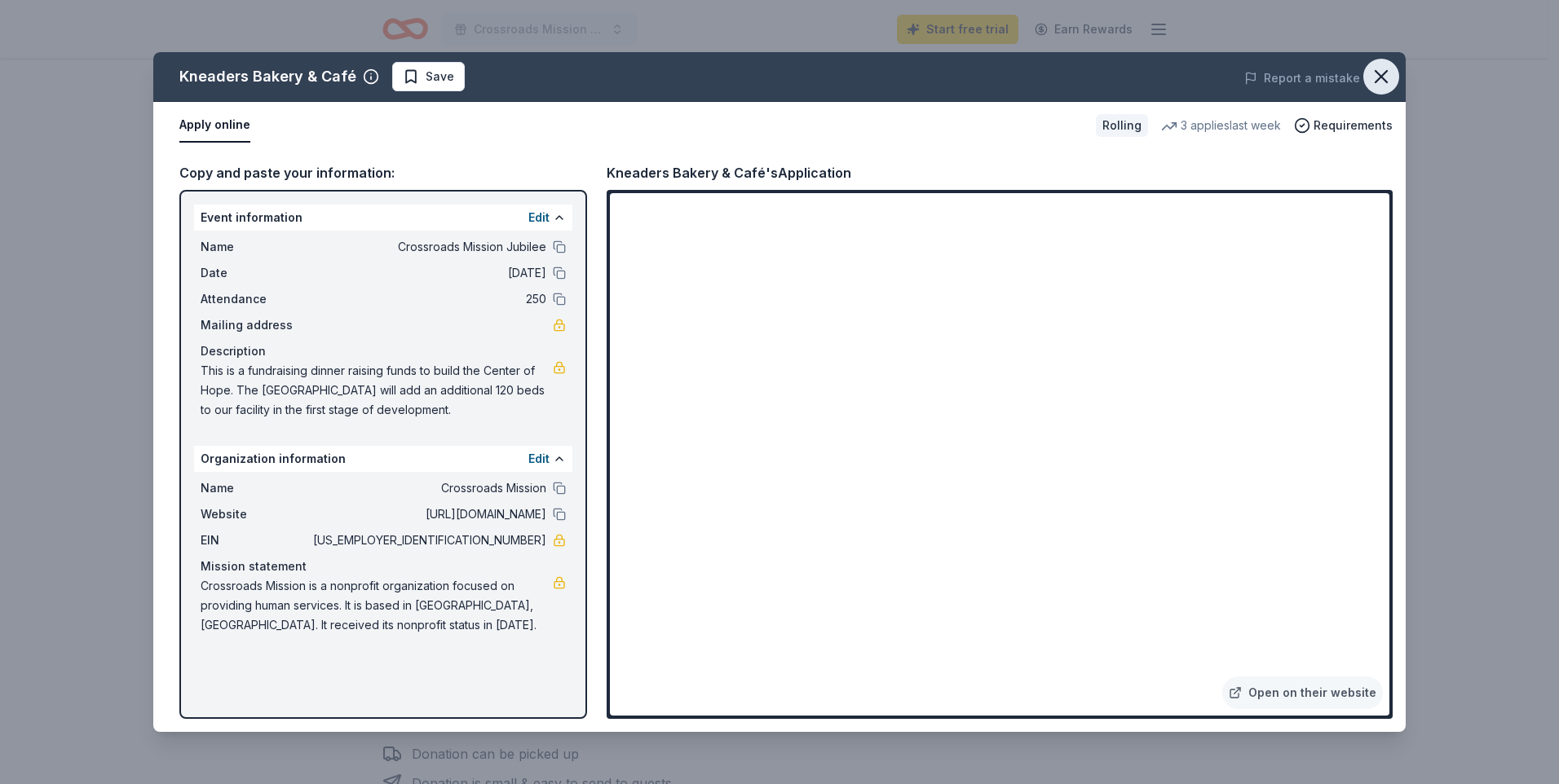
click at [1376, 77] on icon "button" at bounding box center [1382, 77] width 22 height 22
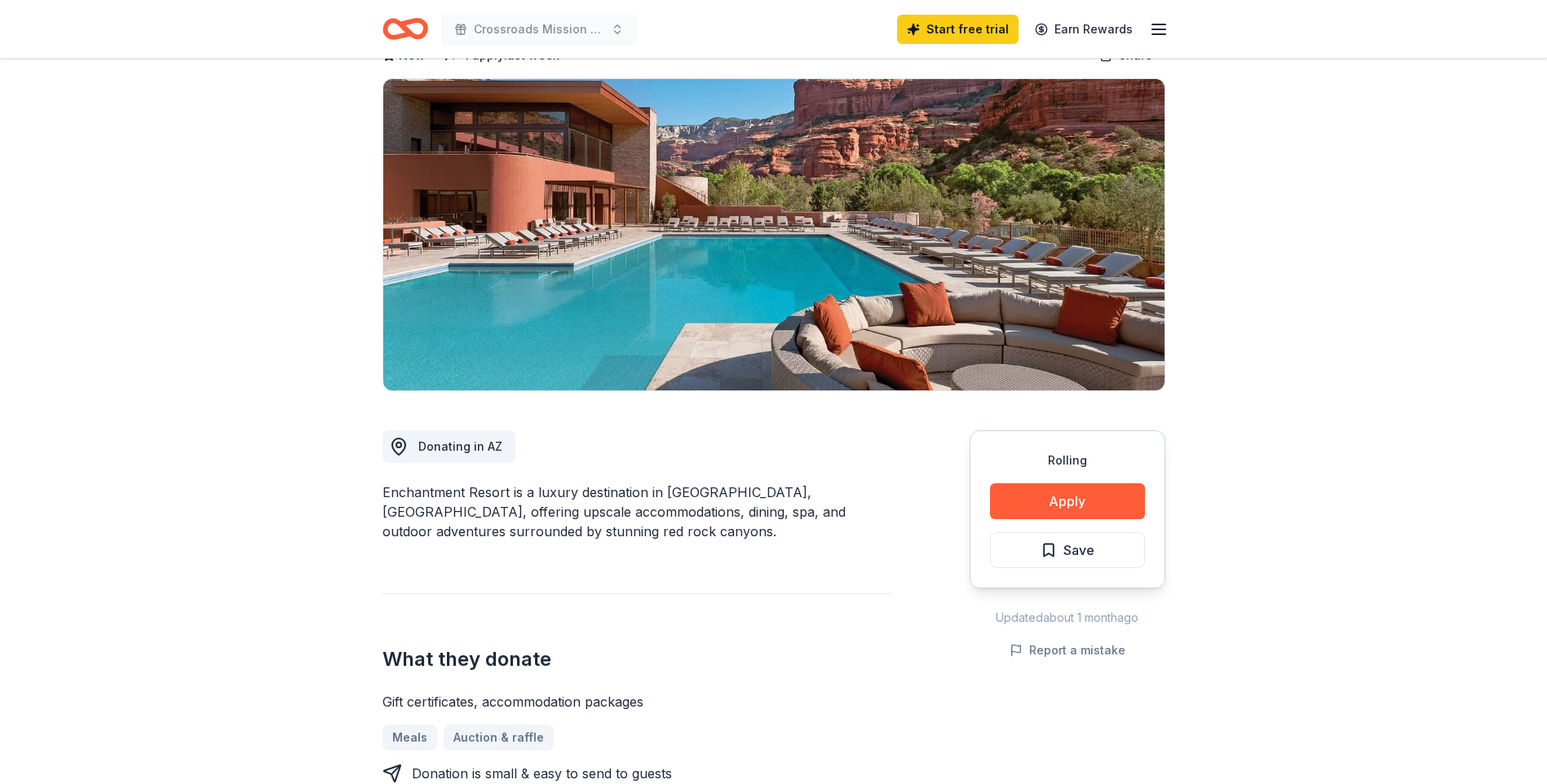
scroll to position [81, 0]
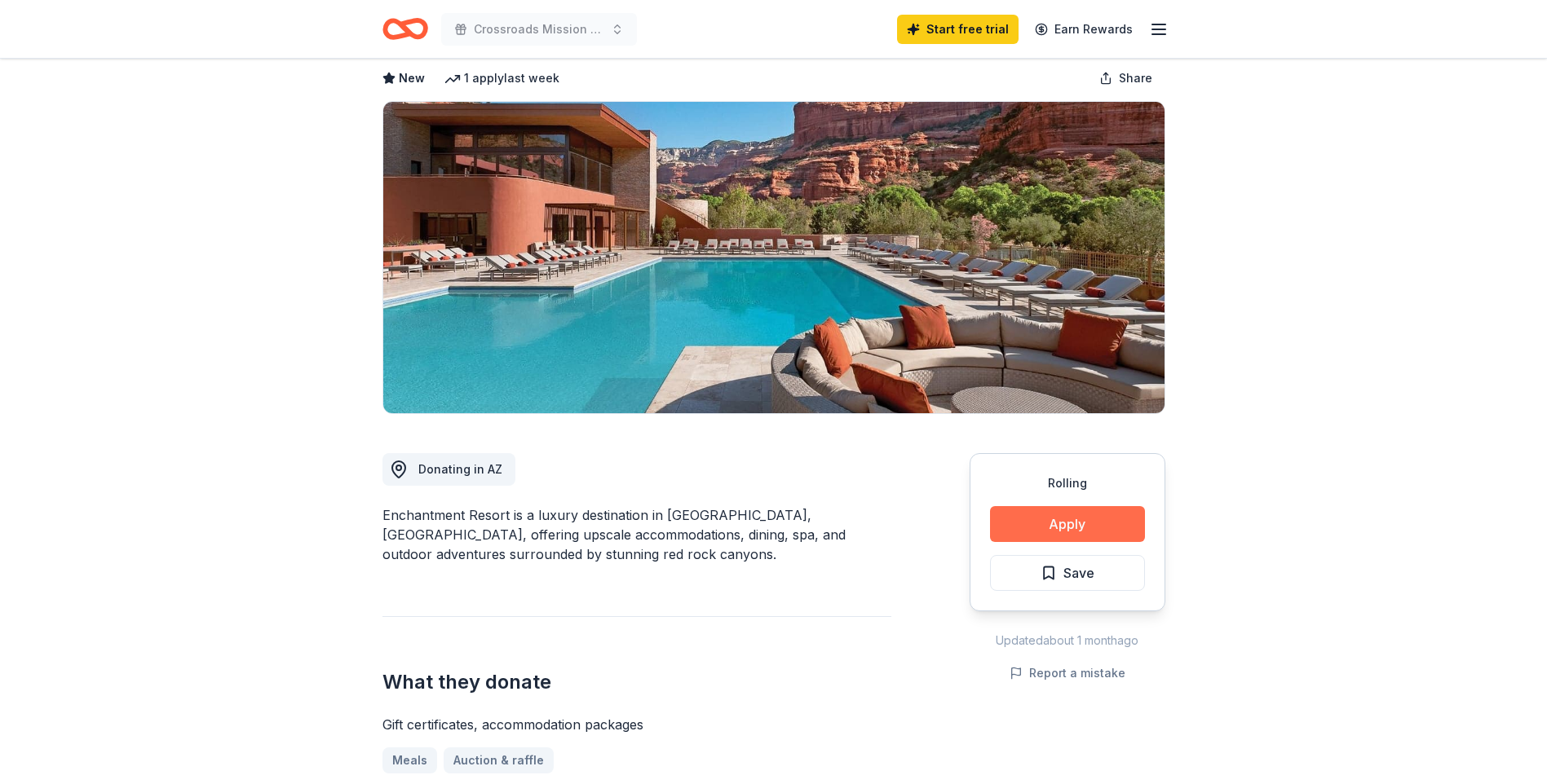
click at [1045, 524] on button "Apply" at bounding box center [1067, 524] width 155 height 35
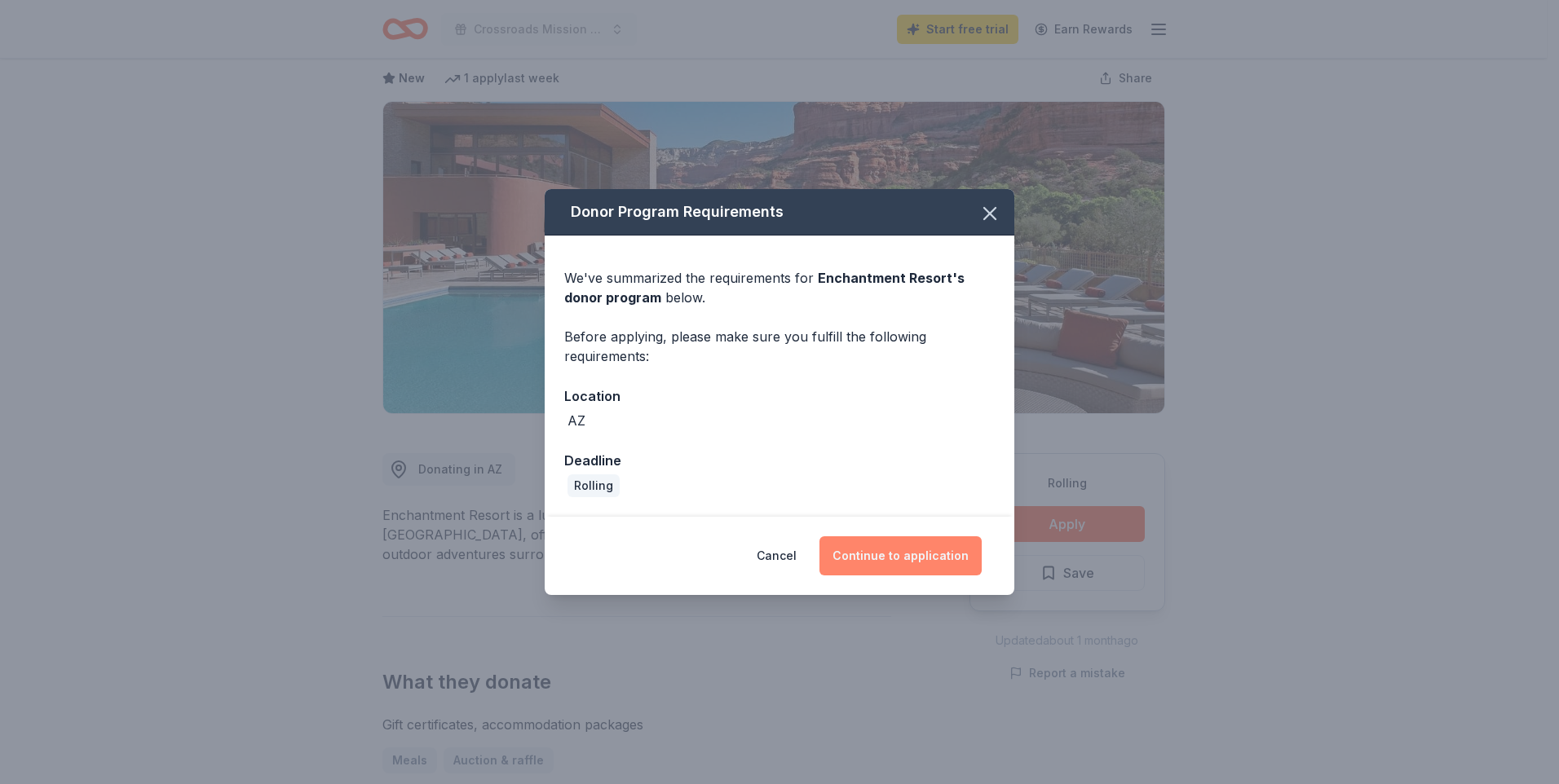
click at [870, 550] on button "Continue to application" at bounding box center [901, 556] width 162 height 39
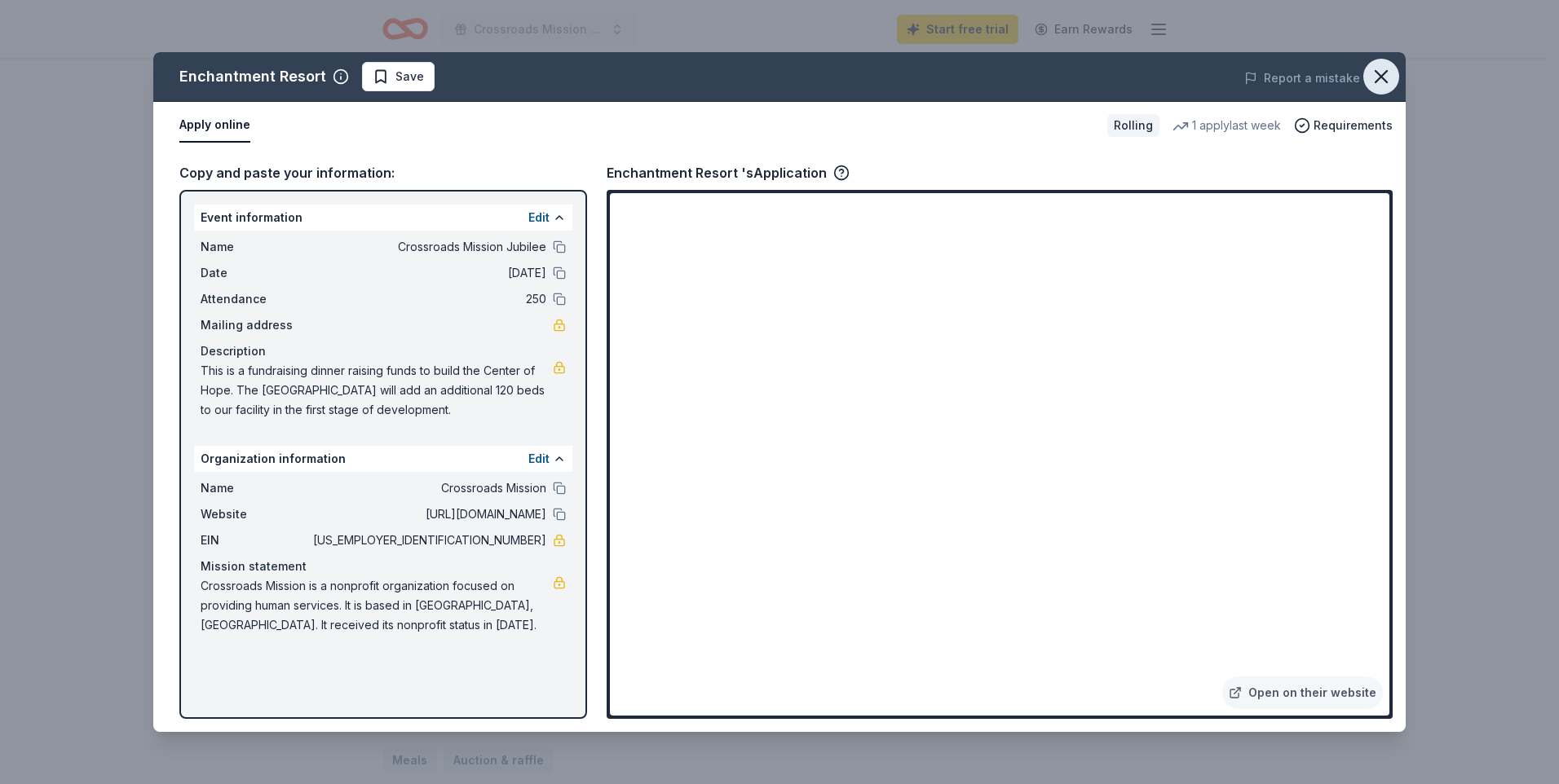
click at [1374, 82] on icon "button" at bounding box center [1382, 77] width 22 height 22
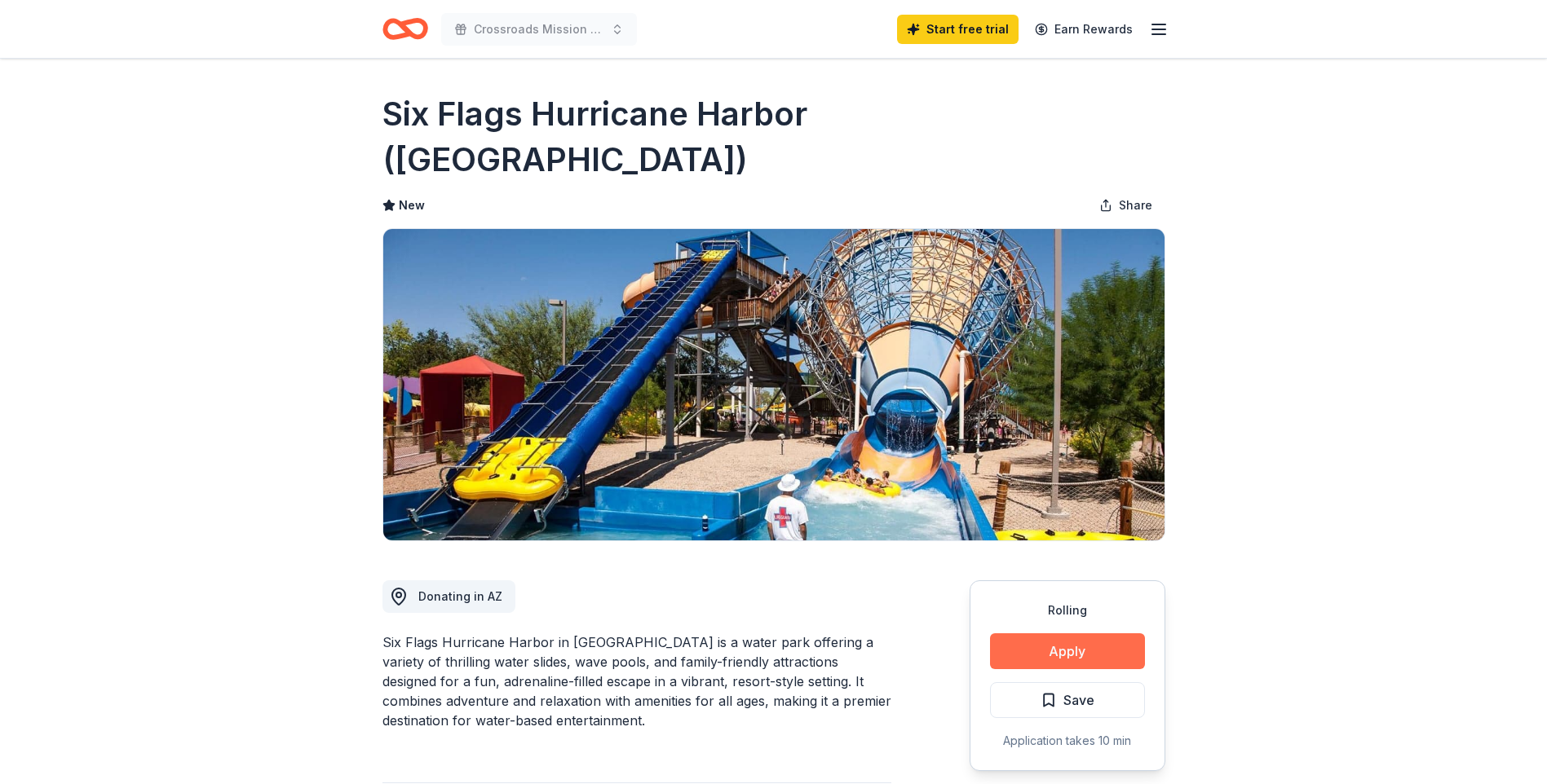
click at [1059, 634] on button "Apply" at bounding box center [1067, 651] width 155 height 35
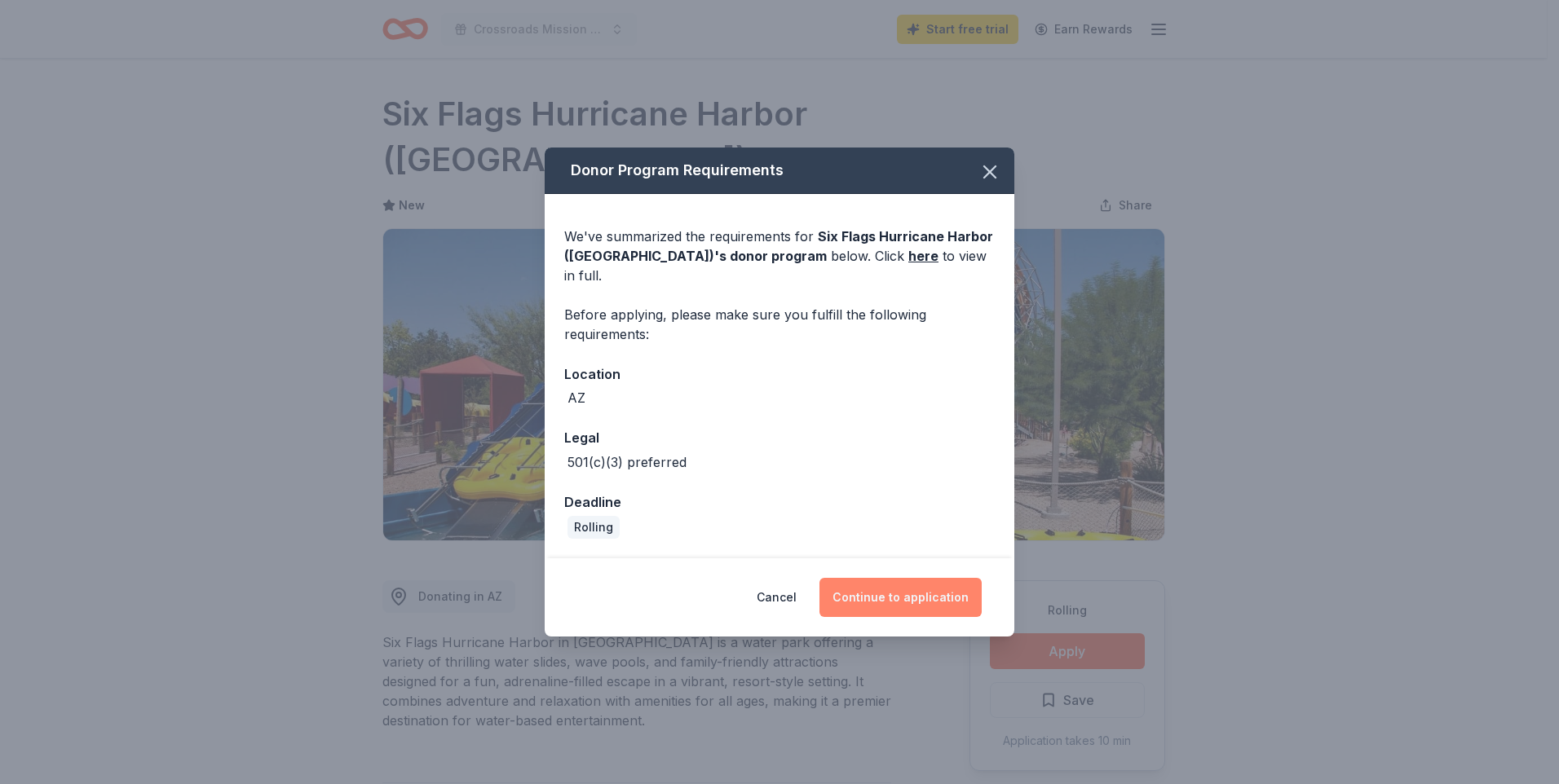
click at [870, 590] on button "Continue to application" at bounding box center [901, 597] width 162 height 39
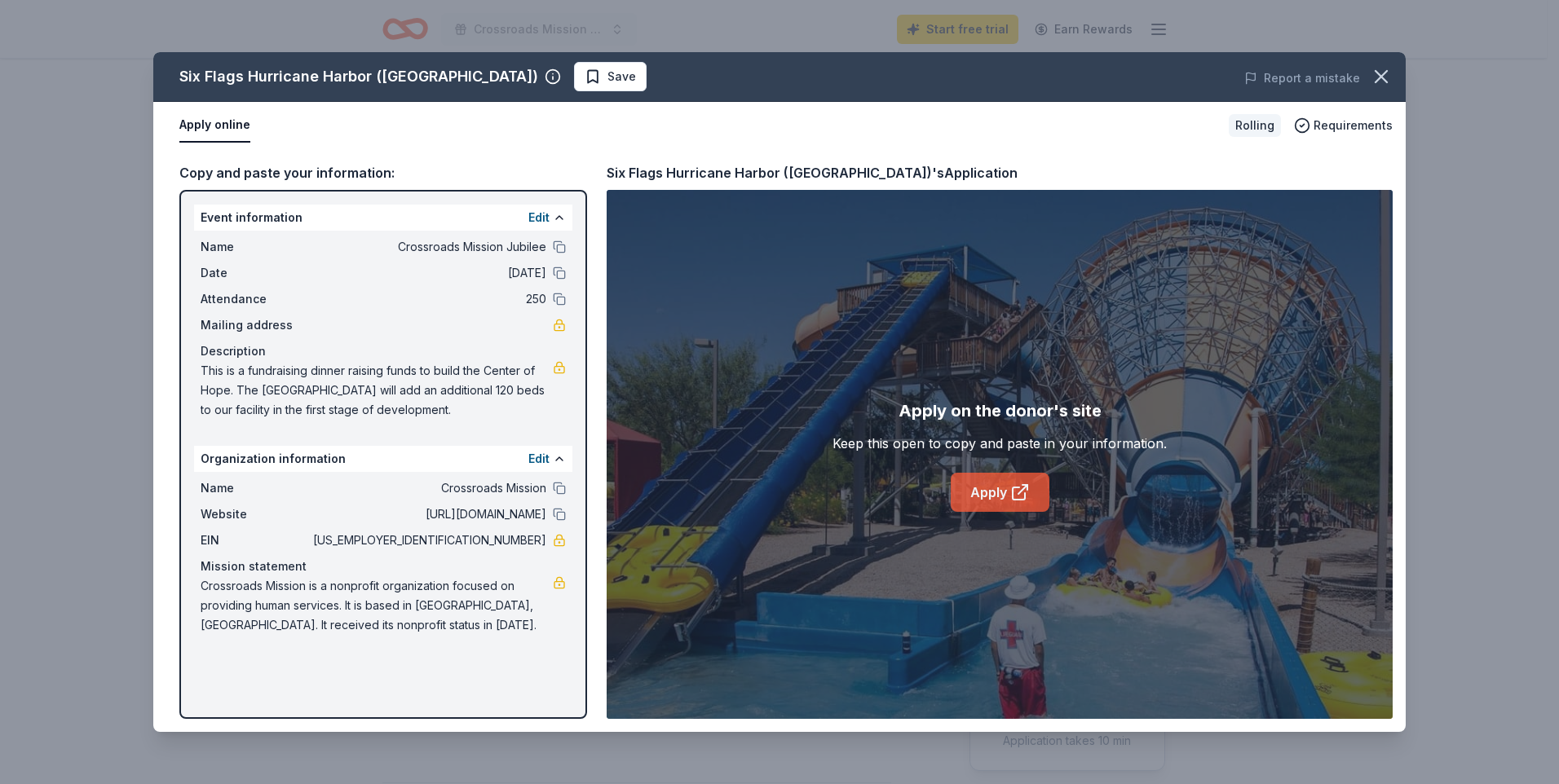
click at [1001, 485] on link "Apply" at bounding box center [1001, 493] width 99 height 39
